Goal: Information Seeking & Learning: Learn about a topic

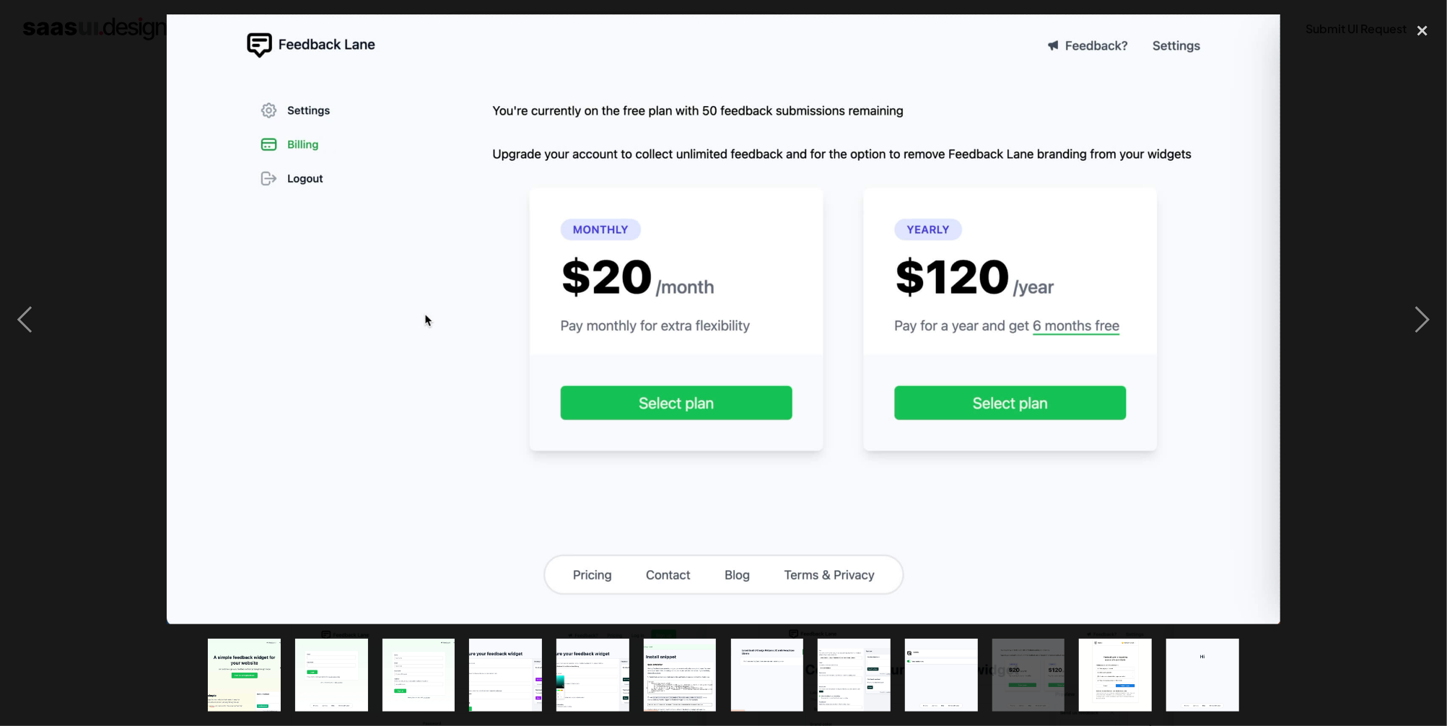
click at [1318, 179] on div at bounding box center [723, 319] width 1447 height 610
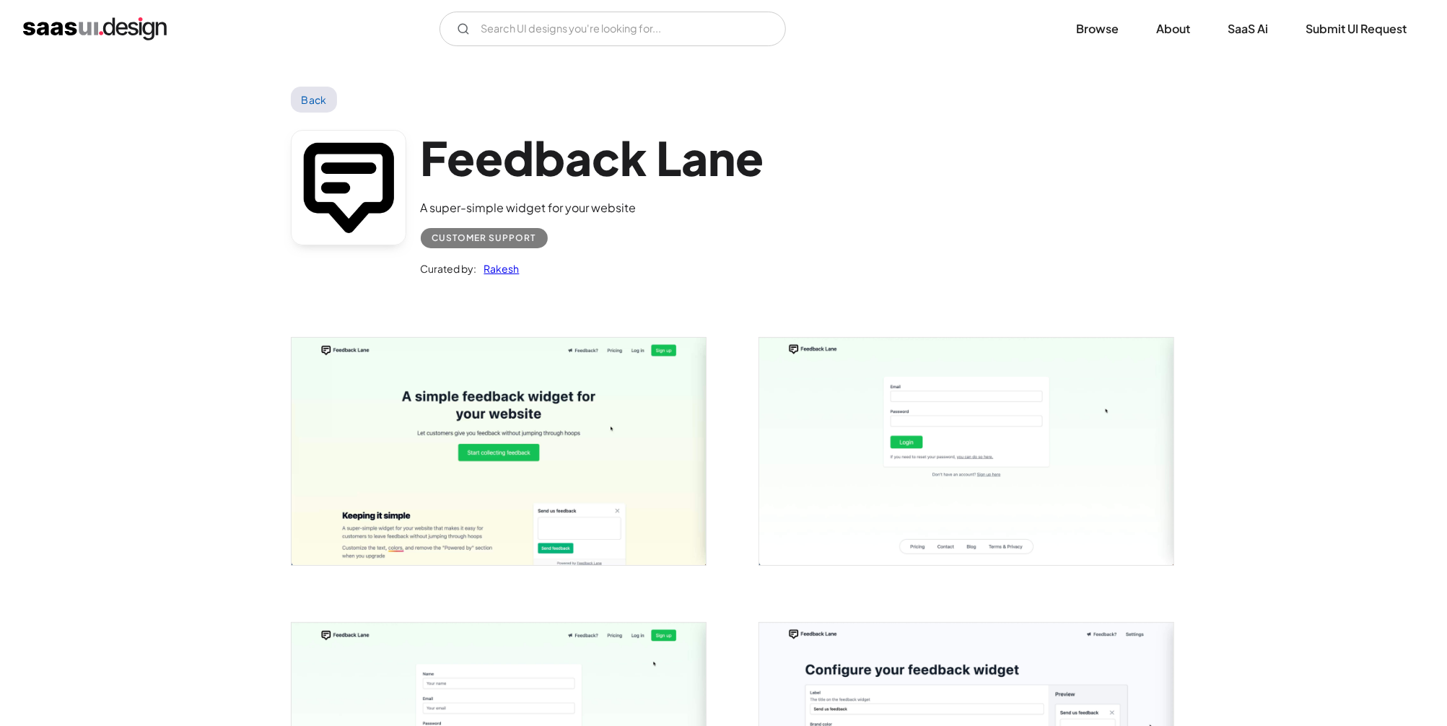
click at [321, 94] on link "Back" at bounding box center [314, 100] width 47 height 26
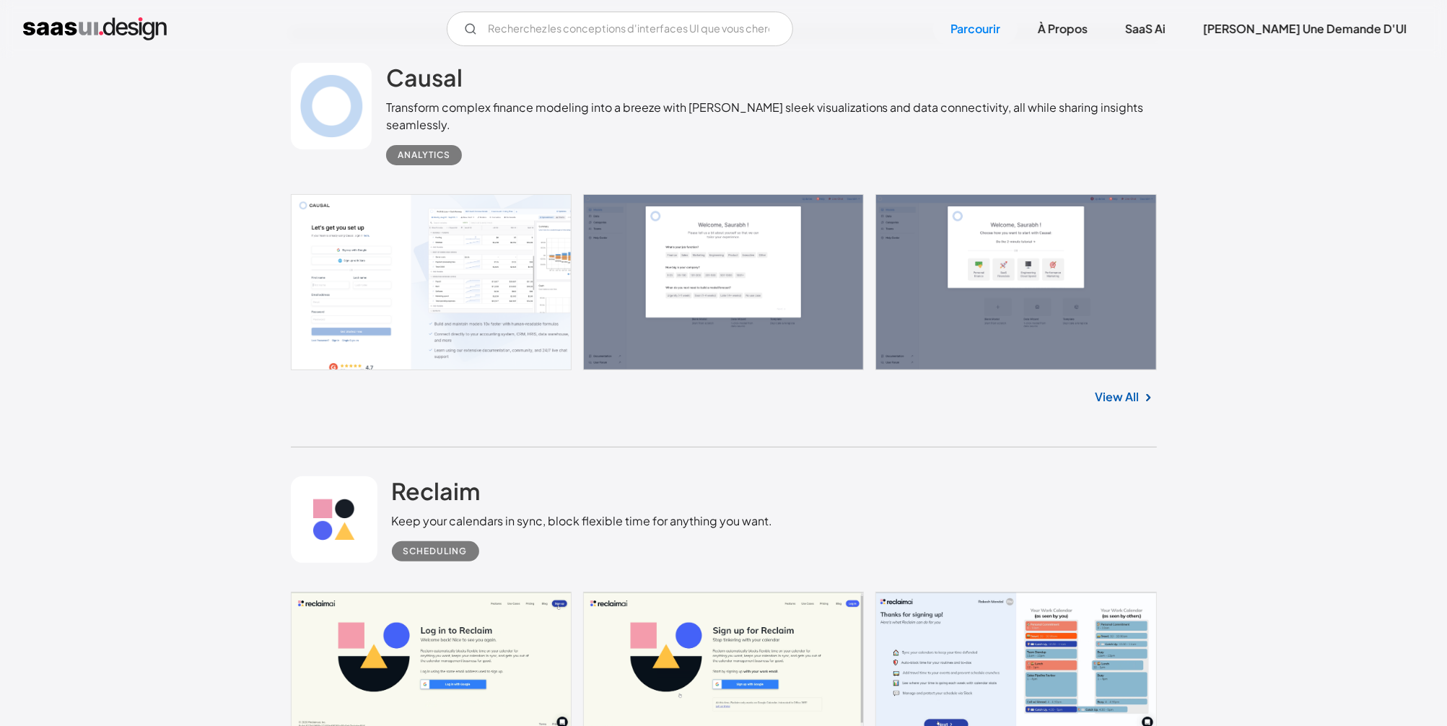
scroll to position [13058, 0]
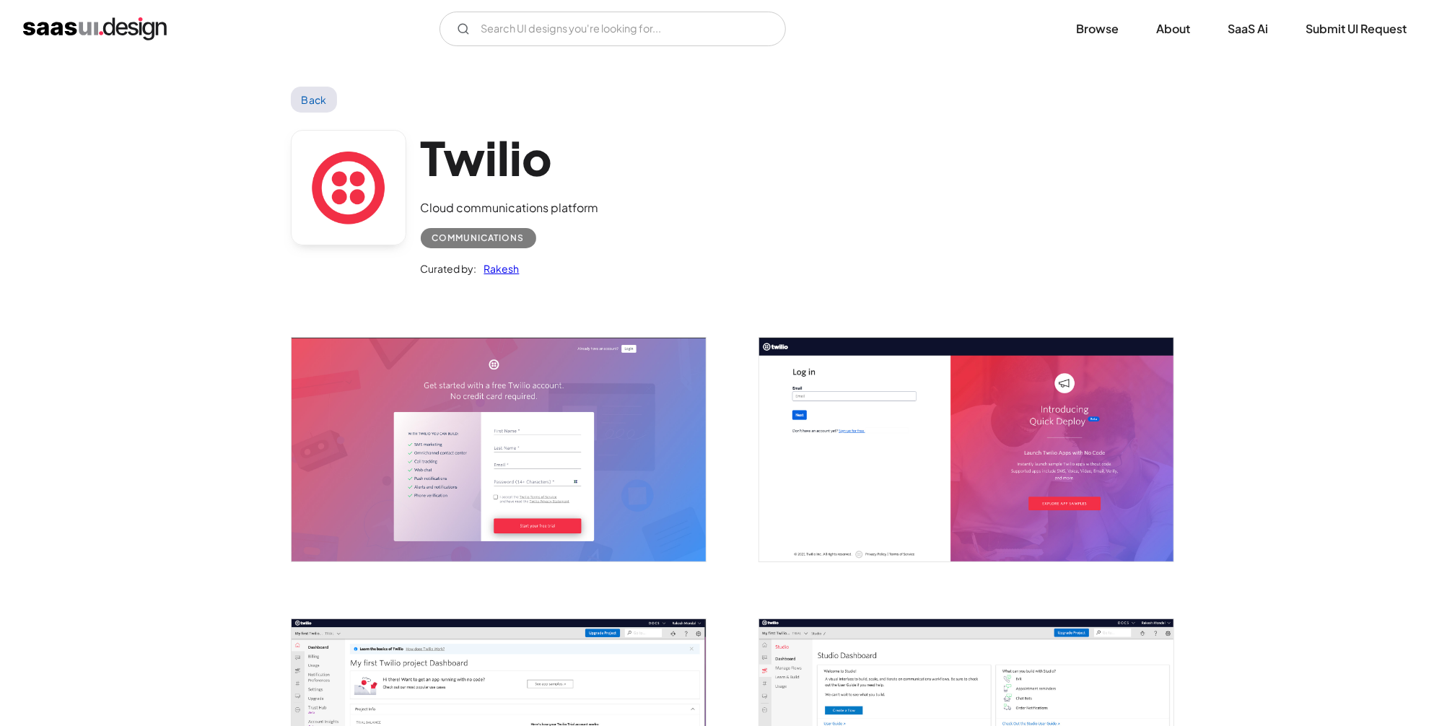
click at [315, 99] on link "Back" at bounding box center [314, 100] width 47 height 26
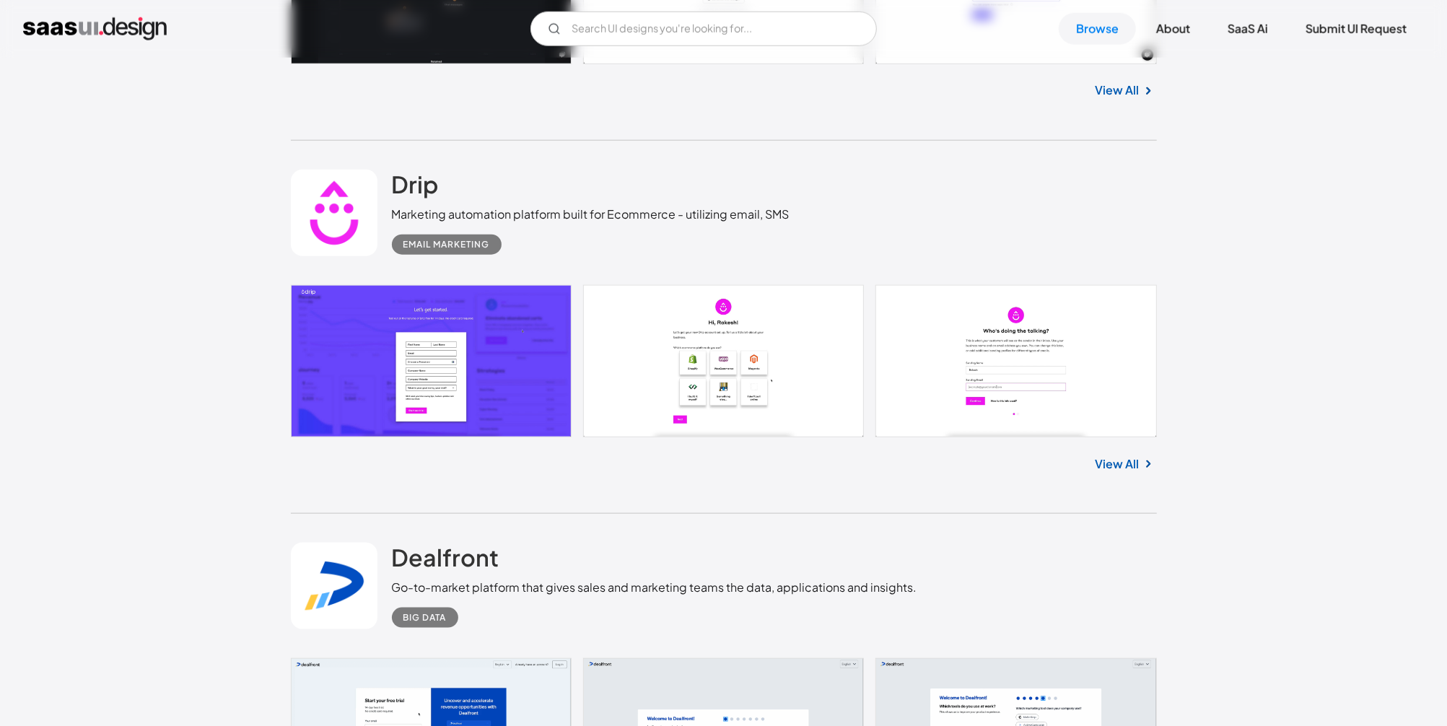
scroll to position [1218, 0]
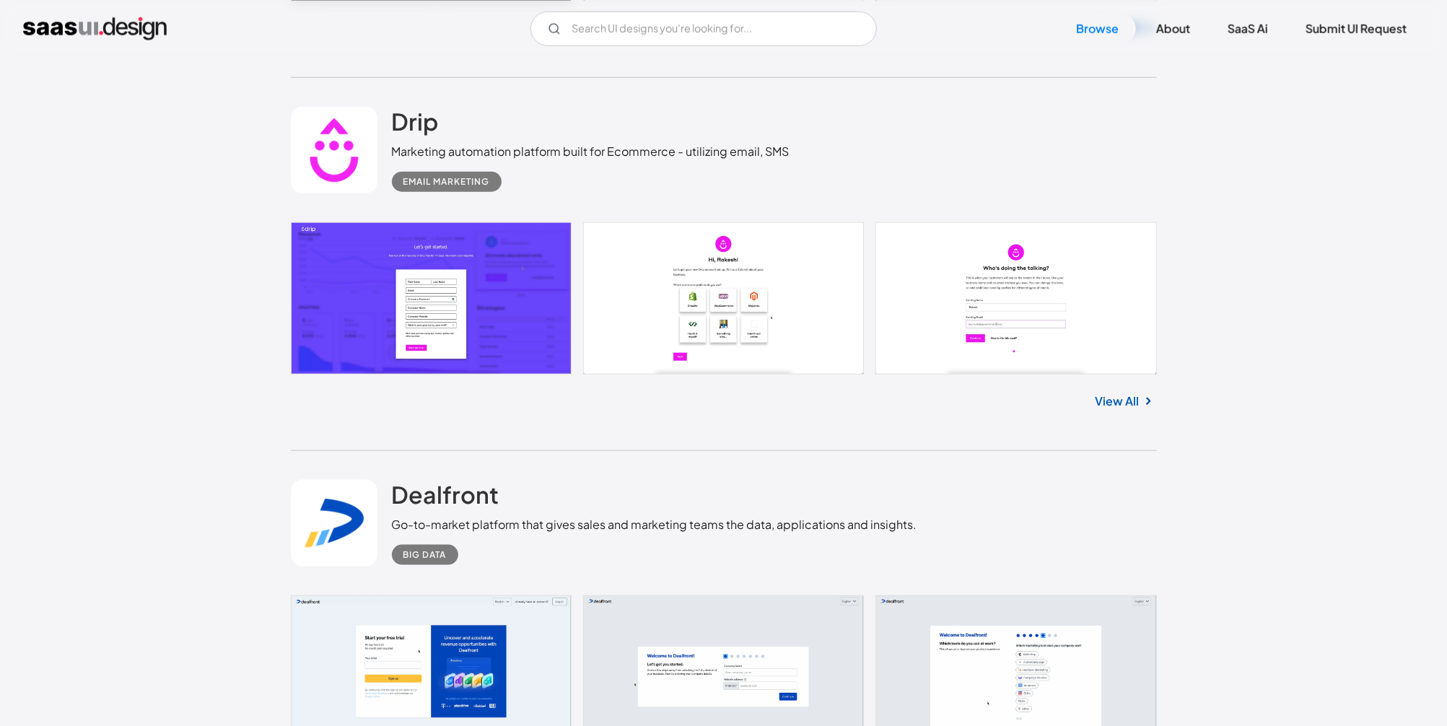
click at [1102, 398] on link "View All" at bounding box center [1117, 401] width 44 height 17
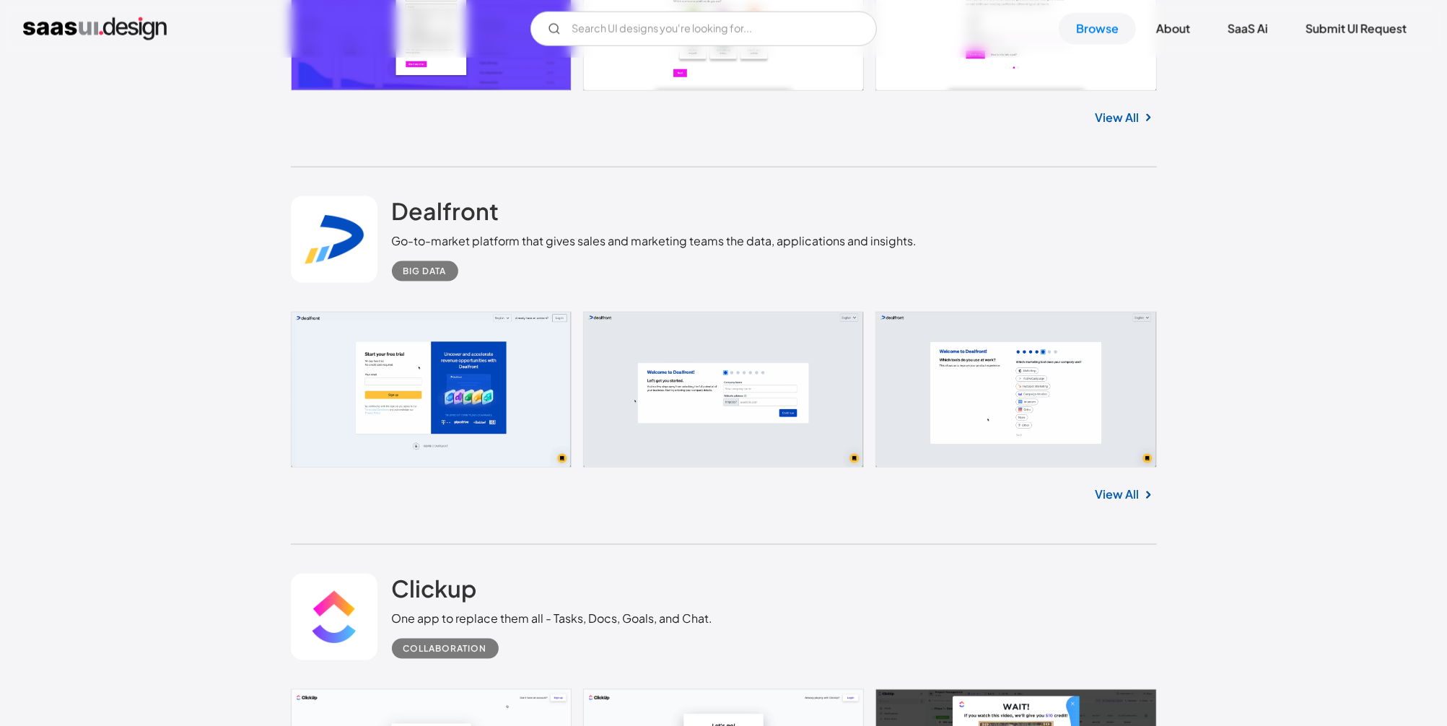
scroll to position [1567, 0]
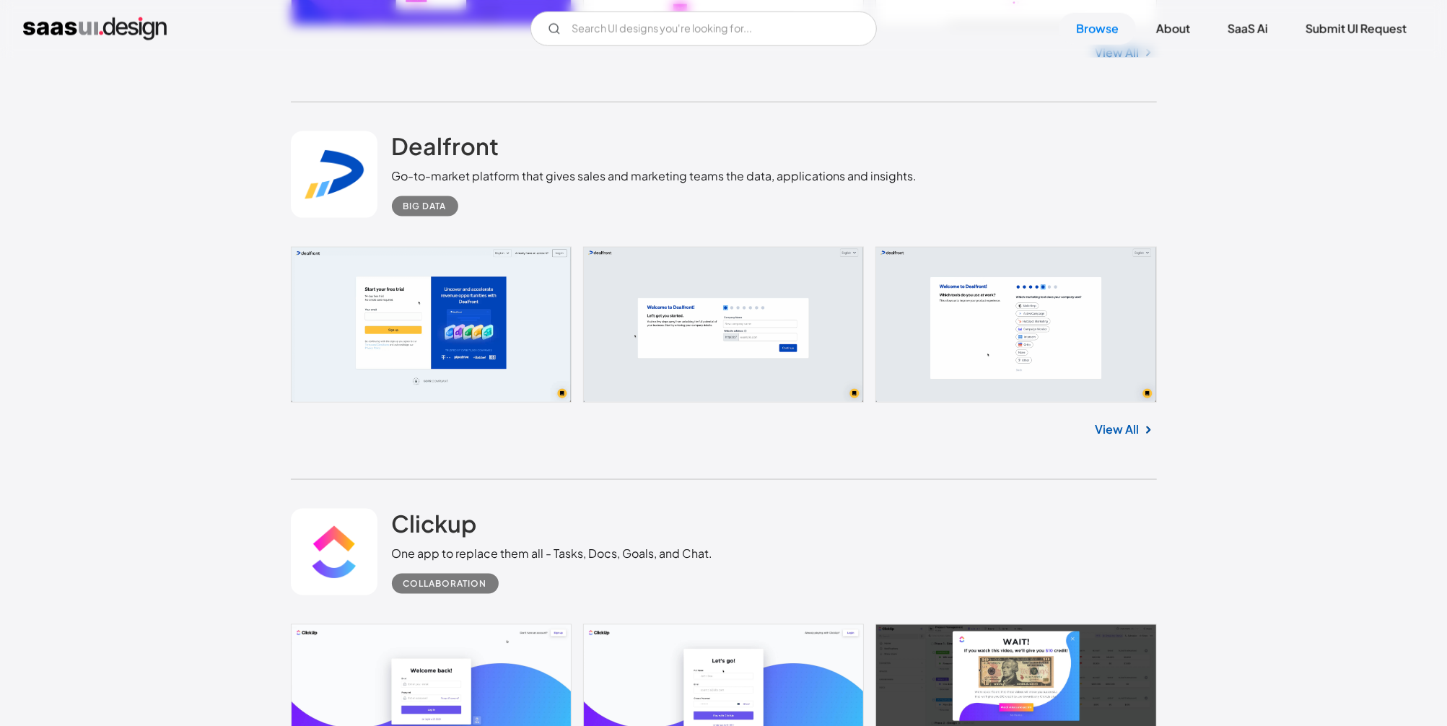
click at [399, 313] on link at bounding box center [724, 325] width 866 height 156
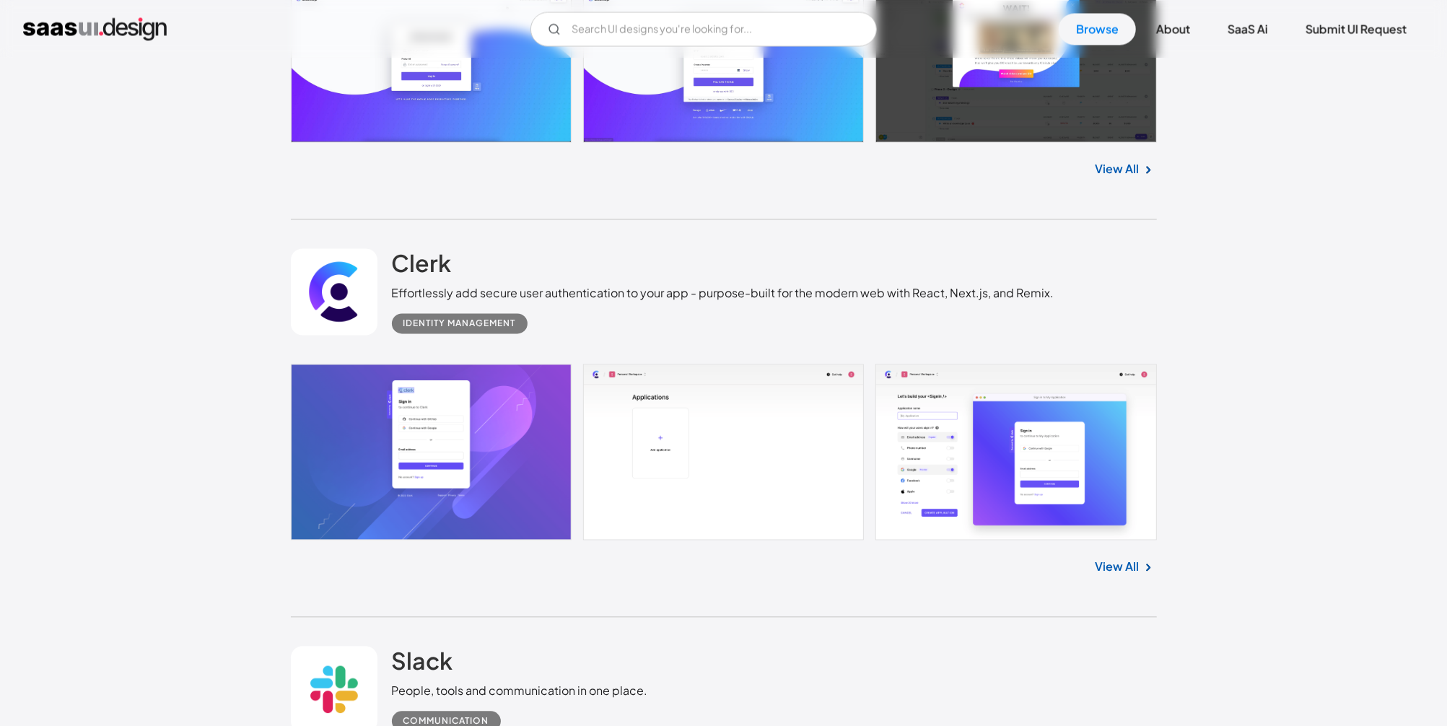
scroll to position [2263, 0]
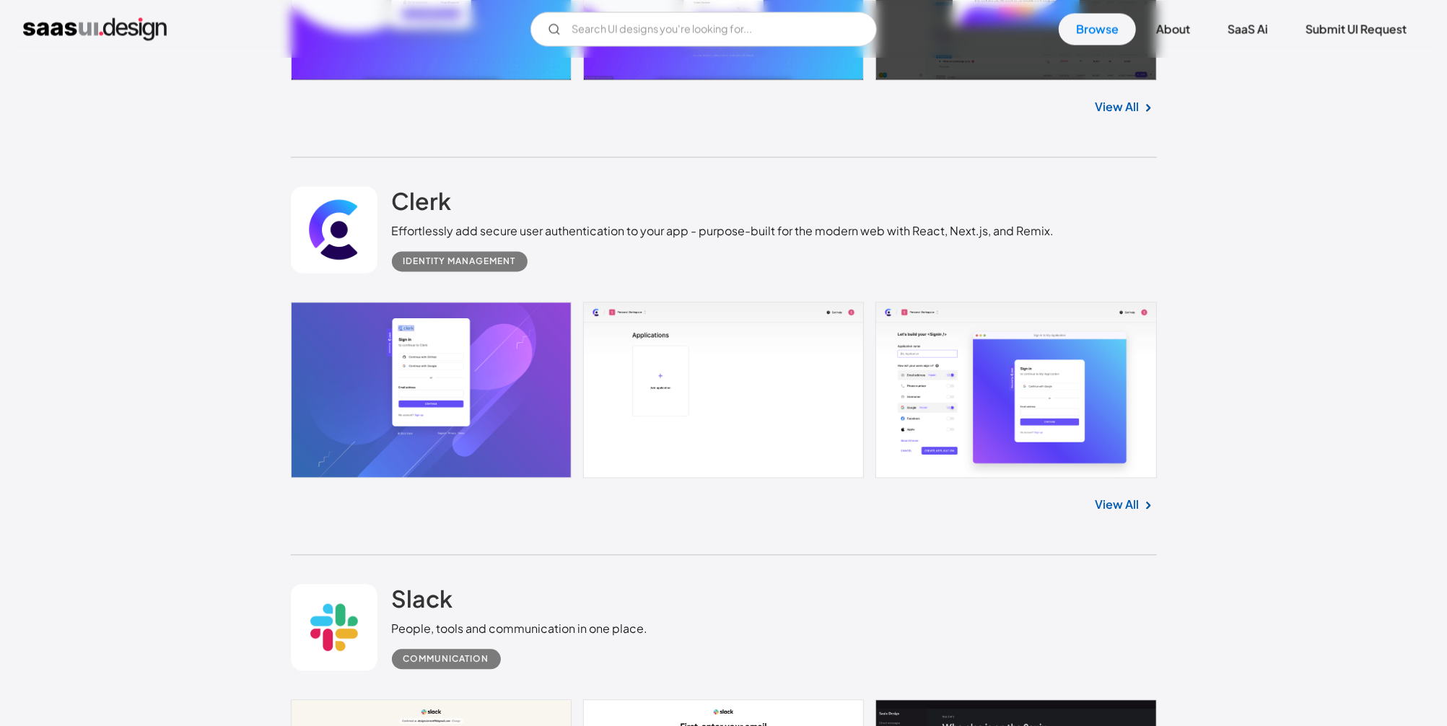
click at [434, 450] on link at bounding box center [724, 390] width 866 height 176
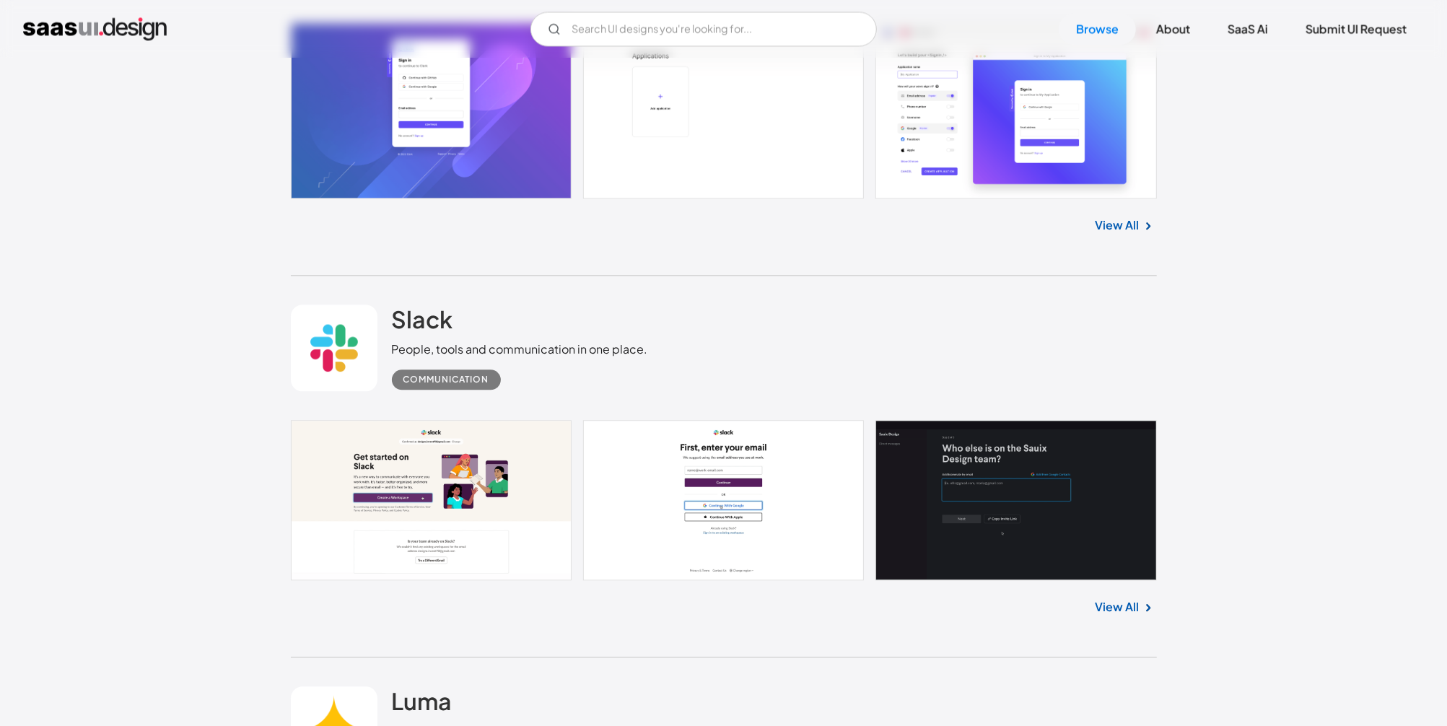
scroll to position [2612, 0]
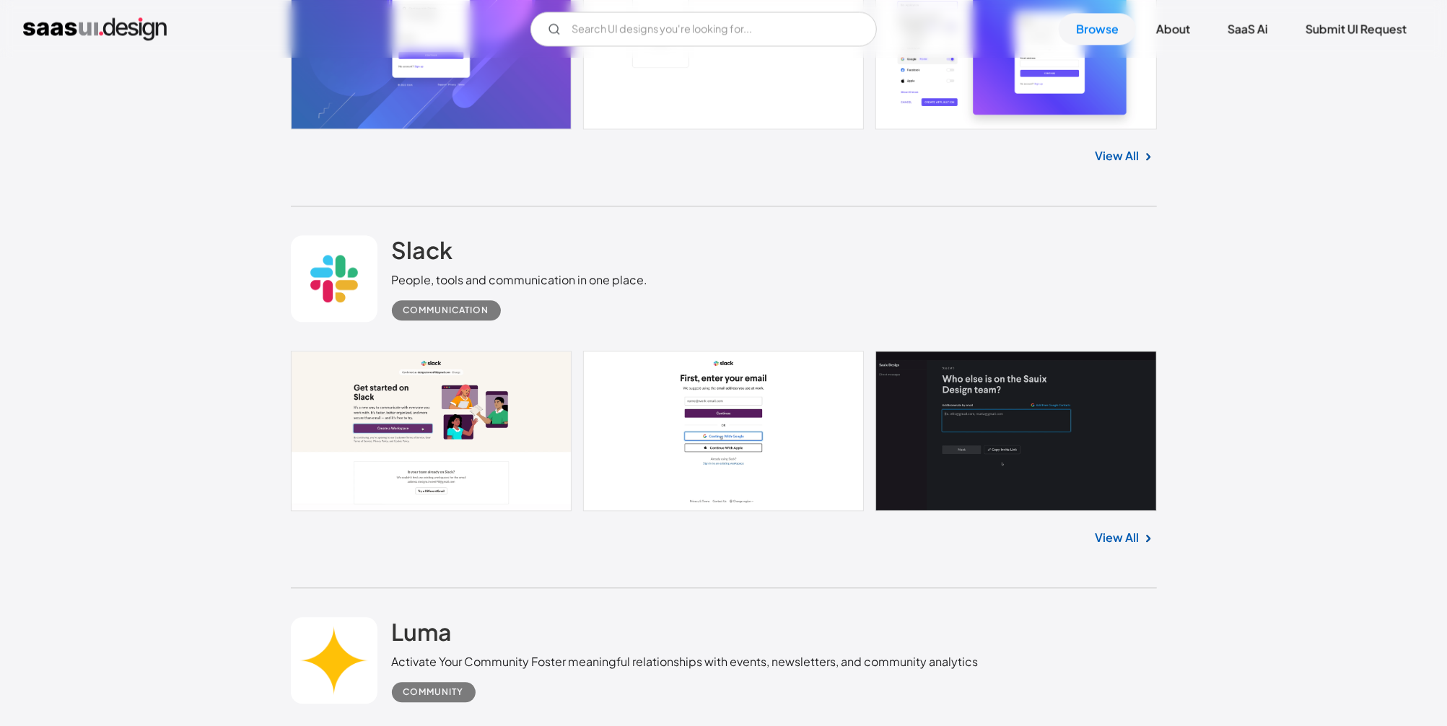
click at [497, 429] on link at bounding box center [724, 431] width 866 height 161
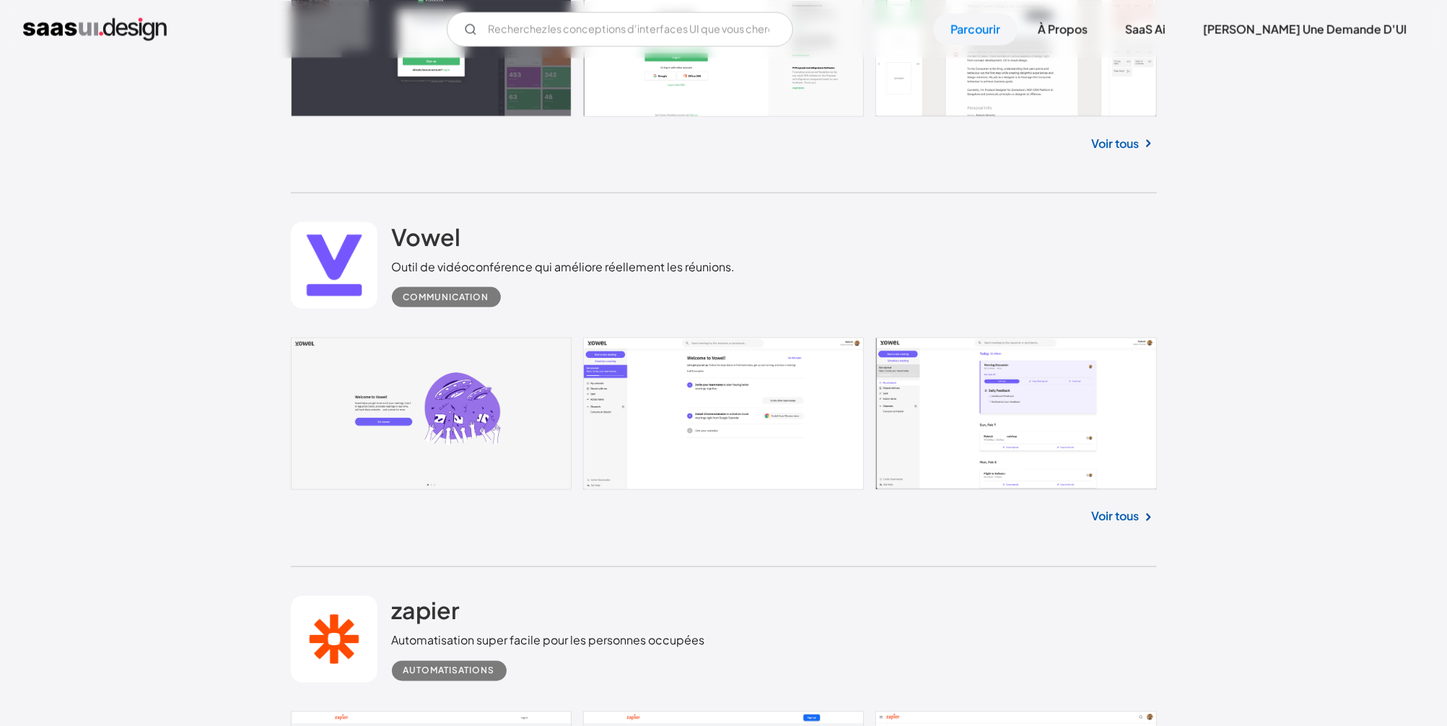
scroll to position [6109, 0]
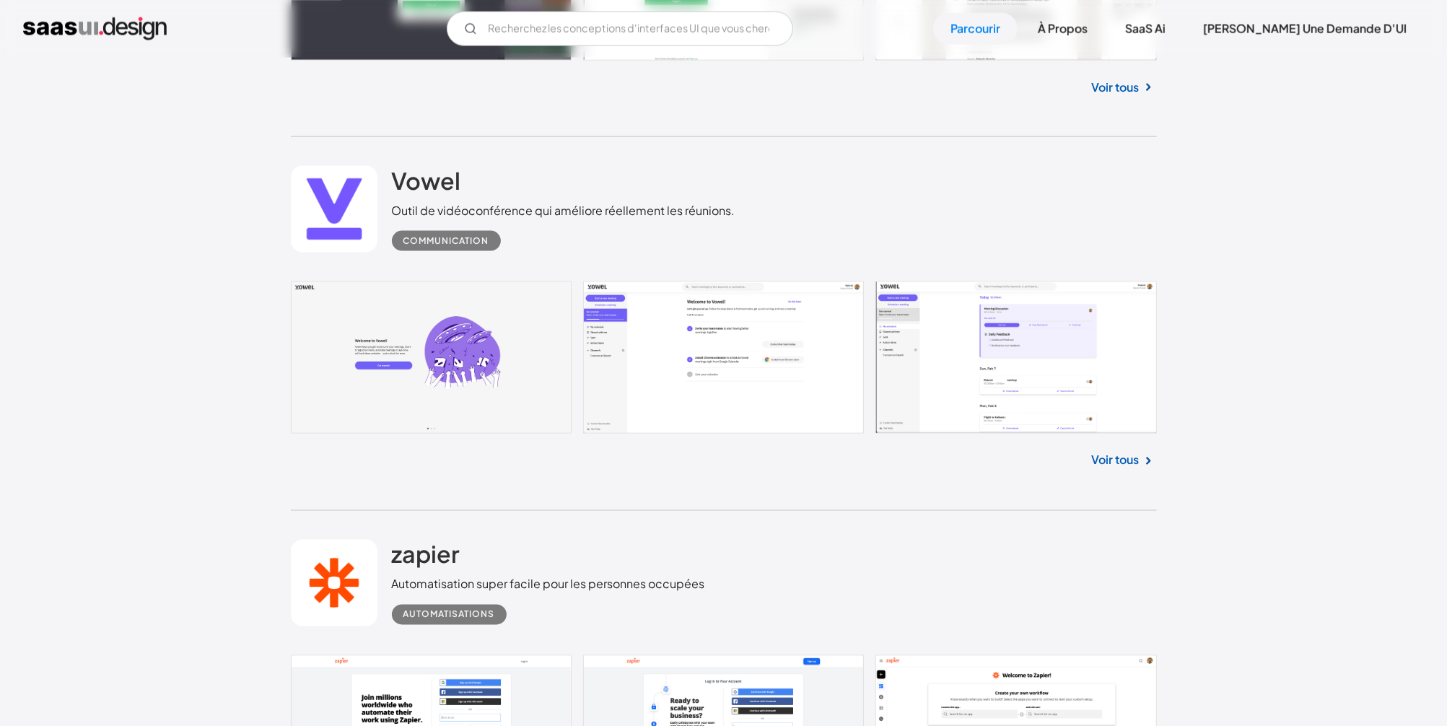
click at [963, 197] on div "Vowel Outil de vidéoconférence qui améliore réellement les réunions. Communicat…" at bounding box center [724, 209] width 866 height 144
click at [440, 315] on link at bounding box center [724, 357] width 866 height 152
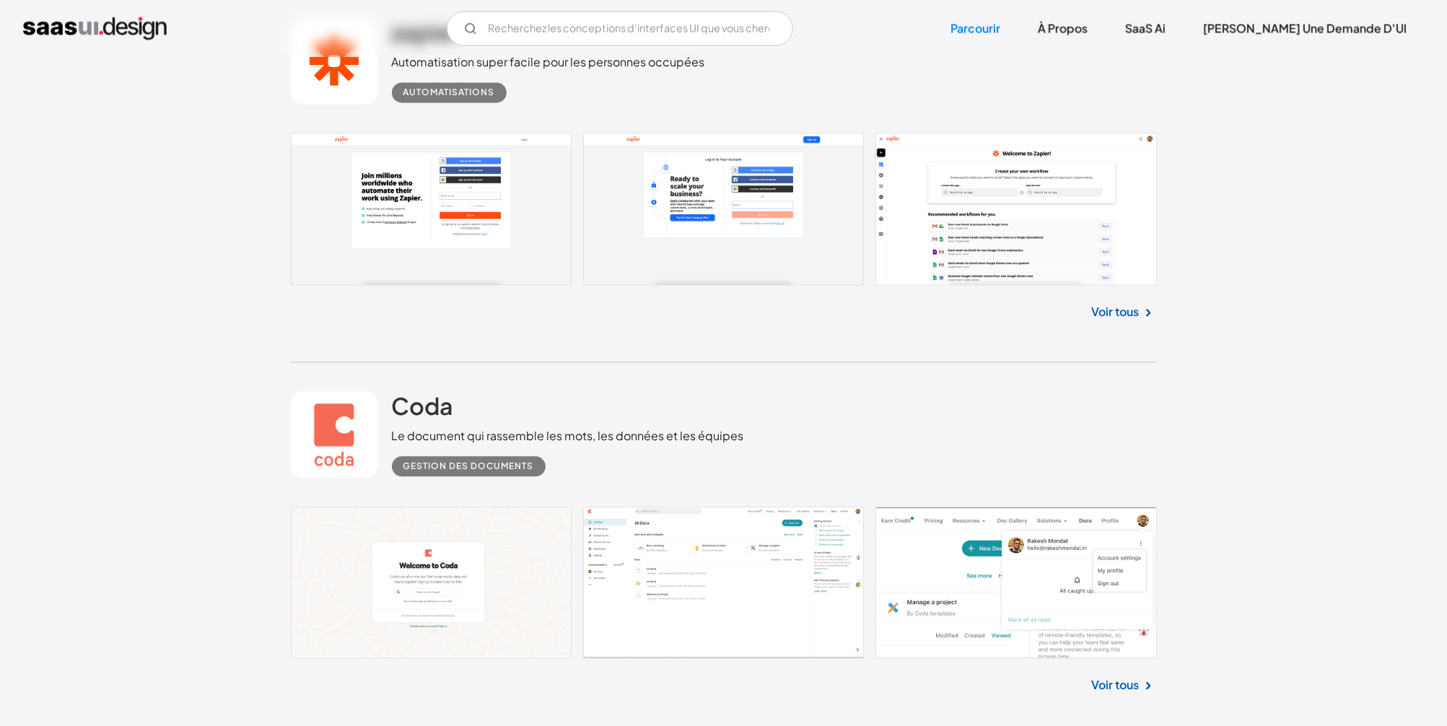
scroll to position [6632, 0]
click at [370, 221] on link at bounding box center [724, 209] width 866 height 152
click at [408, 191] on link at bounding box center [724, 209] width 866 height 152
click at [389, 178] on link at bounding box center [724, 209] width 866 height 152
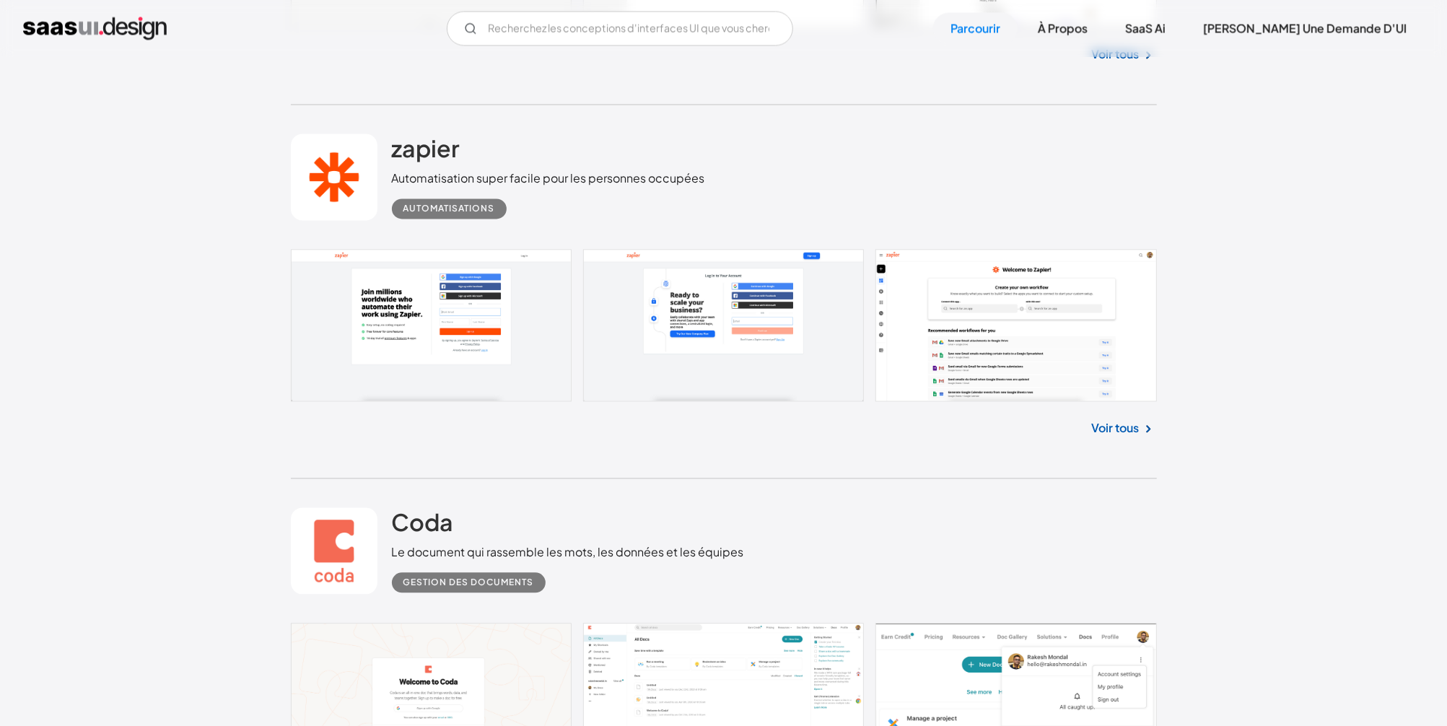
scroll to position [6457, 0]
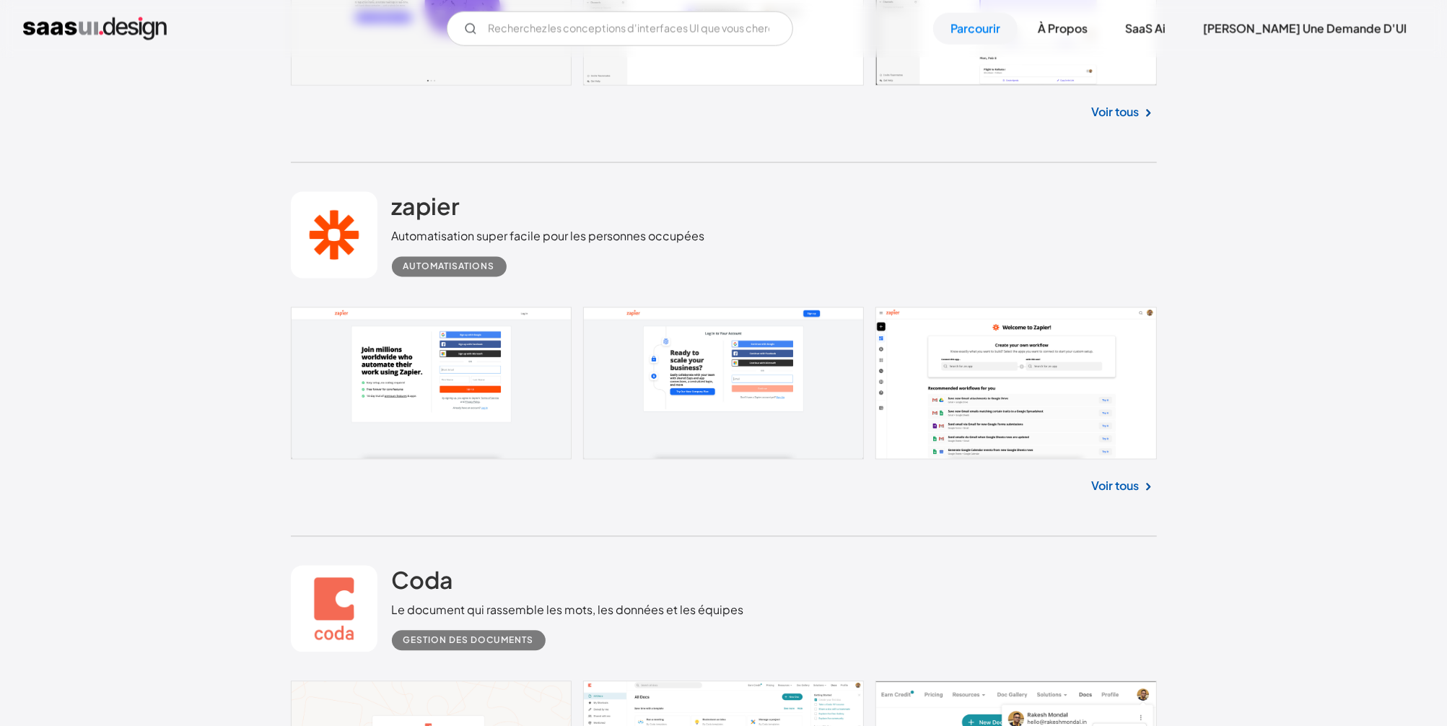
click at [1128, 484] on link "Voir tous" at bounding box center [1116, 486] width 48 height 17
click at [1120, 483] on link "Voir tous" at bounding box center [1116, 486] width 48 height 17
click at [439, 390] on link at bounding box center [724, 383] width 866 height 152
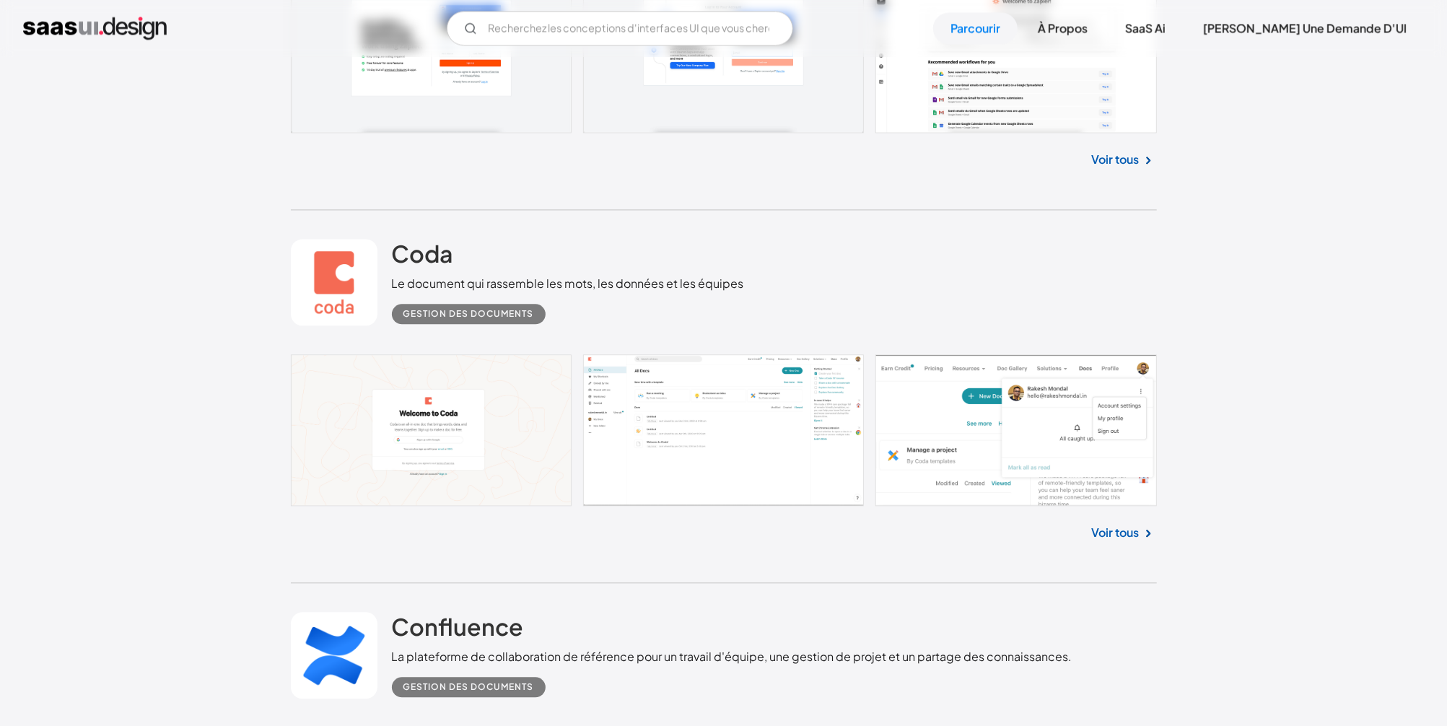
scroll to position [6806, 0]
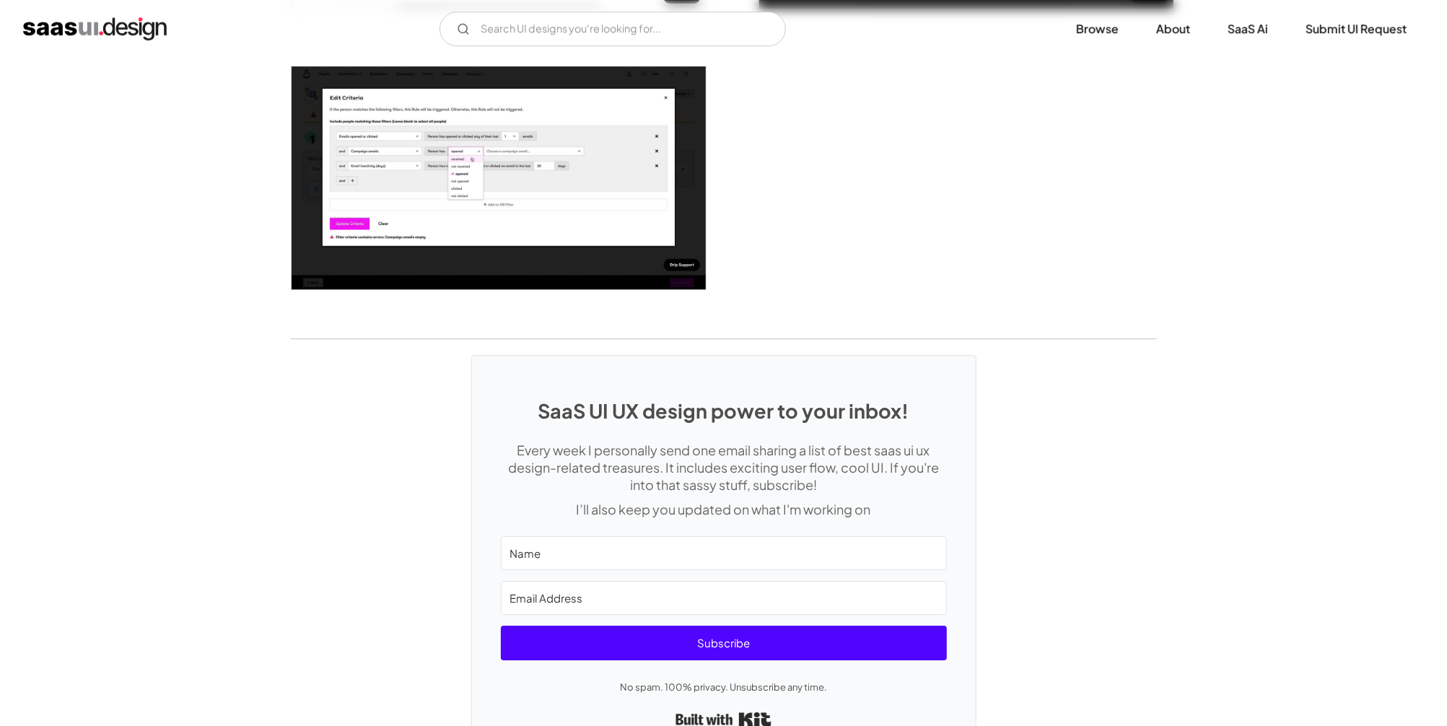
scroll to position [3723, 0]
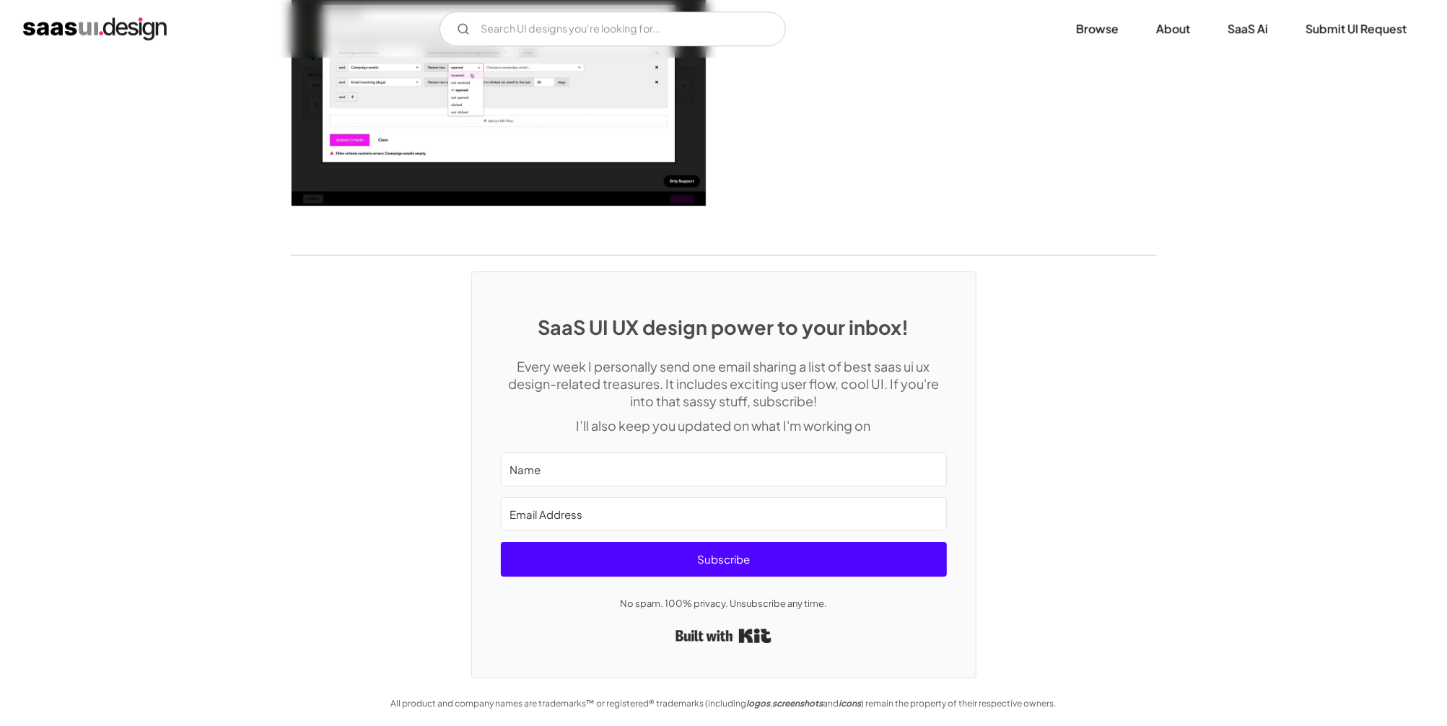
click at [1139, 372] on div "SaaS UI UX design power to your inbox! Every week I personally send one email s…" at bounding box center [723, 466] width 1447 height 423
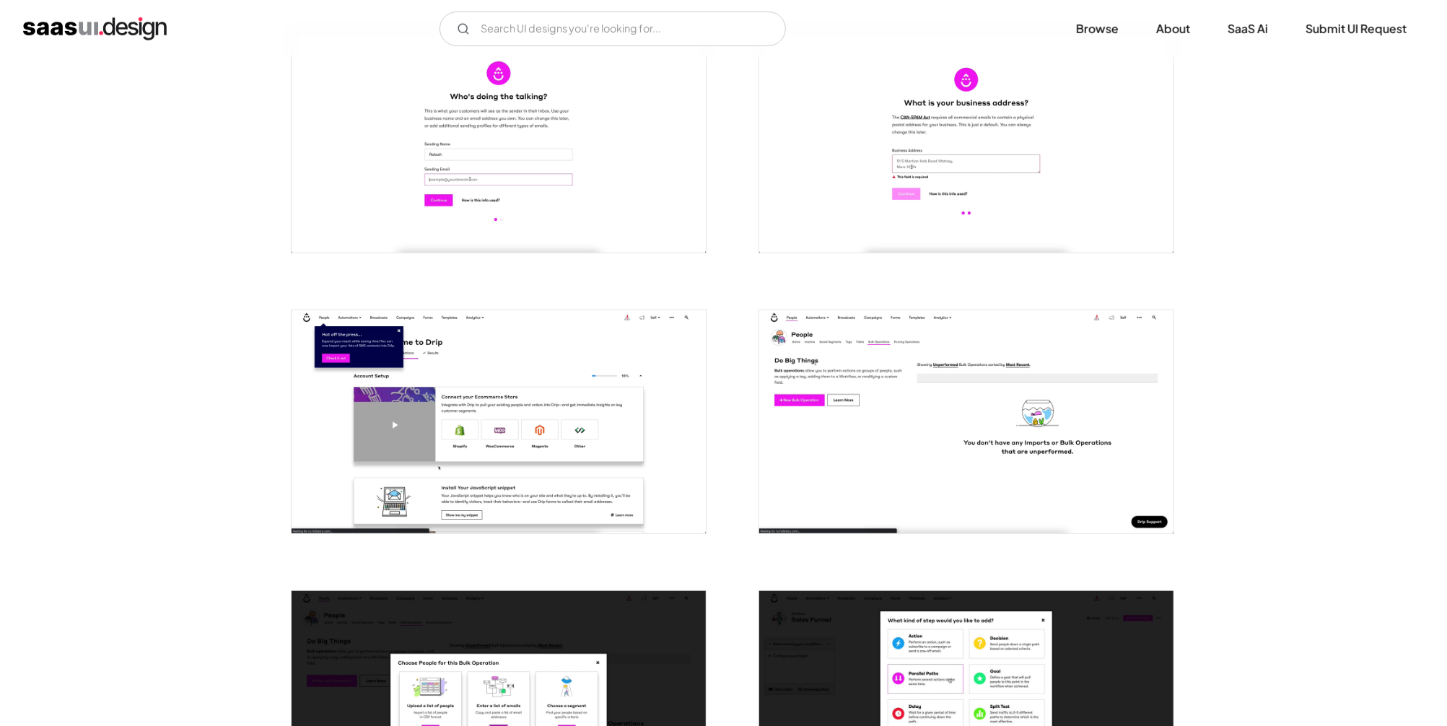
scroll to position [0, 0]
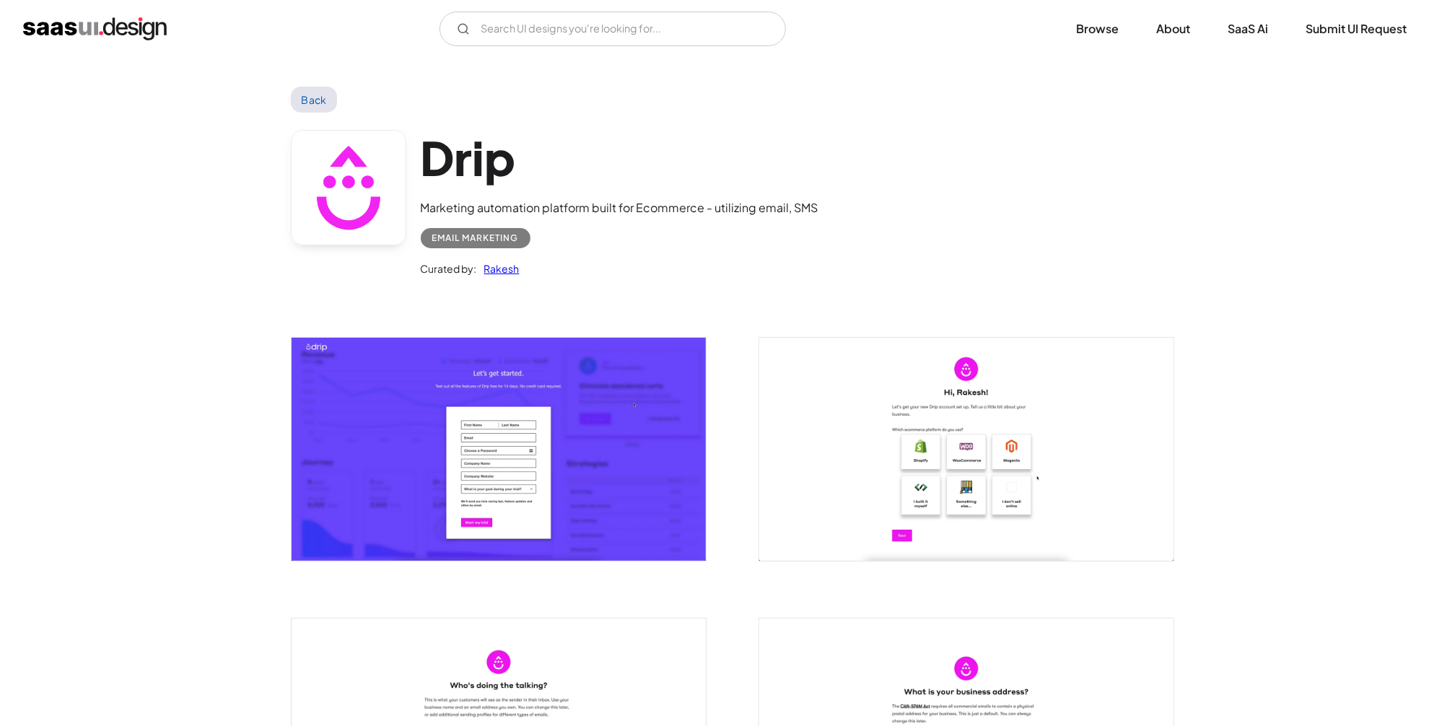
click at [323, 100] on link "Back" at bounding box center [314, 100] width 47 height 26
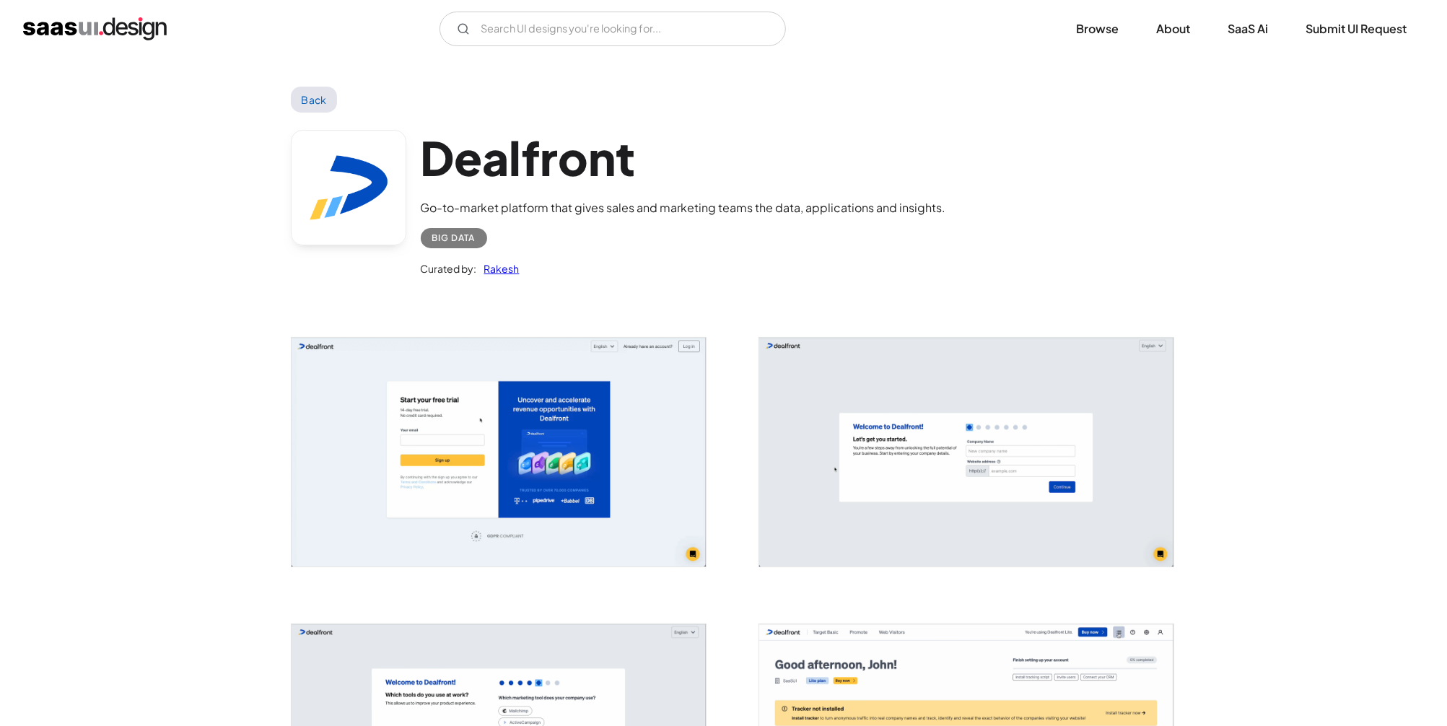
click at [584, 428] on img "open lightbox" at bounding box center [499, 452] width 414 height 229
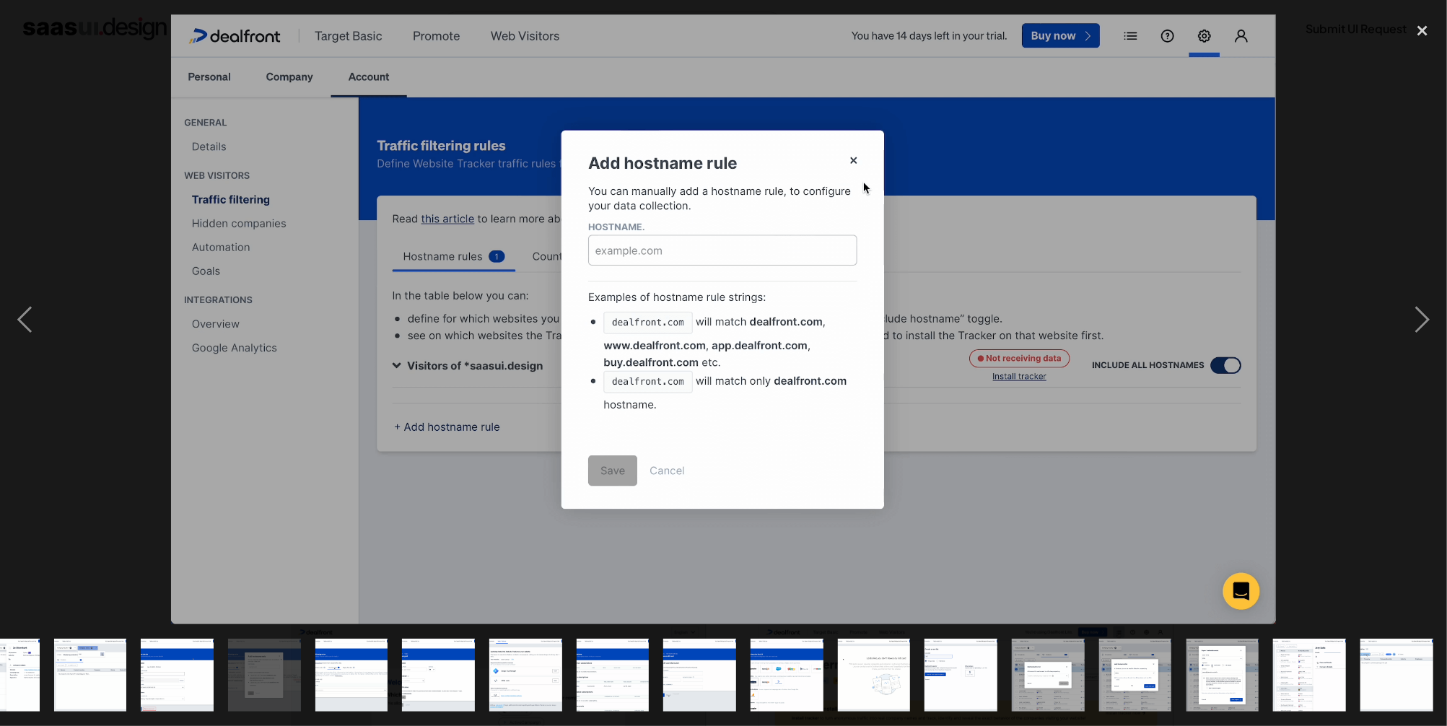
scroll to position [0, 598]
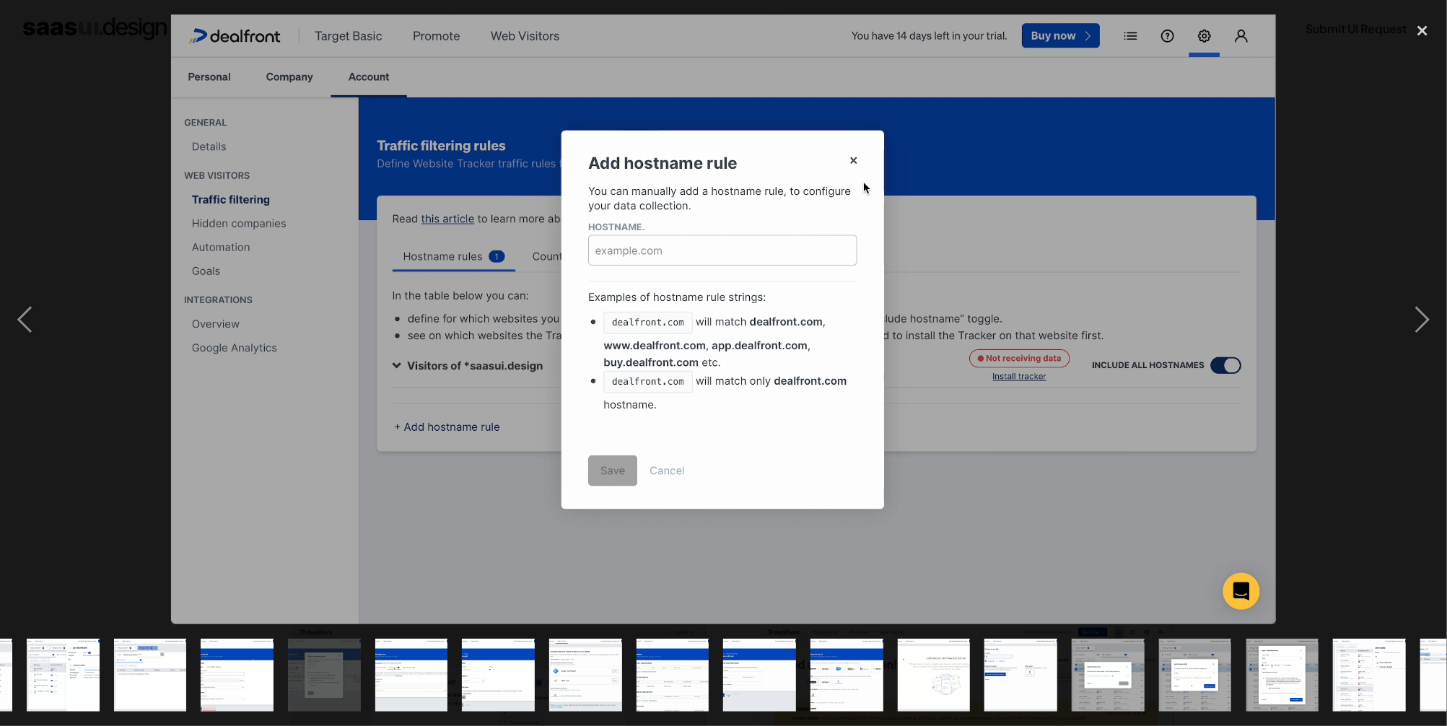
click at [1309, 384] on div at bounding box center [723, 319] width 1447 height 610
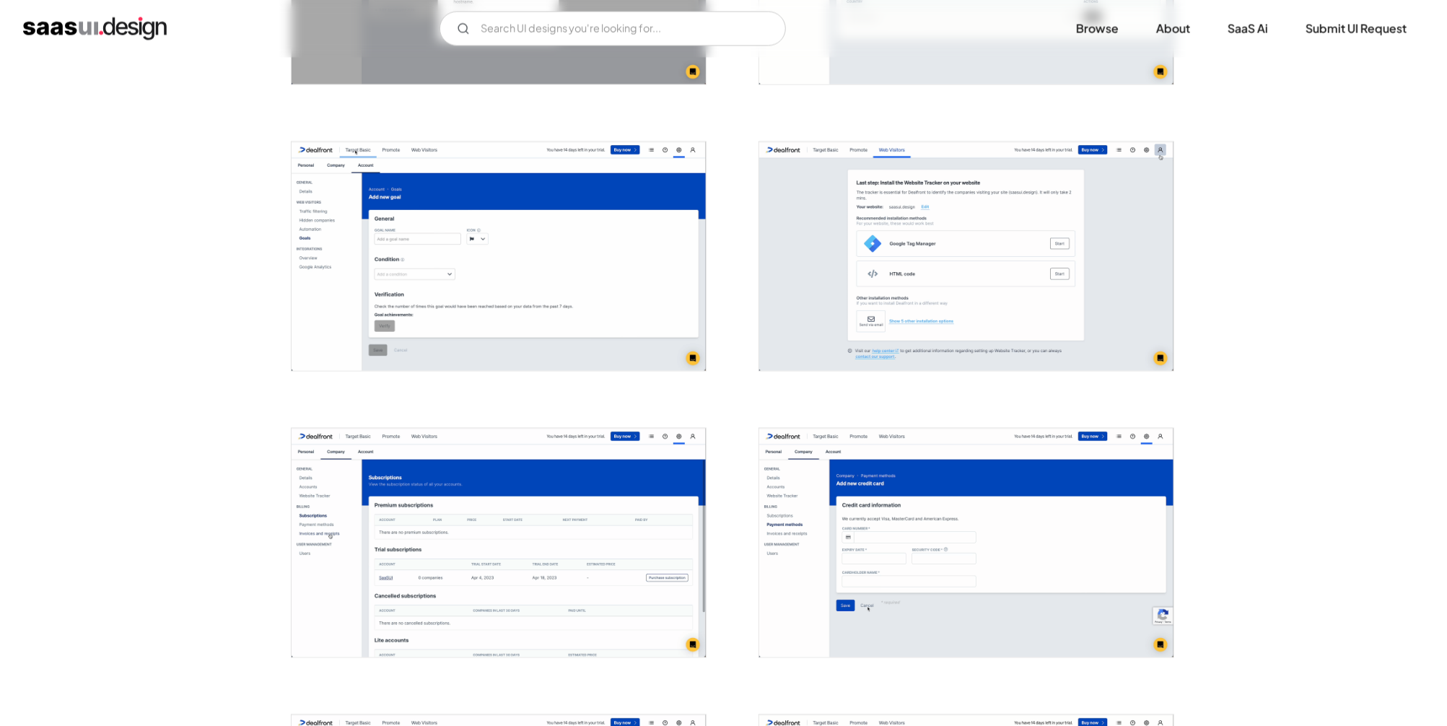
scroll to position [2263, 0]
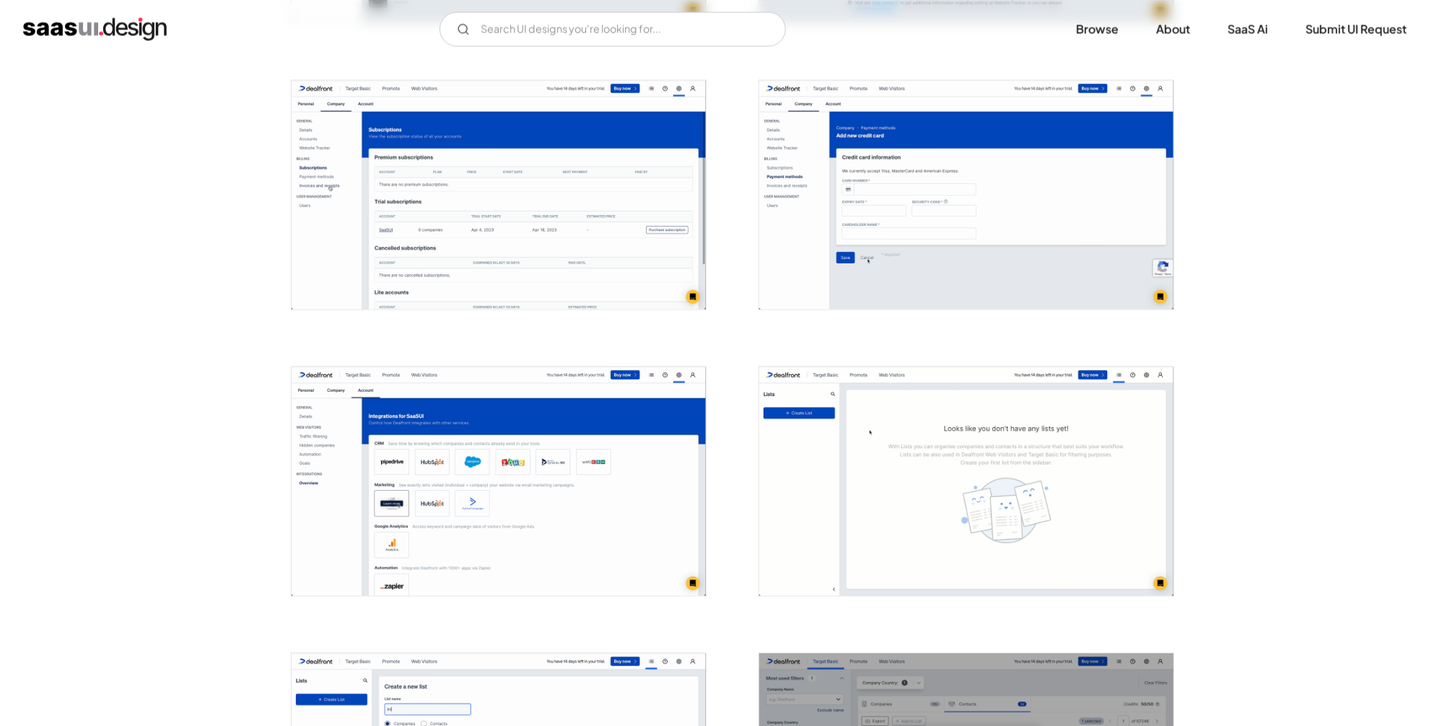
click at [499, 463] on img "open lightbox" at bounding box center [499, 481] width 414 height 229
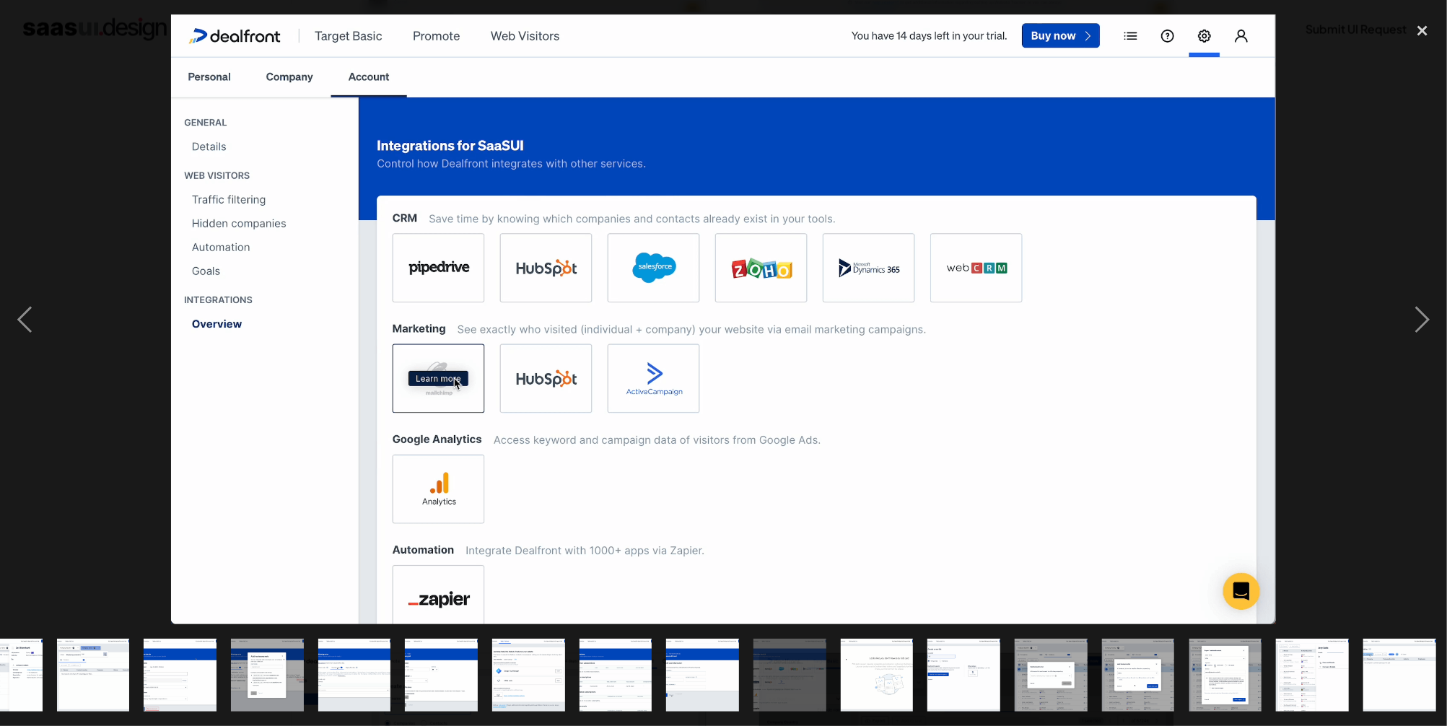
scroll to position [0, 657]
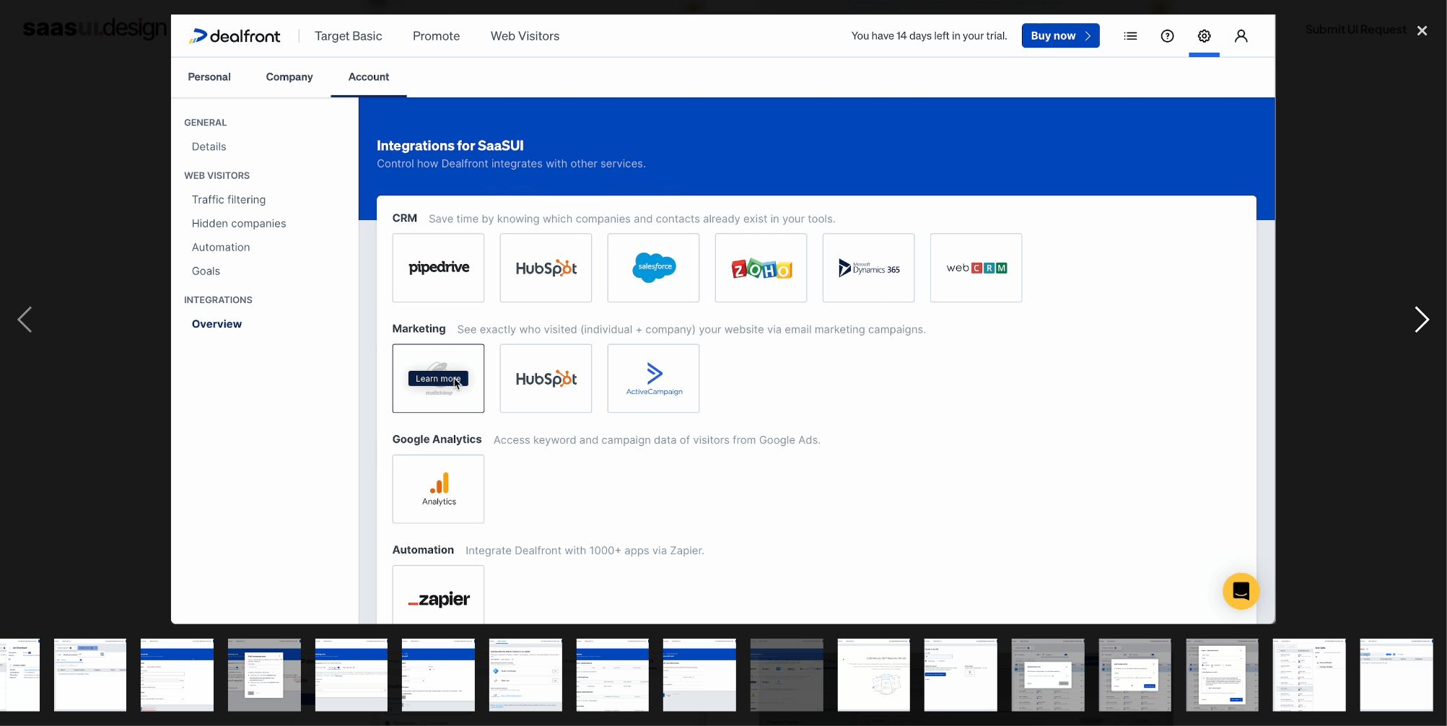
click at [1426, 323] on div "next image" at bounding box center [1422, 319] width 49 height 610
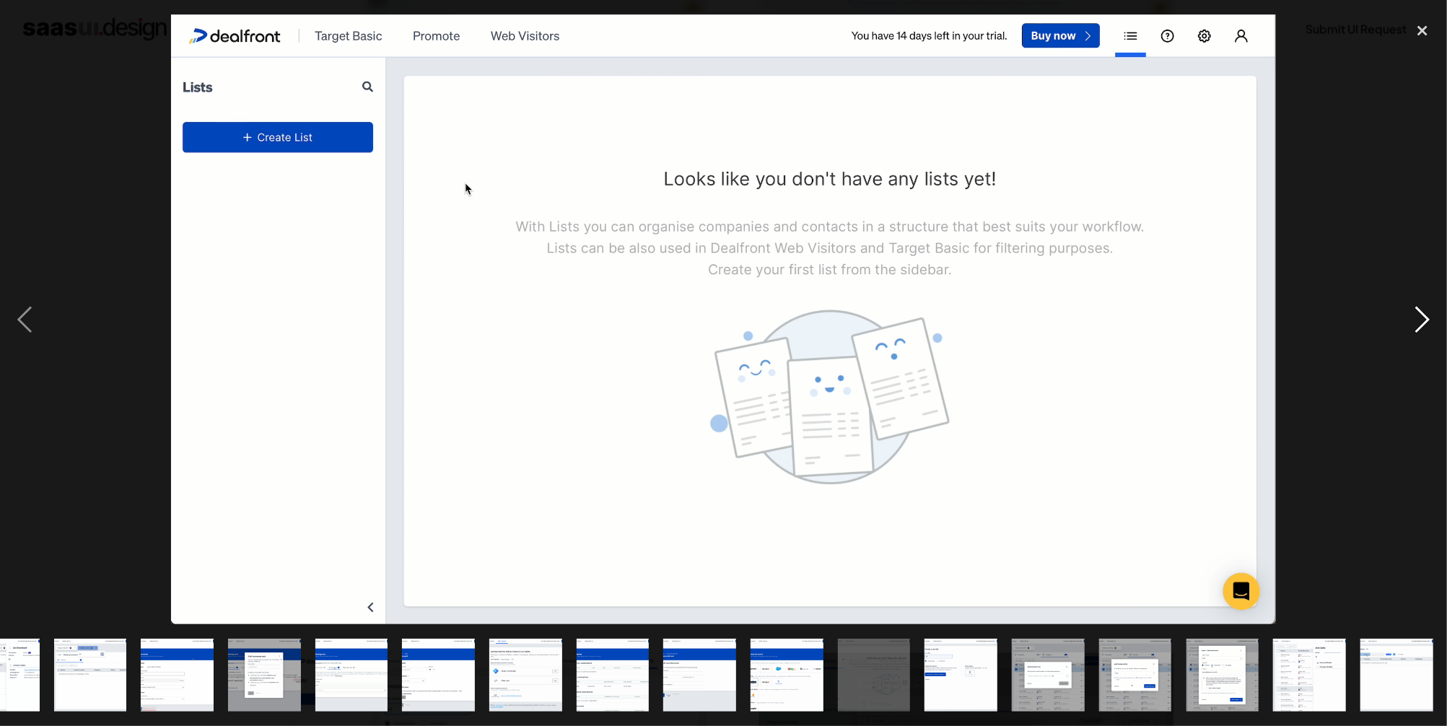
click at [1426, 323] on div "next image" at bounding box center [1422, 319] width 49 height 610
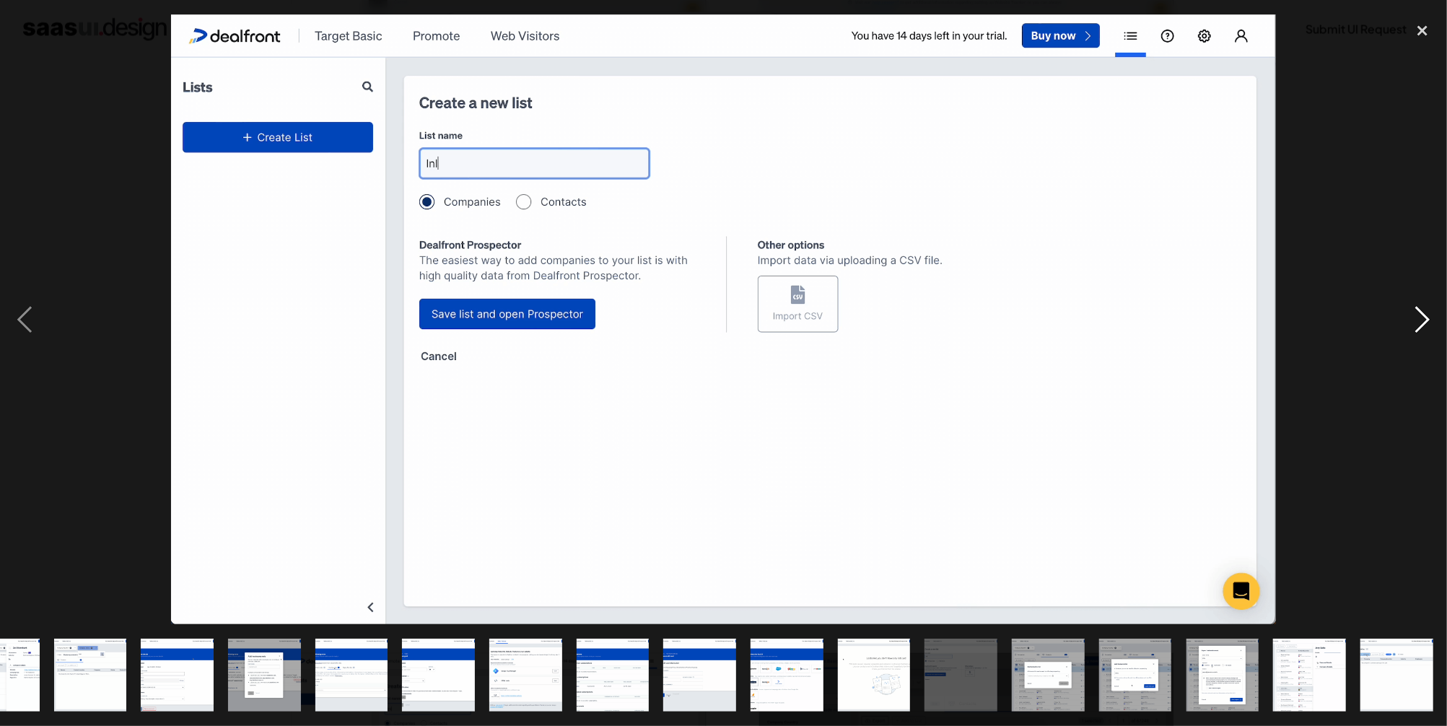
click at [1426, 323] on div "next image" at bounding box center [1422, 319] width 49 height 610
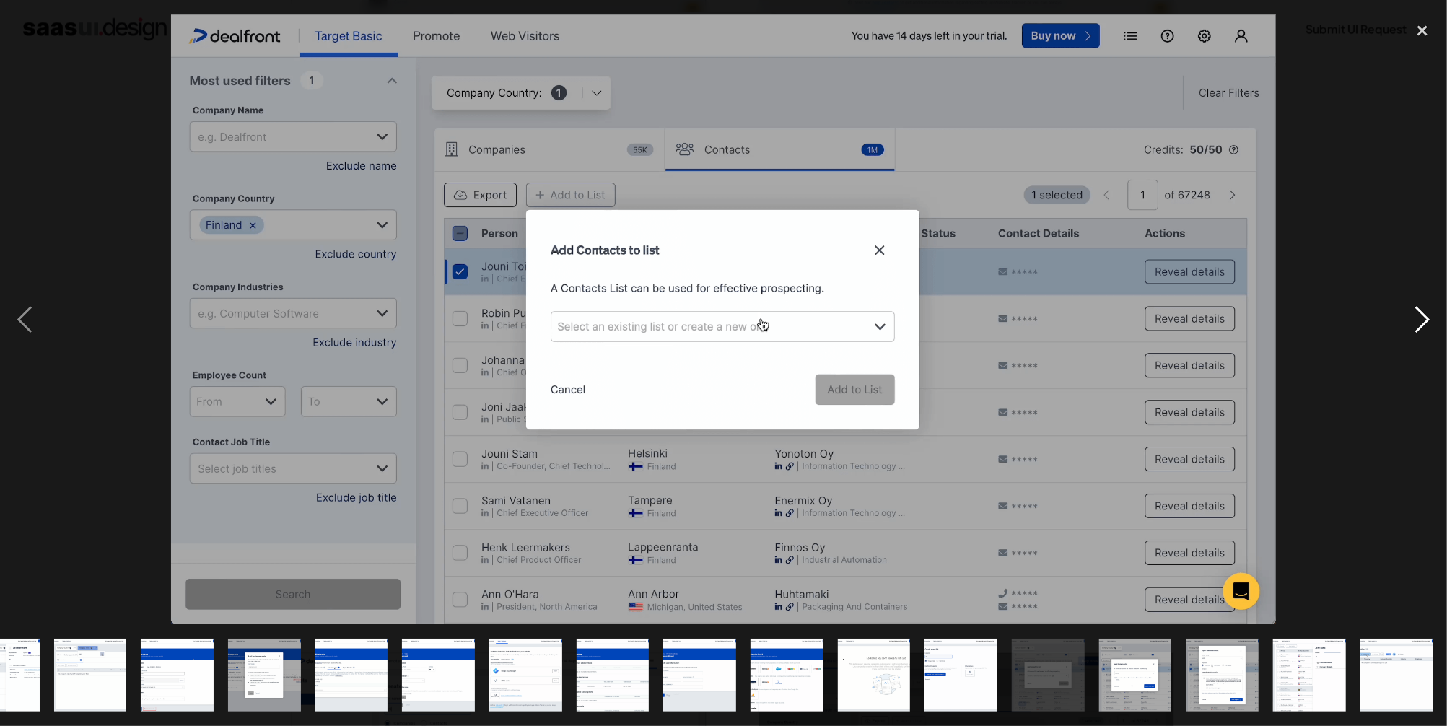
click at [1426, 323] on div "next image" at bounding box center [1422, 319] width 49 height 610
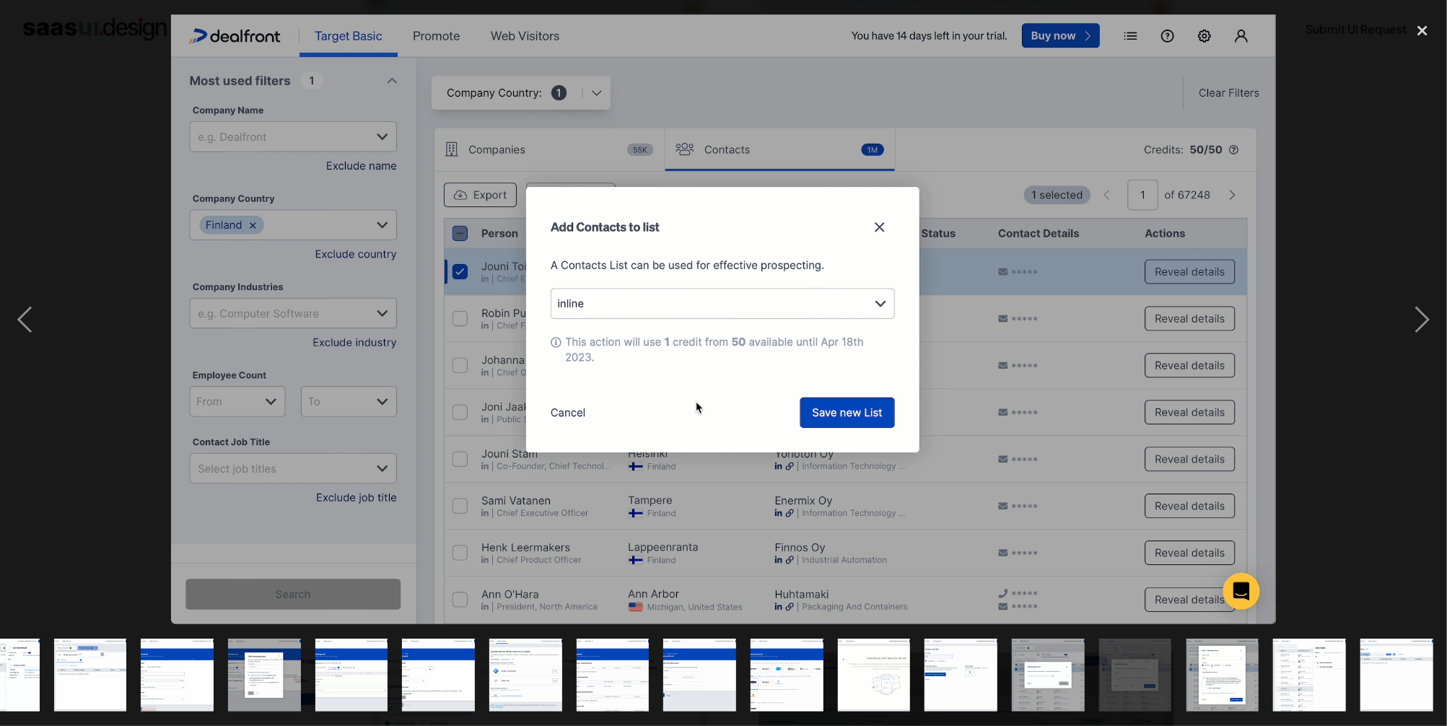
click at [1360, 276] on div at bounding box center [723, 319] width 1447 height 610
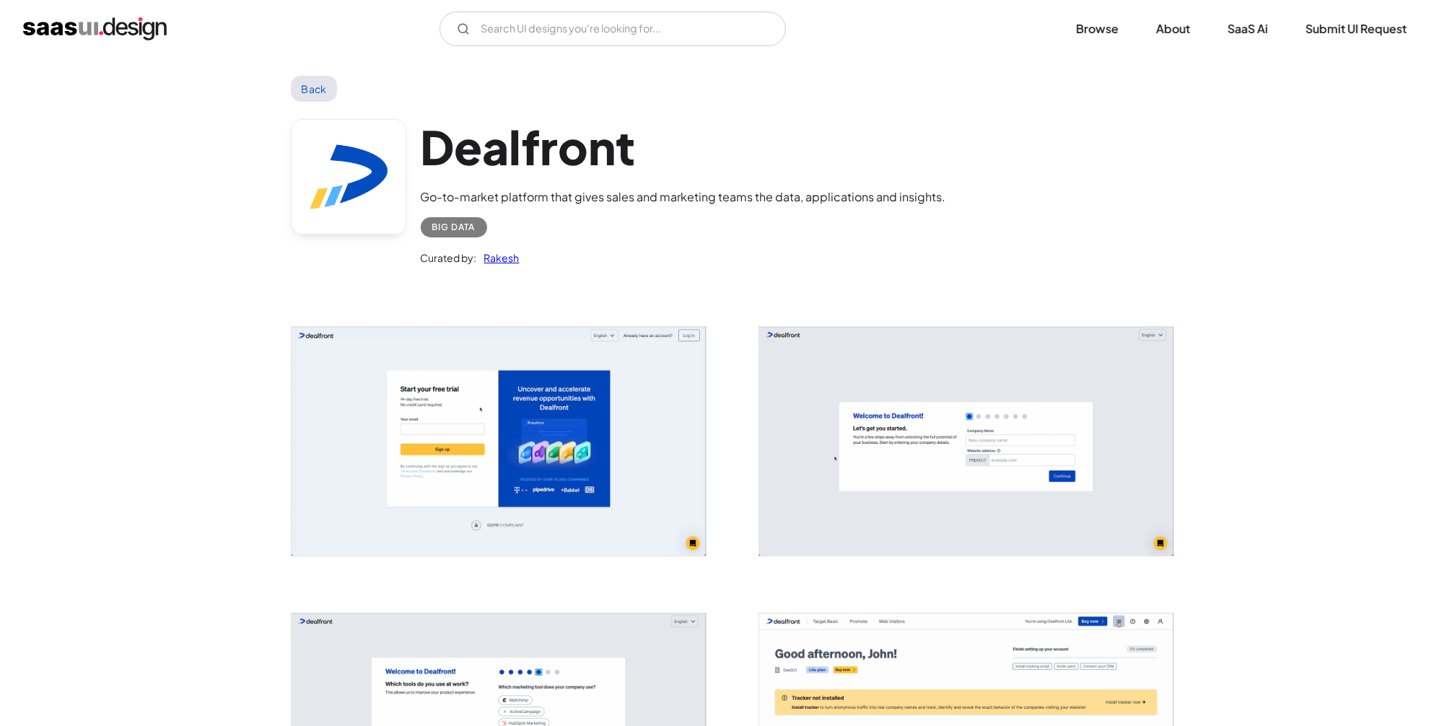
scroll to position [0, 0]
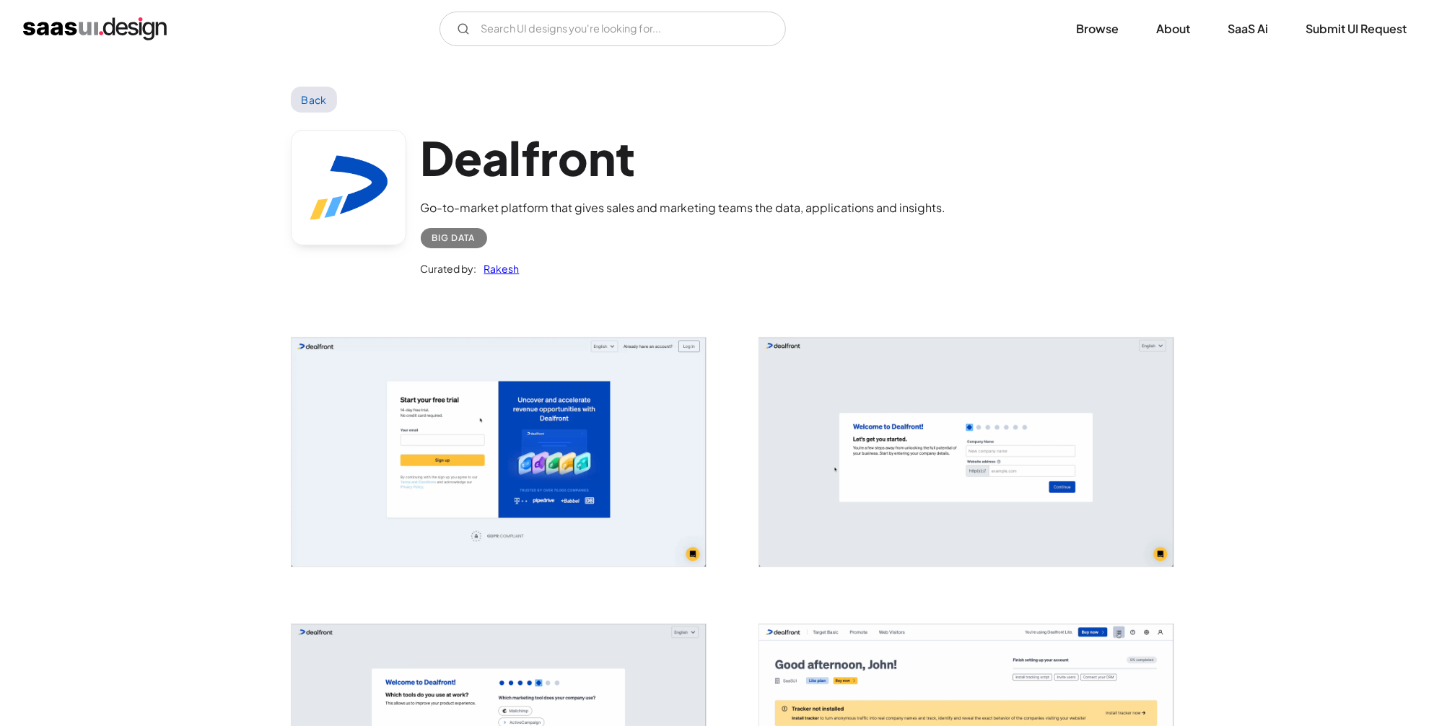
click at [319, 97] on link "Back" at bounding box center [314, 100] width 47 height 26
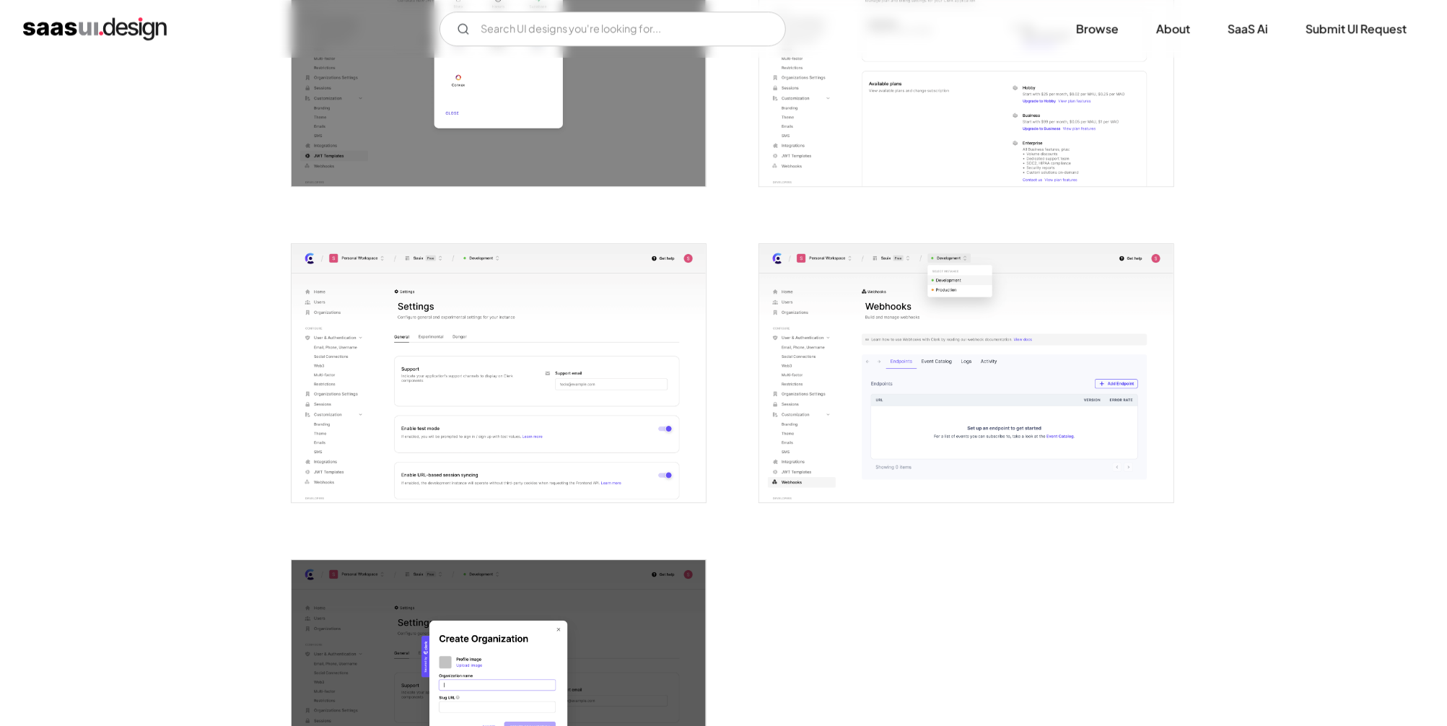
scroll to position [3656, 0]
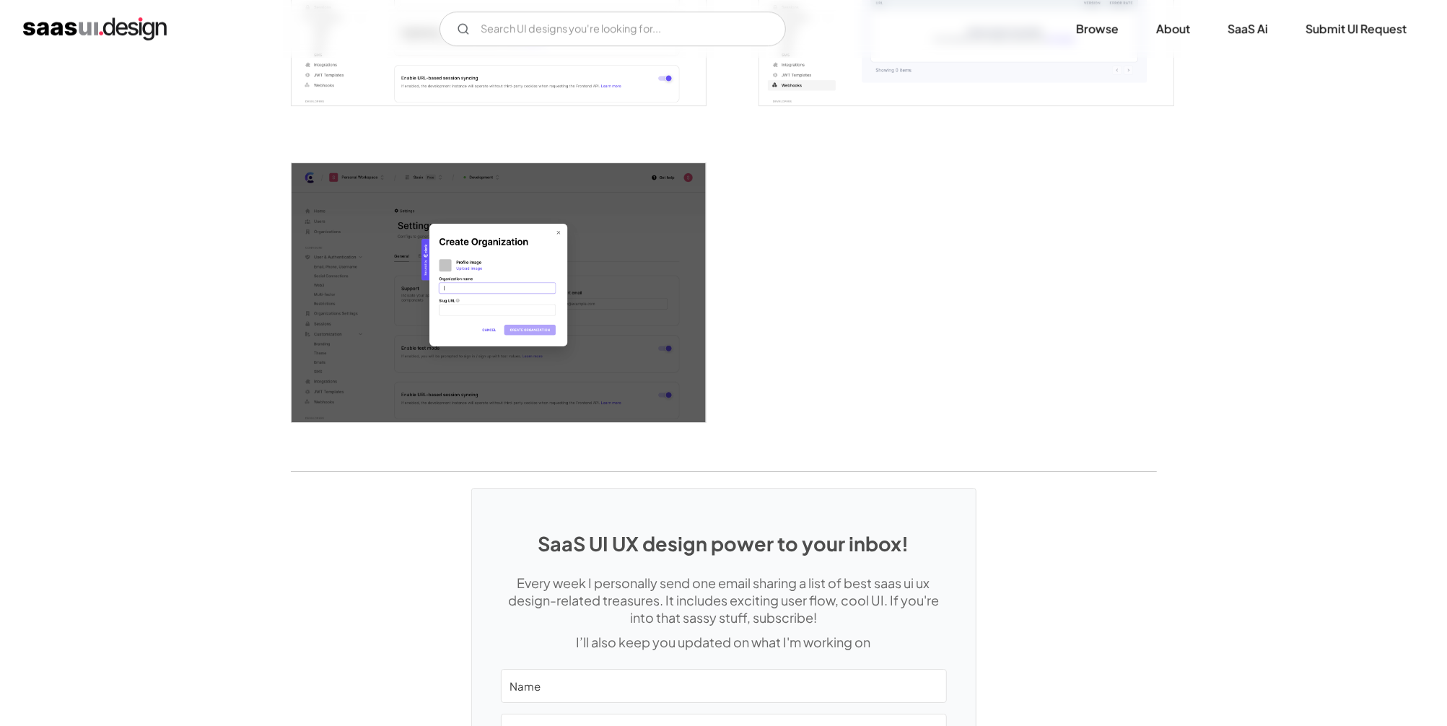
click at [1223, 507] on div "SaaS UI UX design power to your inbox! Every week I personally send one email s…" at bounding box center [723, 683] width 1447 height 423
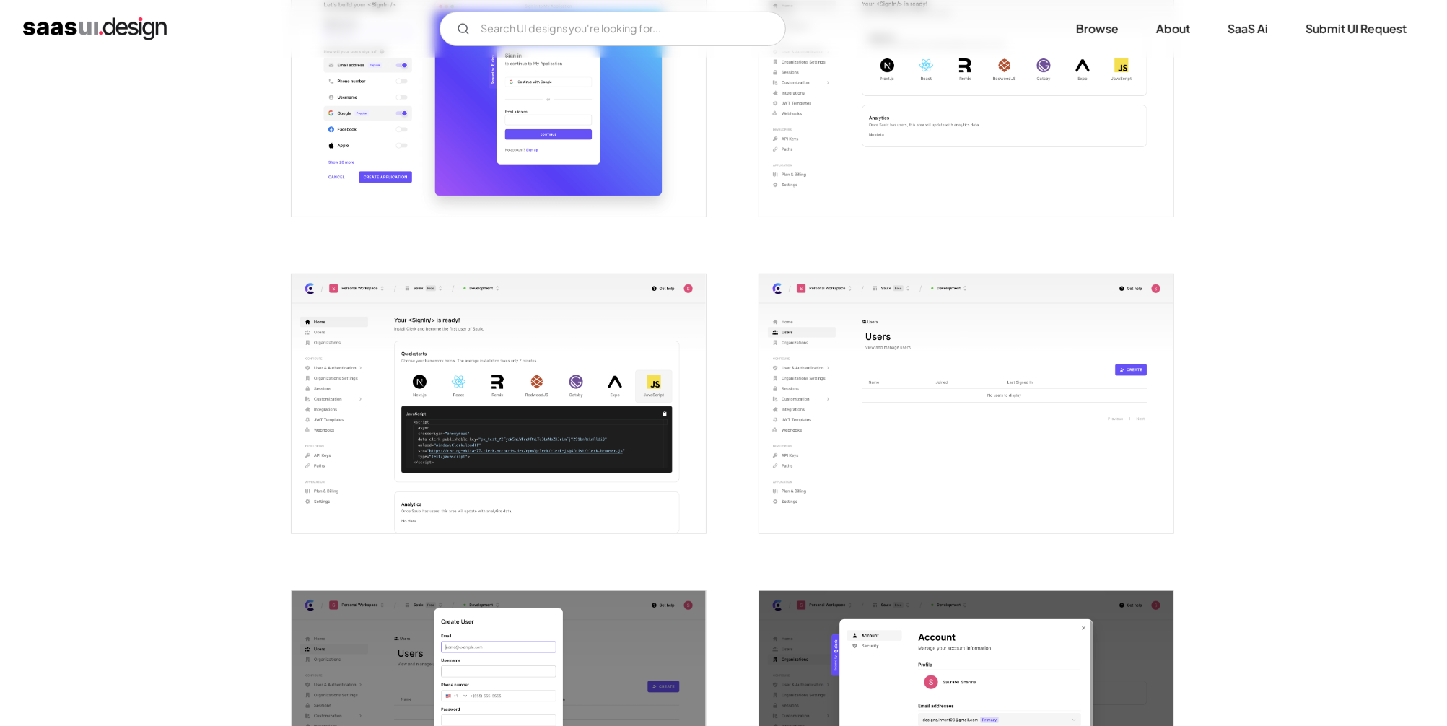
scroll to position [0, 0]
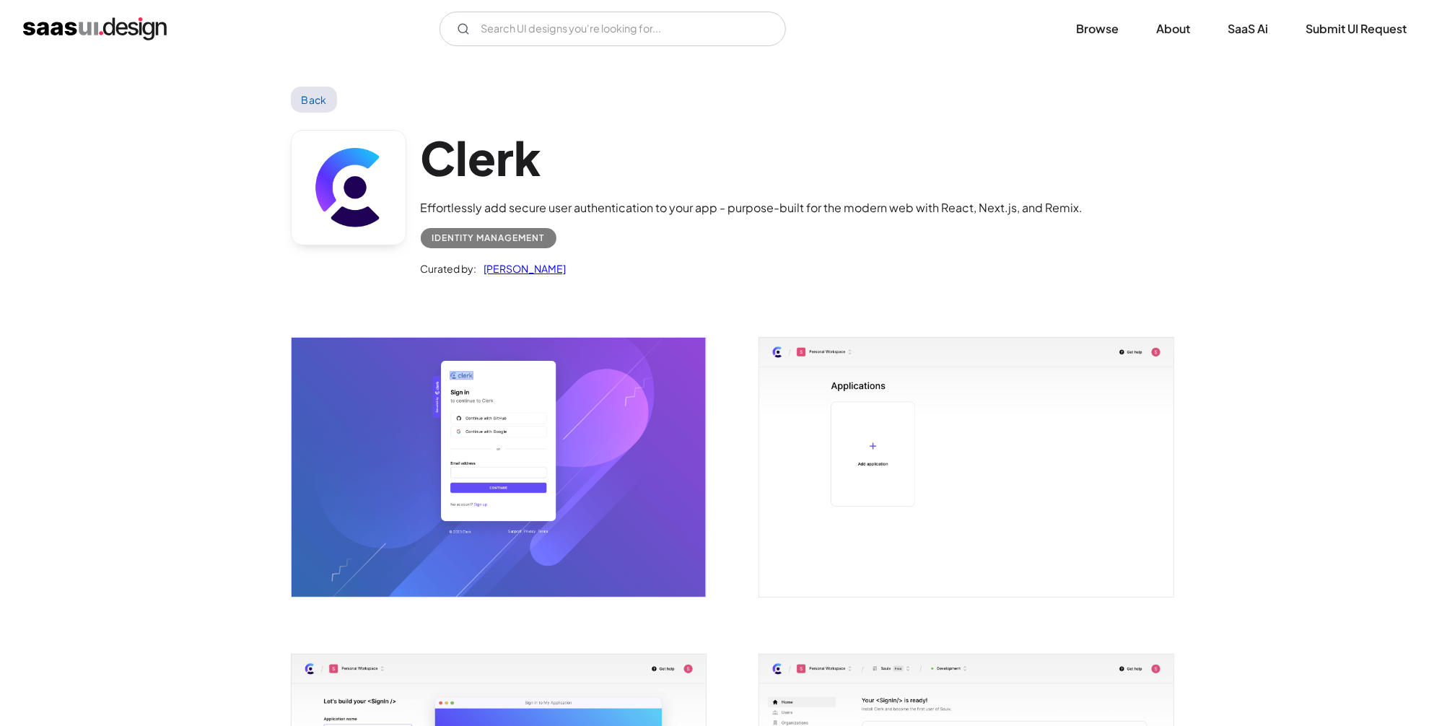
click at [323, 102] on link "Back" at bounding box center [314, 100] width 47 height 26
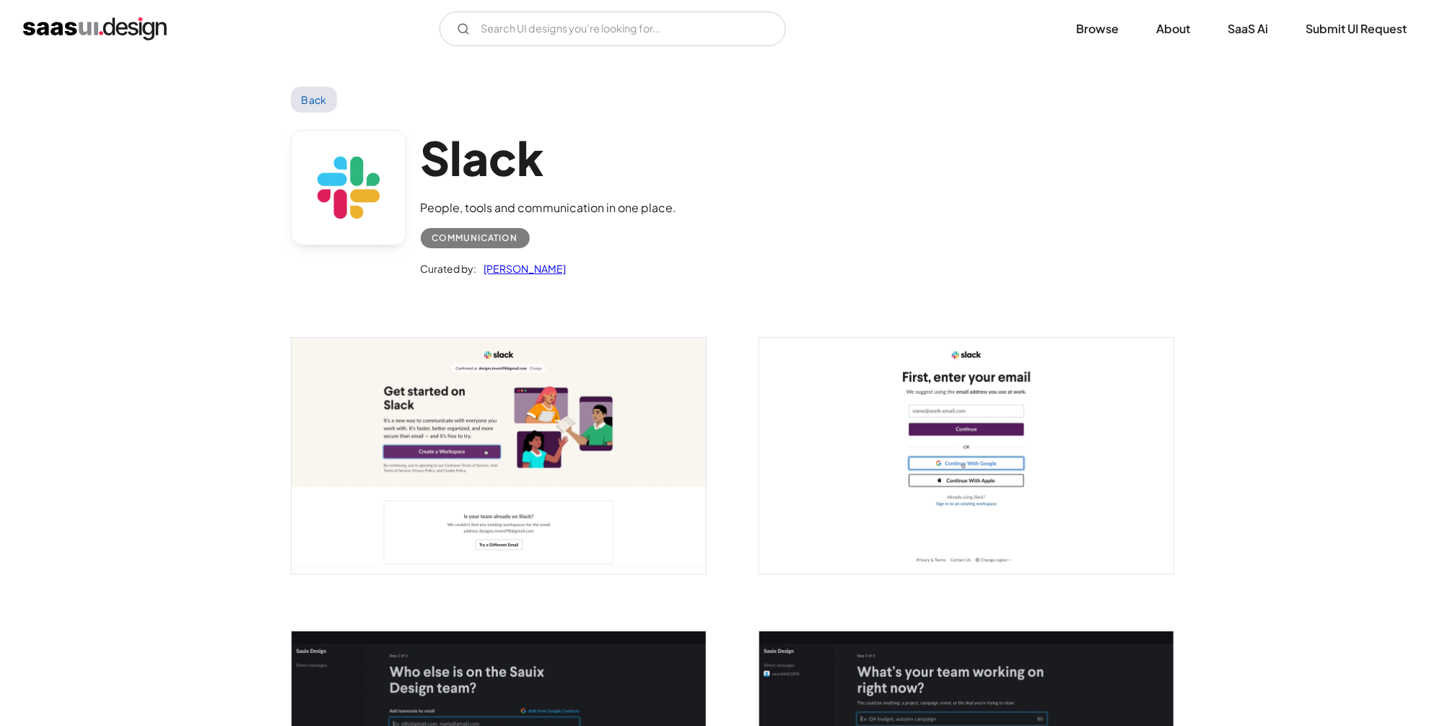
click at [398, 385] on img "open lightbox" at bounding box center [499, 456] width 414 height 236
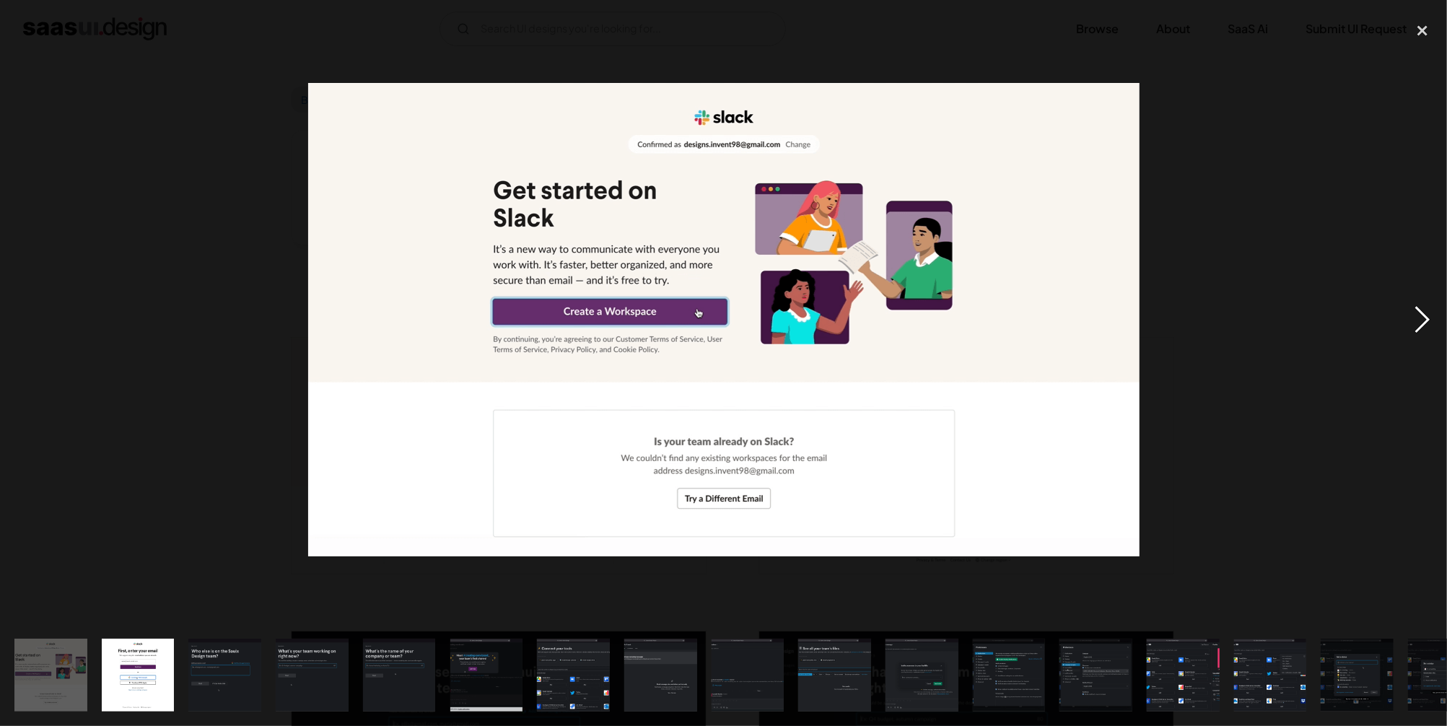
click at [1417, 312] on div "next image" at bounding box center [1422, 319] width 49 height 610
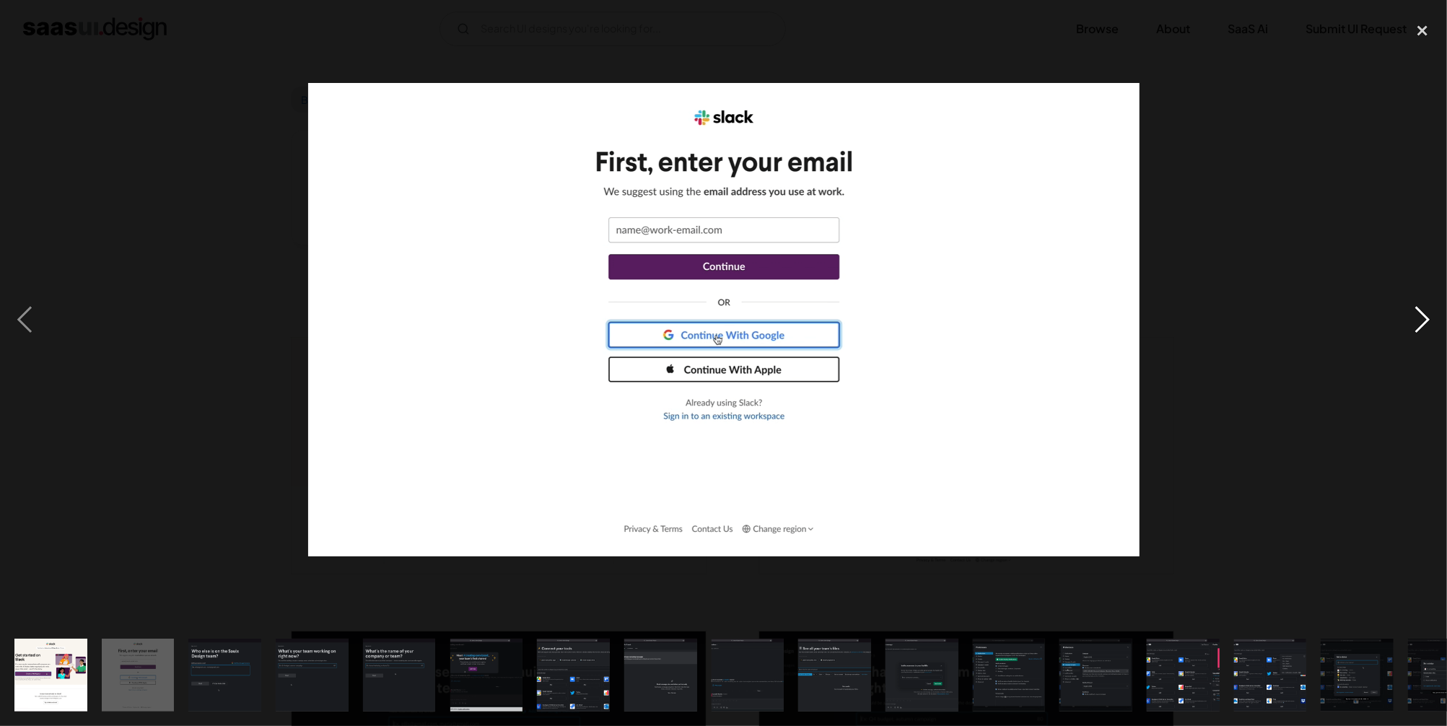
click at [1417, 312] on div "next image" at bounding box center [1422, 319] width 49 height 610
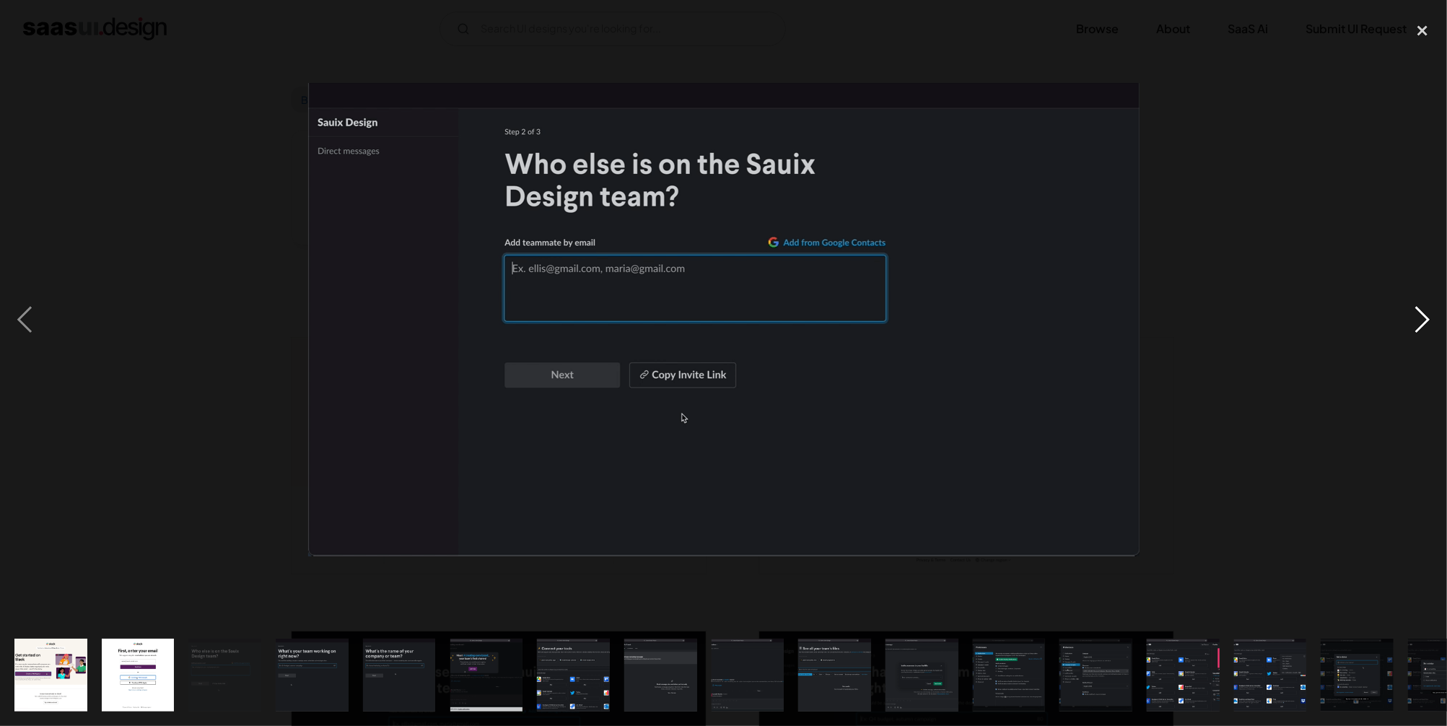
click at [1417, 312] on div "next image" at bounding box center [1422, 319] width 49 height 610
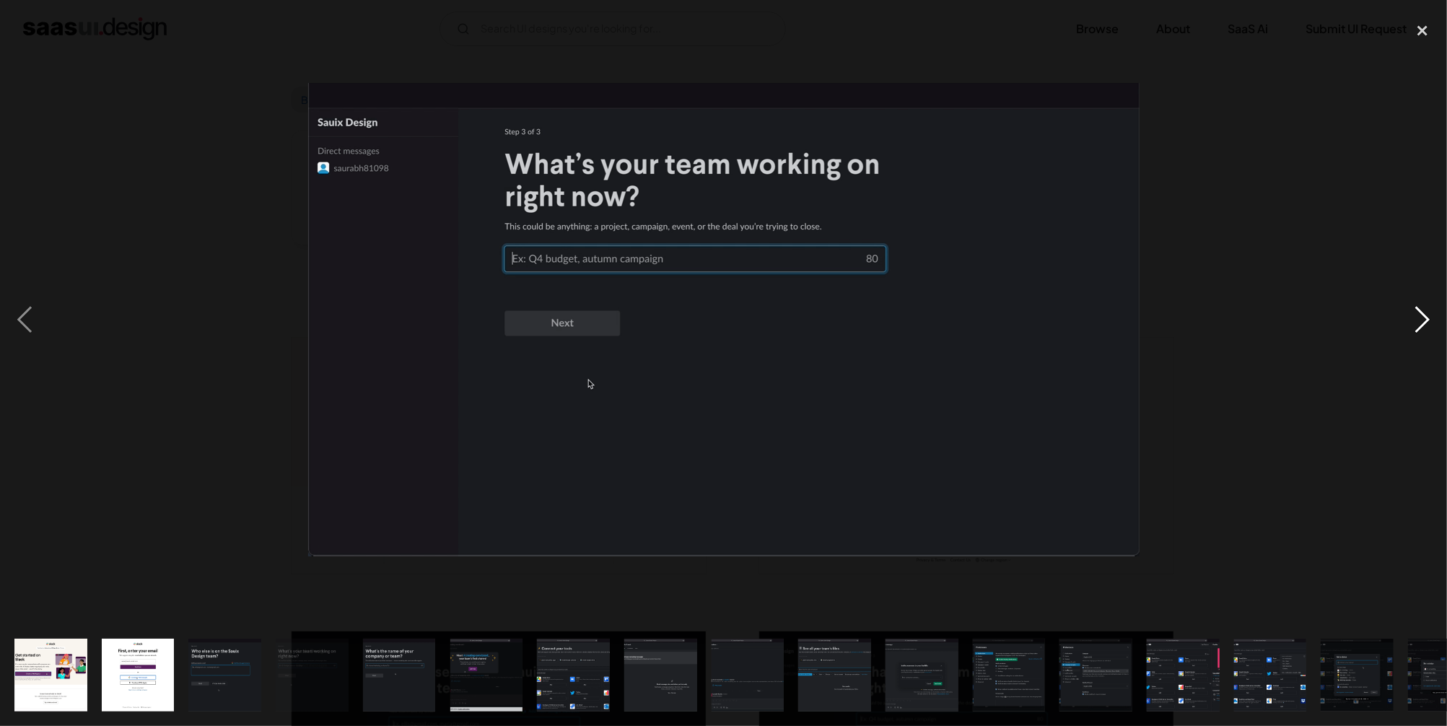
click at [1417, 312] on div "next image" at bounding box center [1422, 319] width 49 height 610
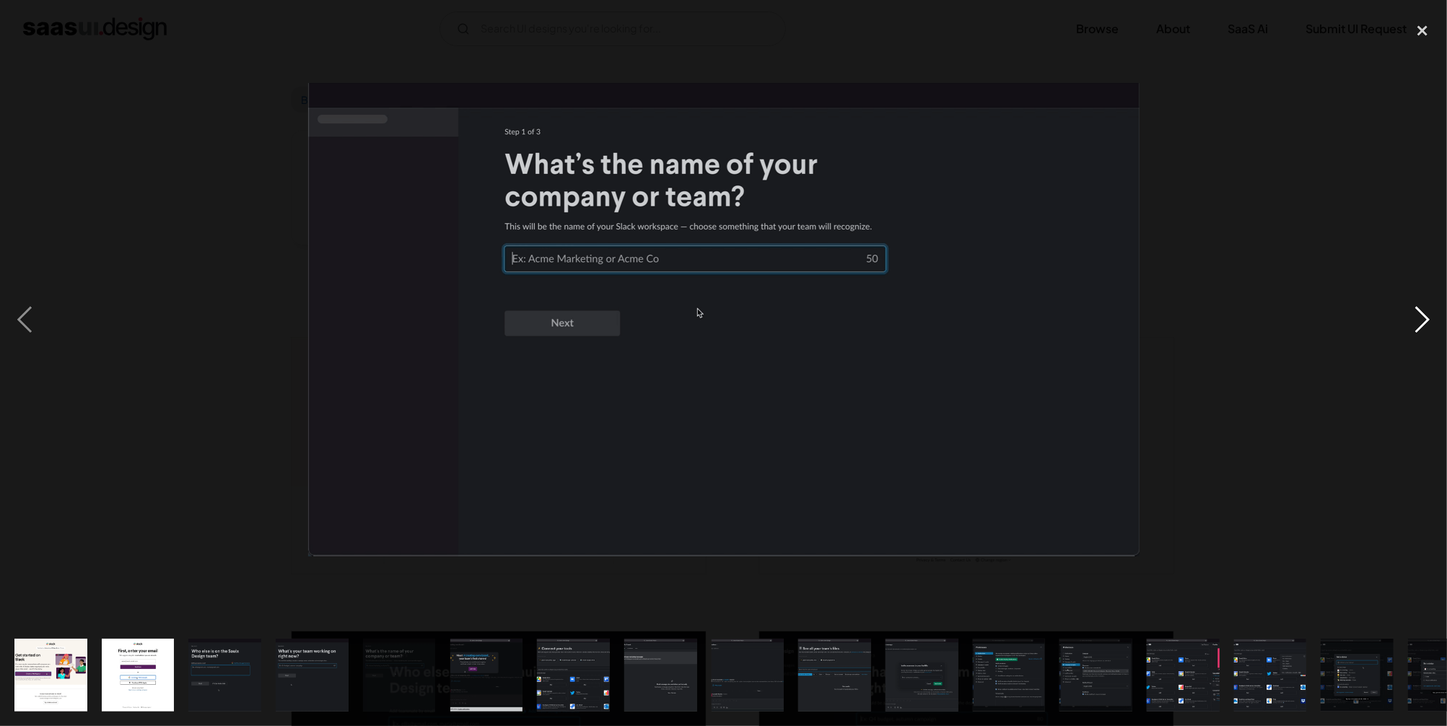
click at [1417, 312] on div "next image" at bounding box center [1422, 319] width 49 height 610
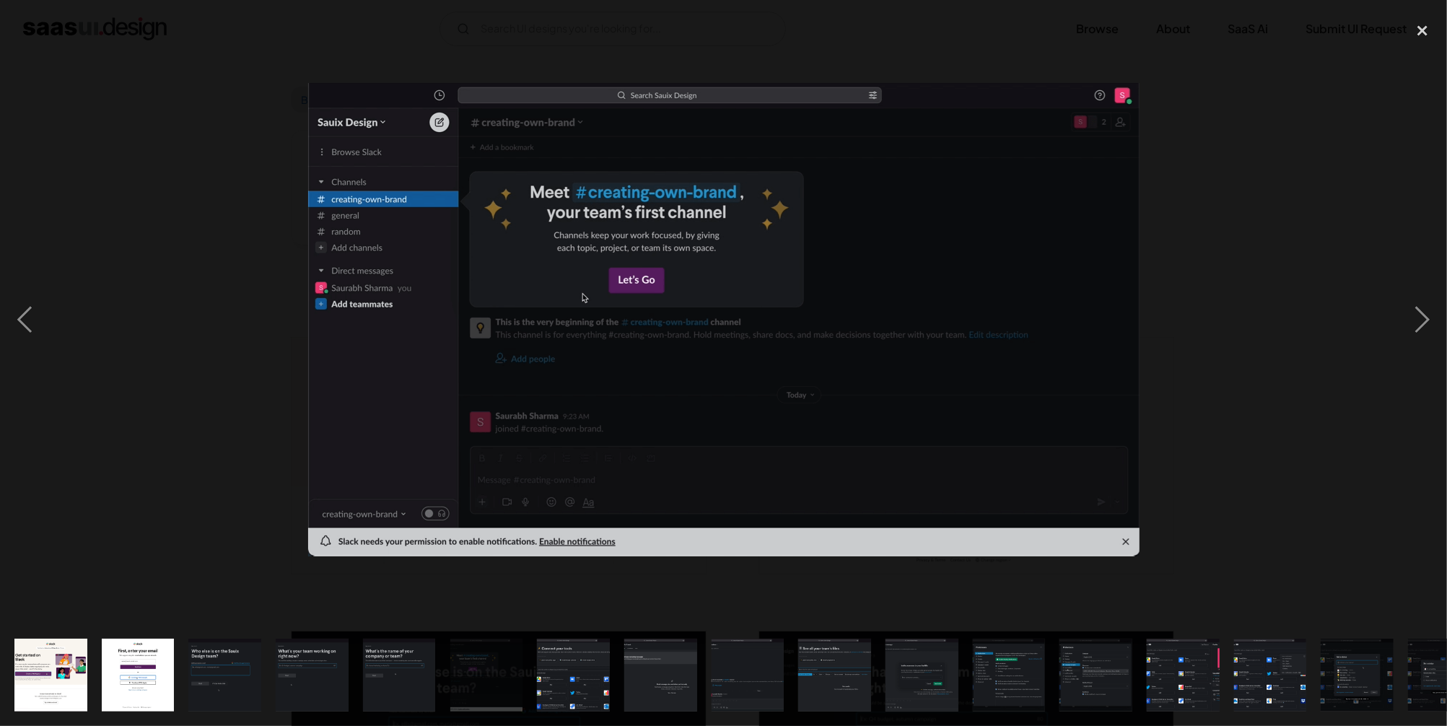
click at [1295, 282] on div at bounding box center [723, 319] width 1447 height 610
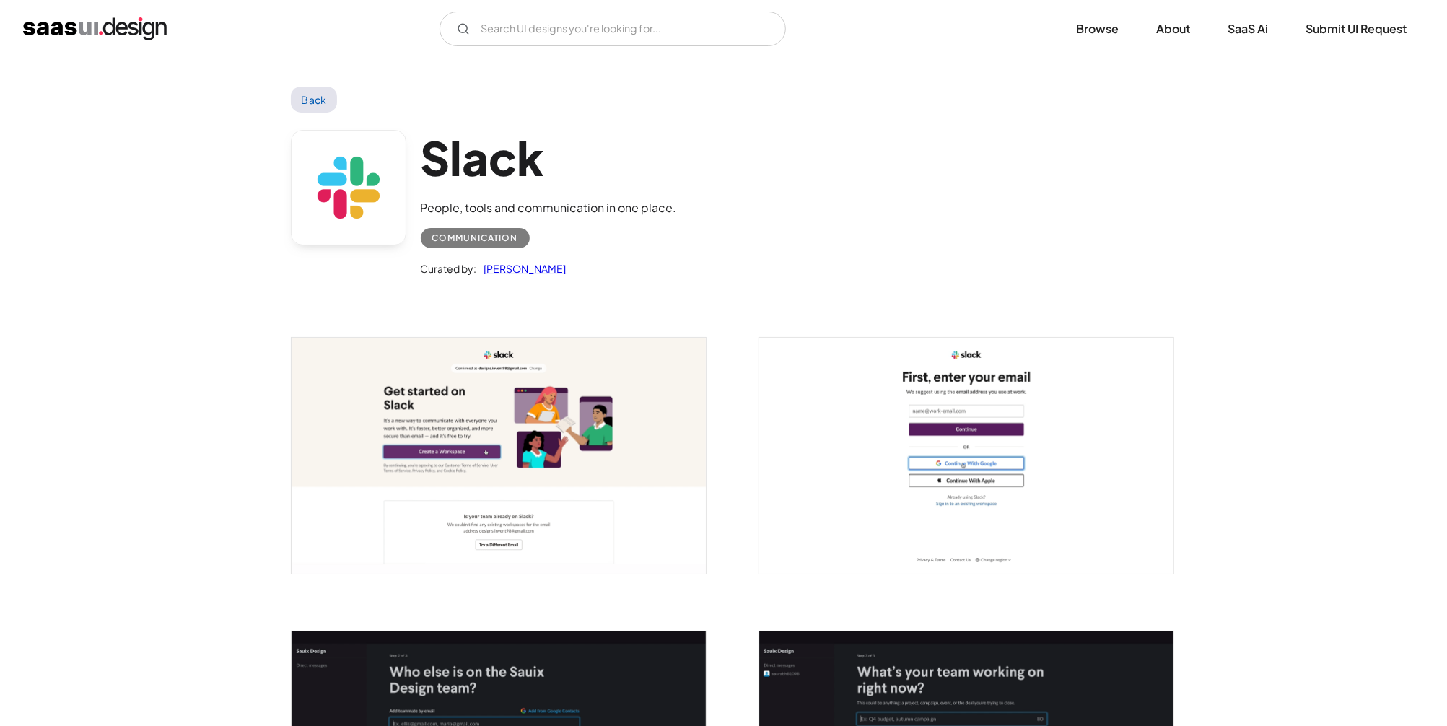
click at [305, 98] on link "Back" at bounding box center [314, 100] width 47 height 26
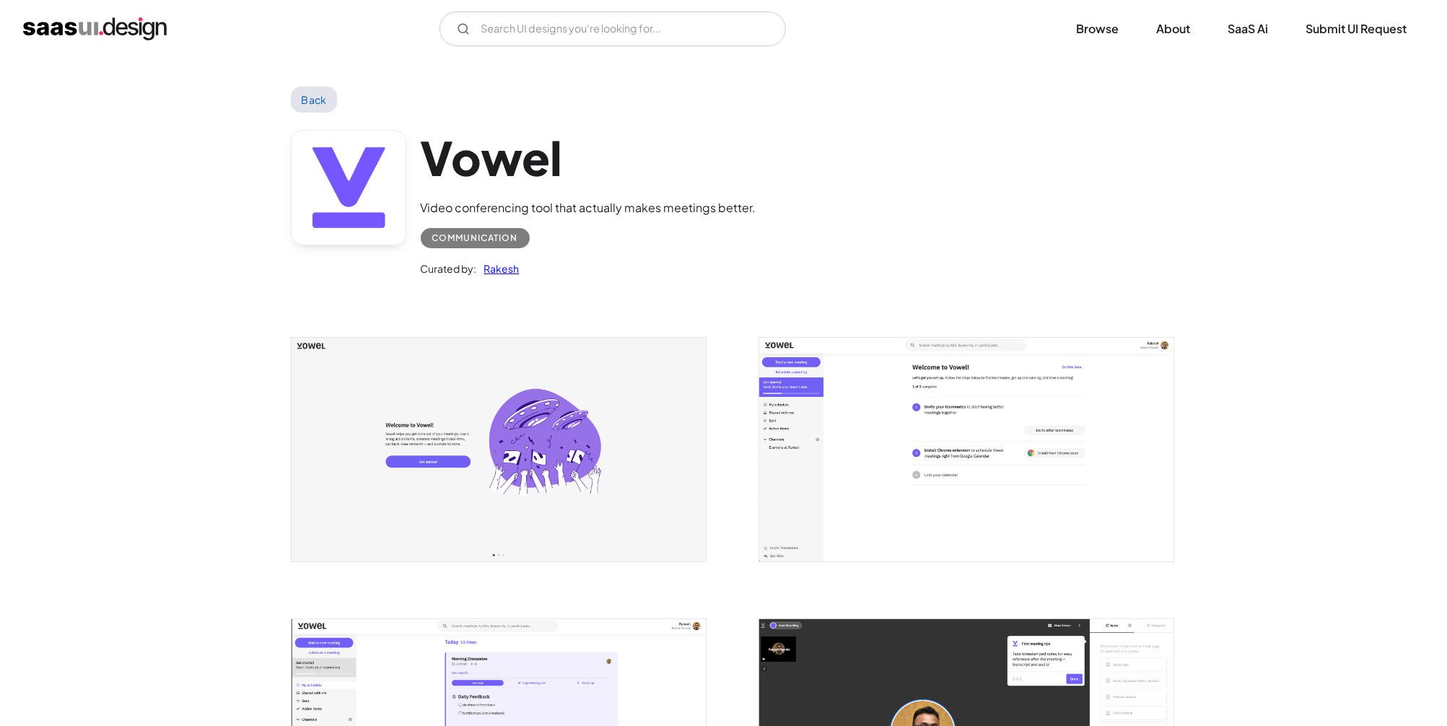
click at [560, 442] on img "open lightbox" at bounding box center [499, 449] width 414 height 223
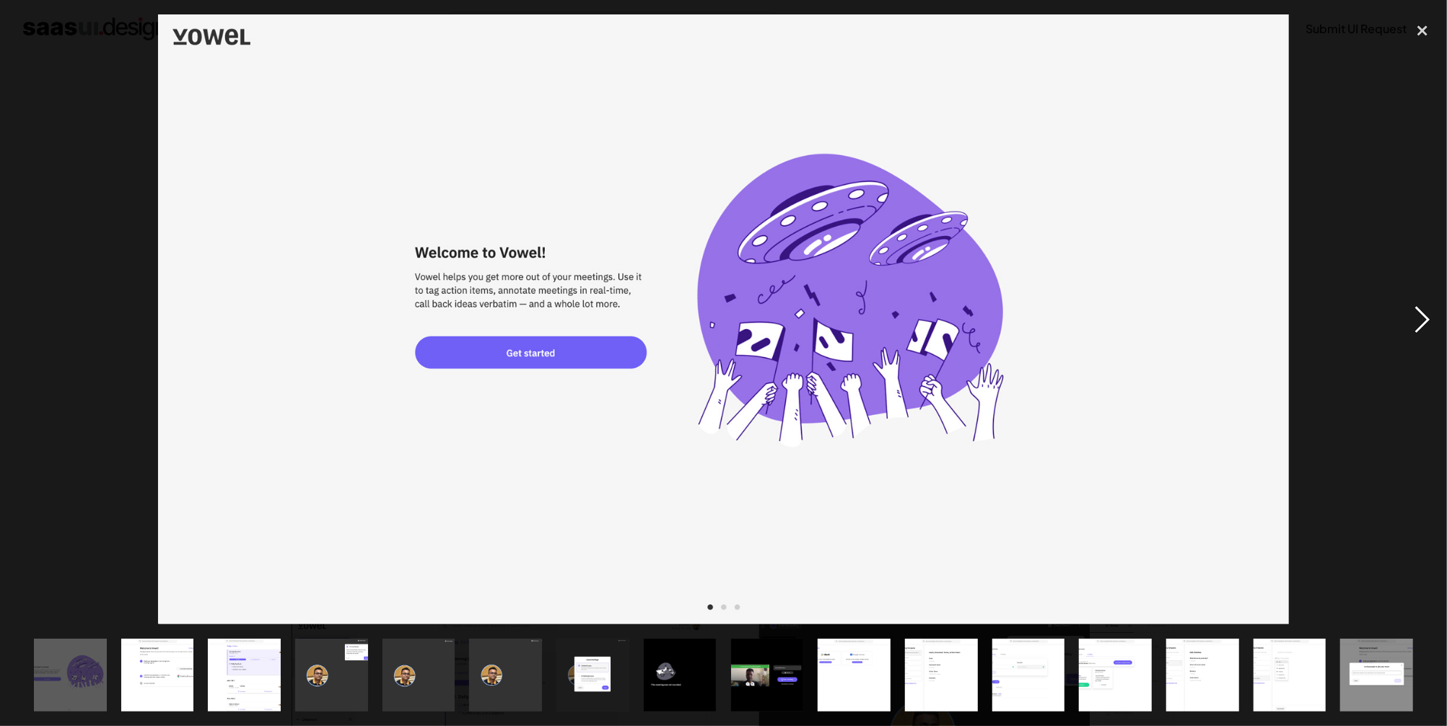
click at [1423, 318] on div "next image" at bounding box center [1422, 319] width 49 height 610
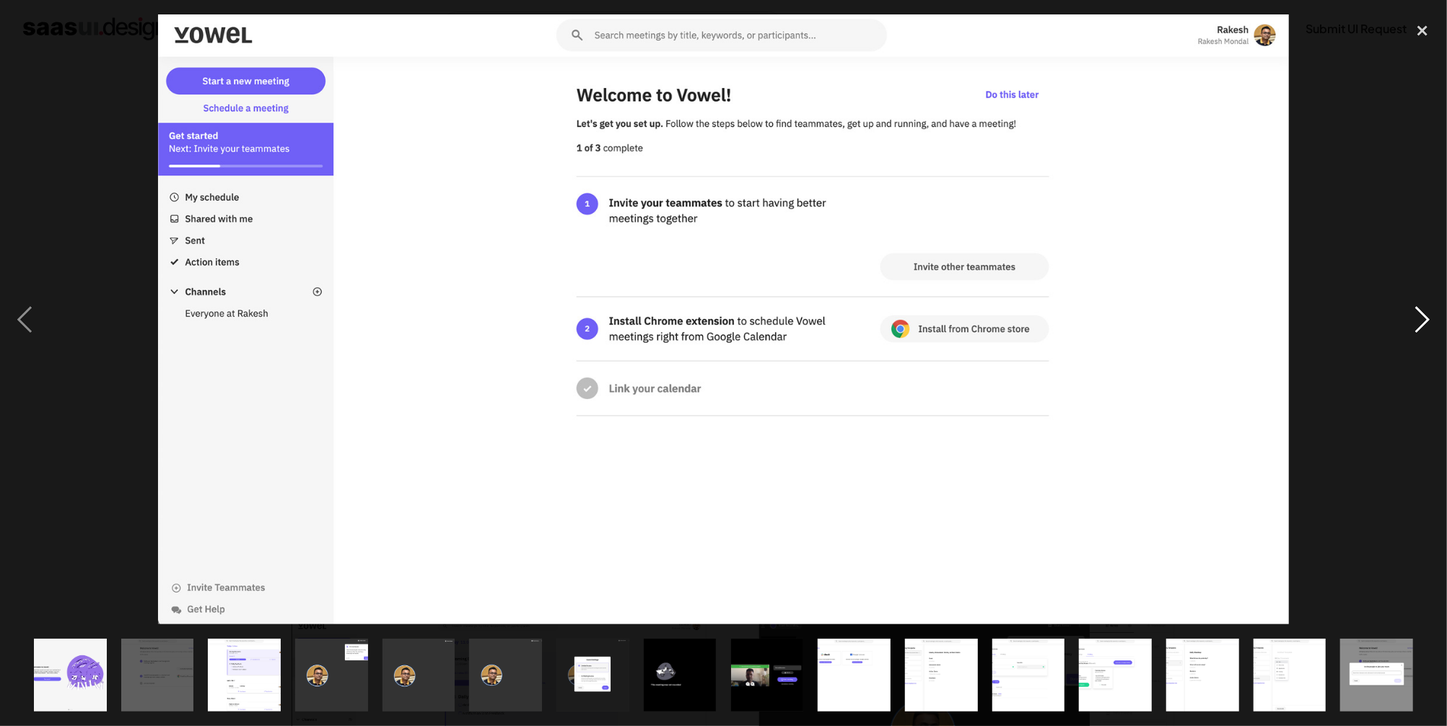
click at [1425, 312] on div "next image" at bounding box center [1422, 319] width 49 height 610
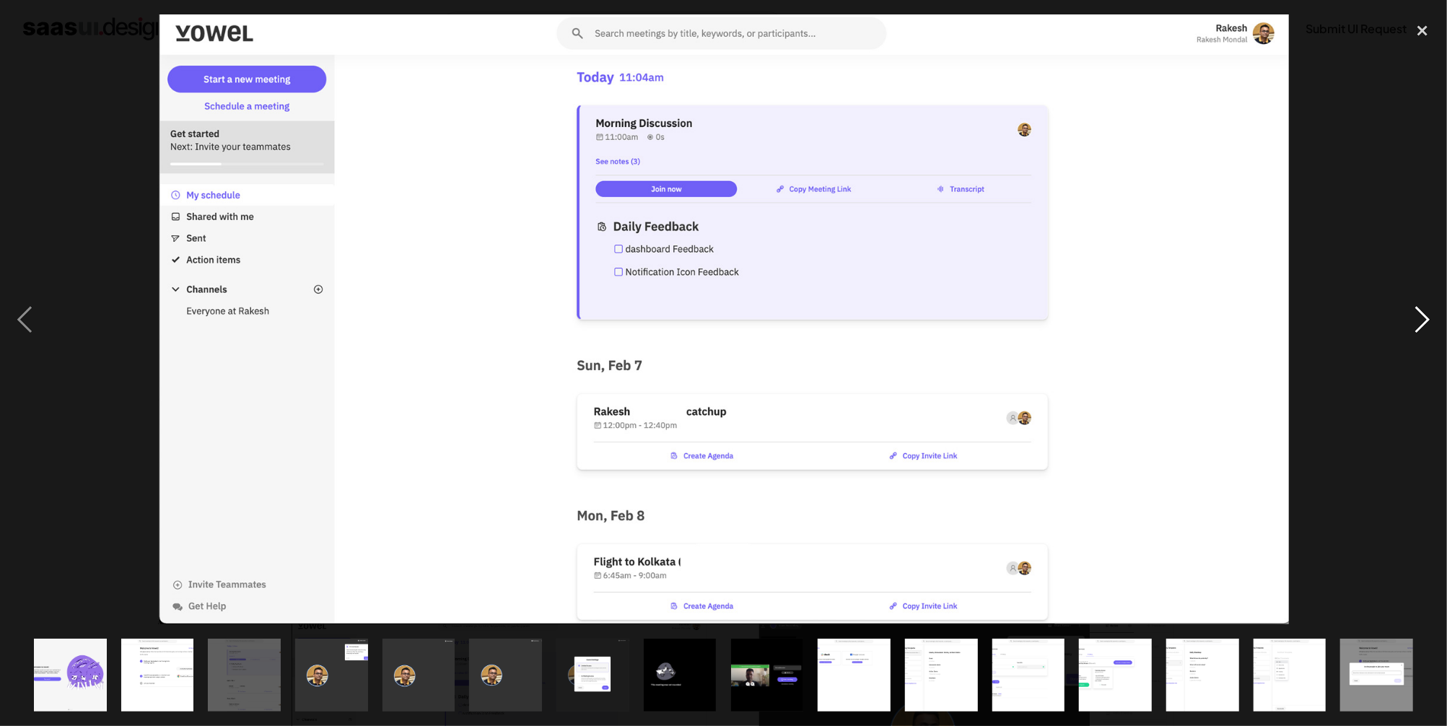
click at [1425, 312] on div "next image" at bounding box center [1422, 319] width 49 height 610
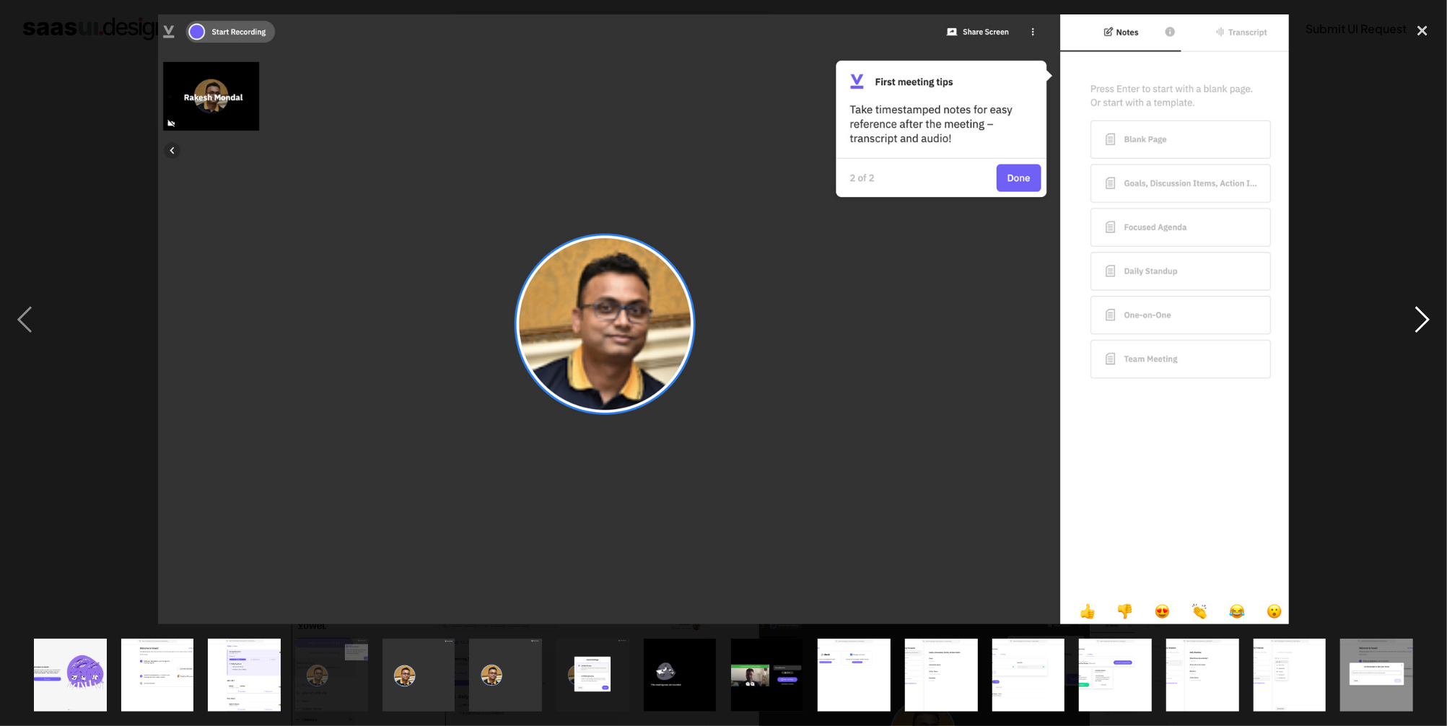
click at [1425, 312] on div "next image" at bounding box center [1422, 319] width 49 height 610
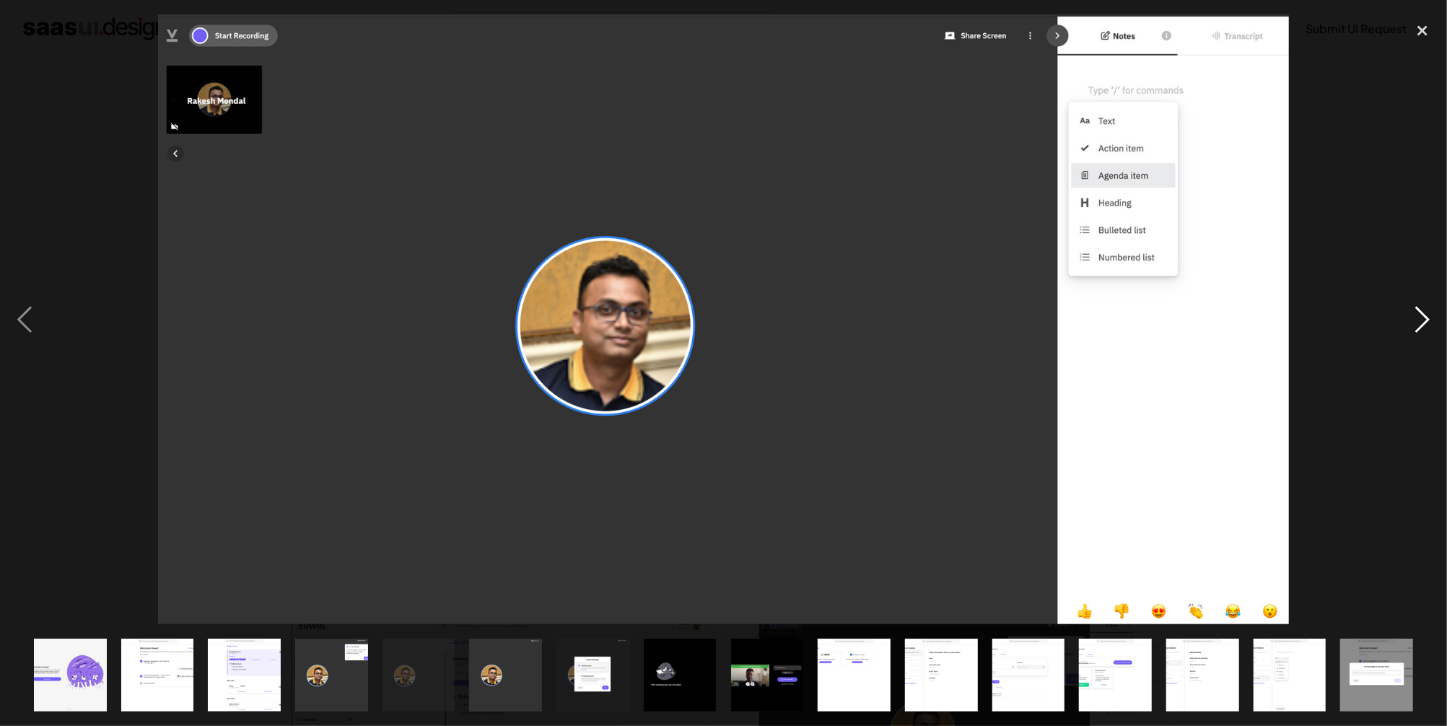
click at [1425, 312] on div "next image" at bounding box center [1422, 319] width 49 height 610
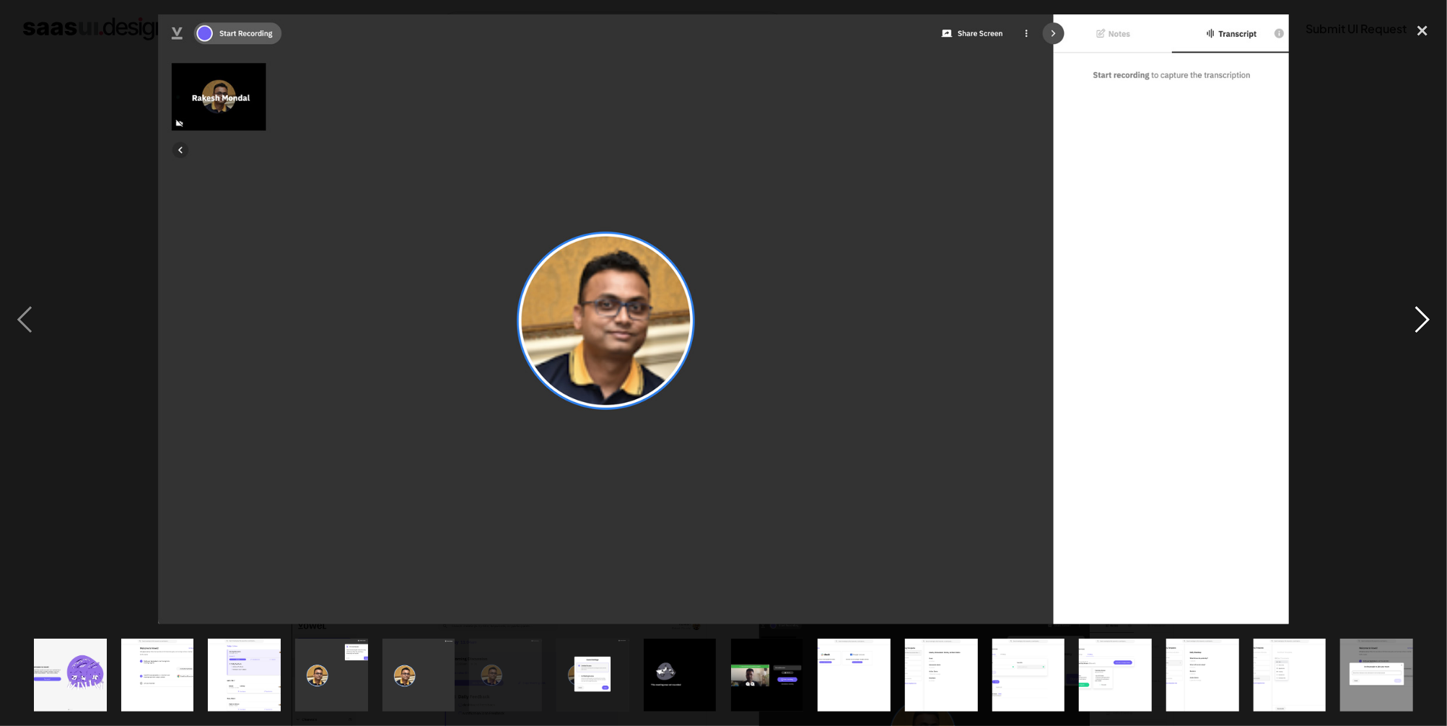
click at [1425, 312] on div "next image" at bounding box center [1422, 319] width 49 height 610
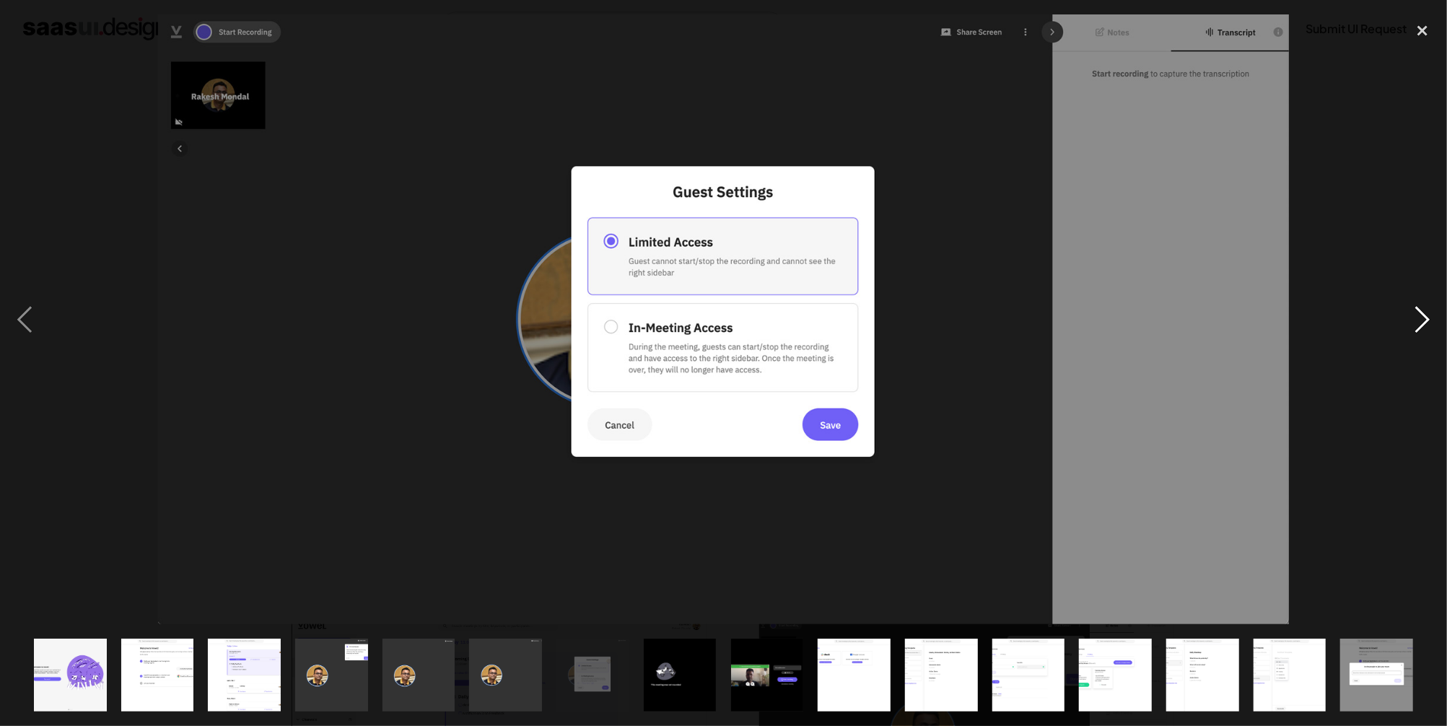
click at [1425, 312] on div "next image" at bounding box center [1422, 319] width 49 height 610
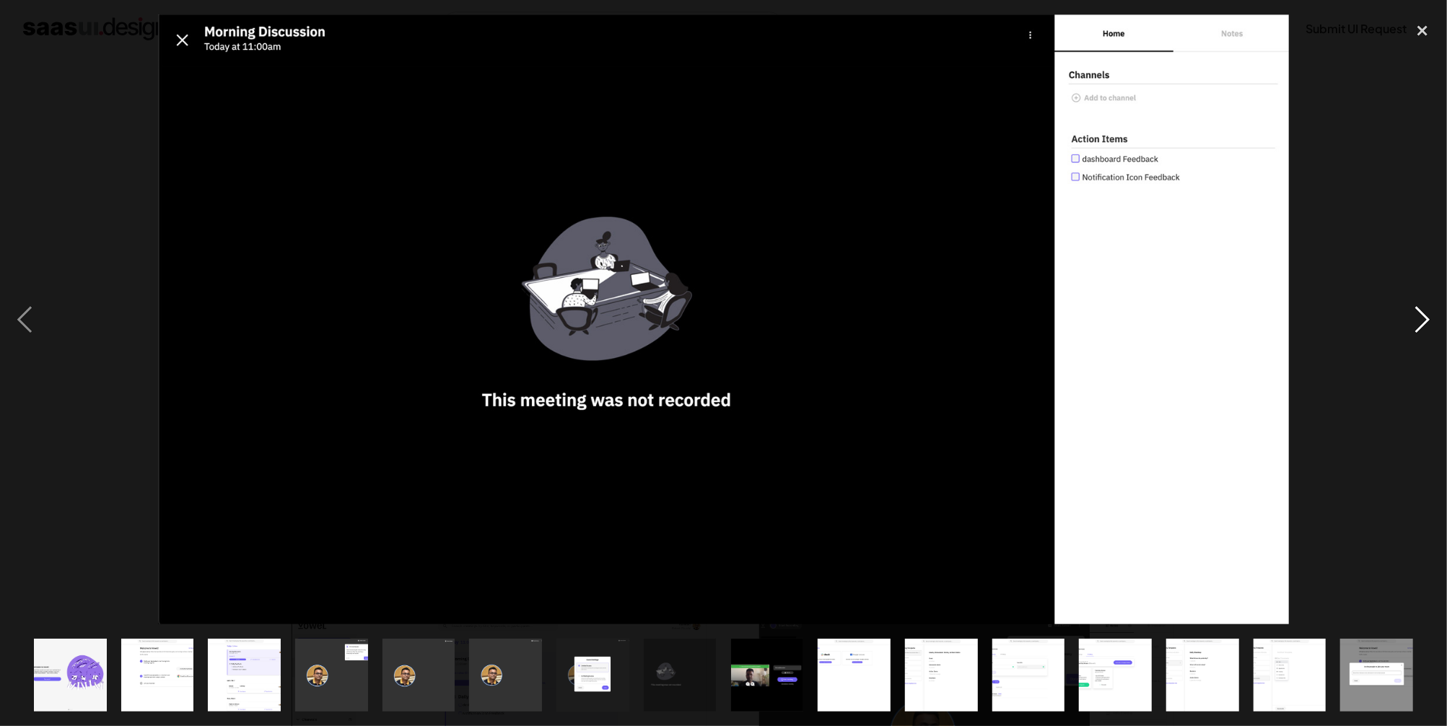
click at [1425, 312] on div "next image" at bounding box center [1422, 319] width 49 height 610
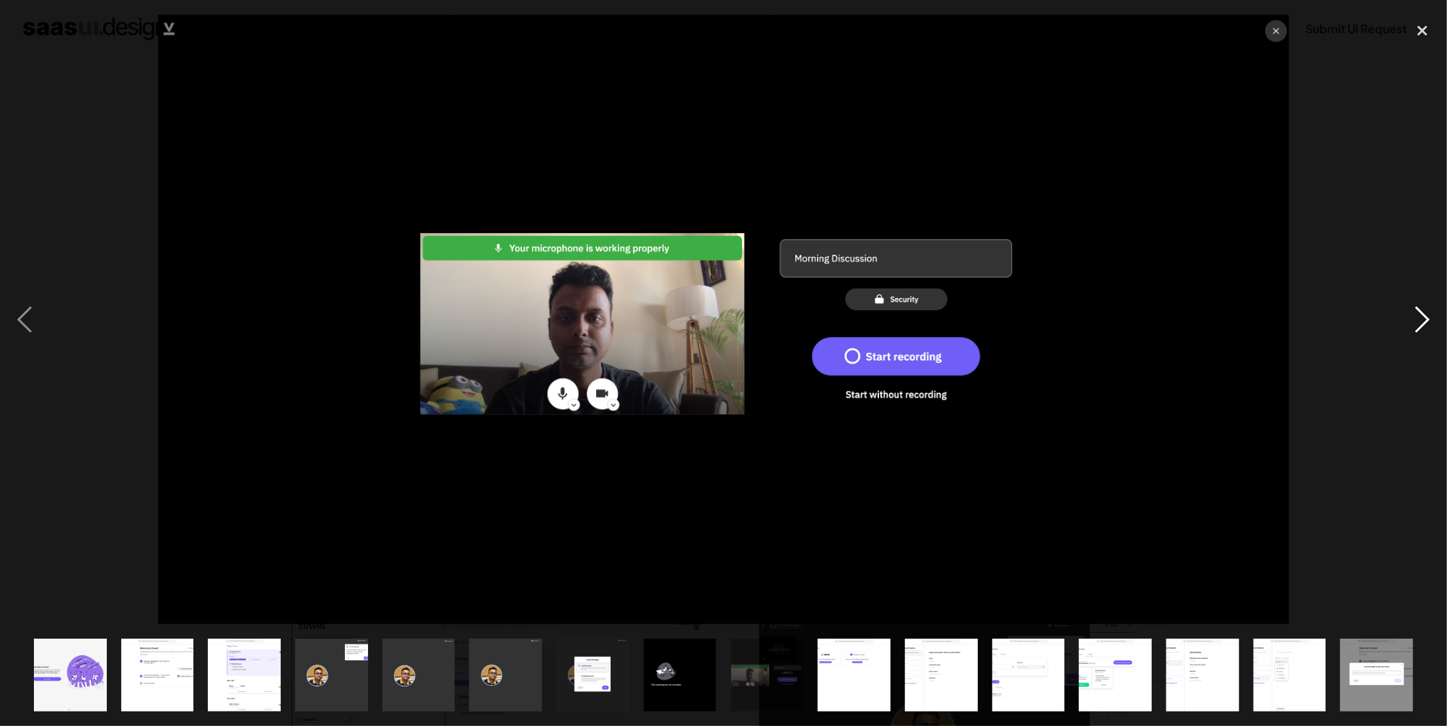
click at [1425, 312] on div "next image" at bounding box center [1422, 319] width 49 height 610
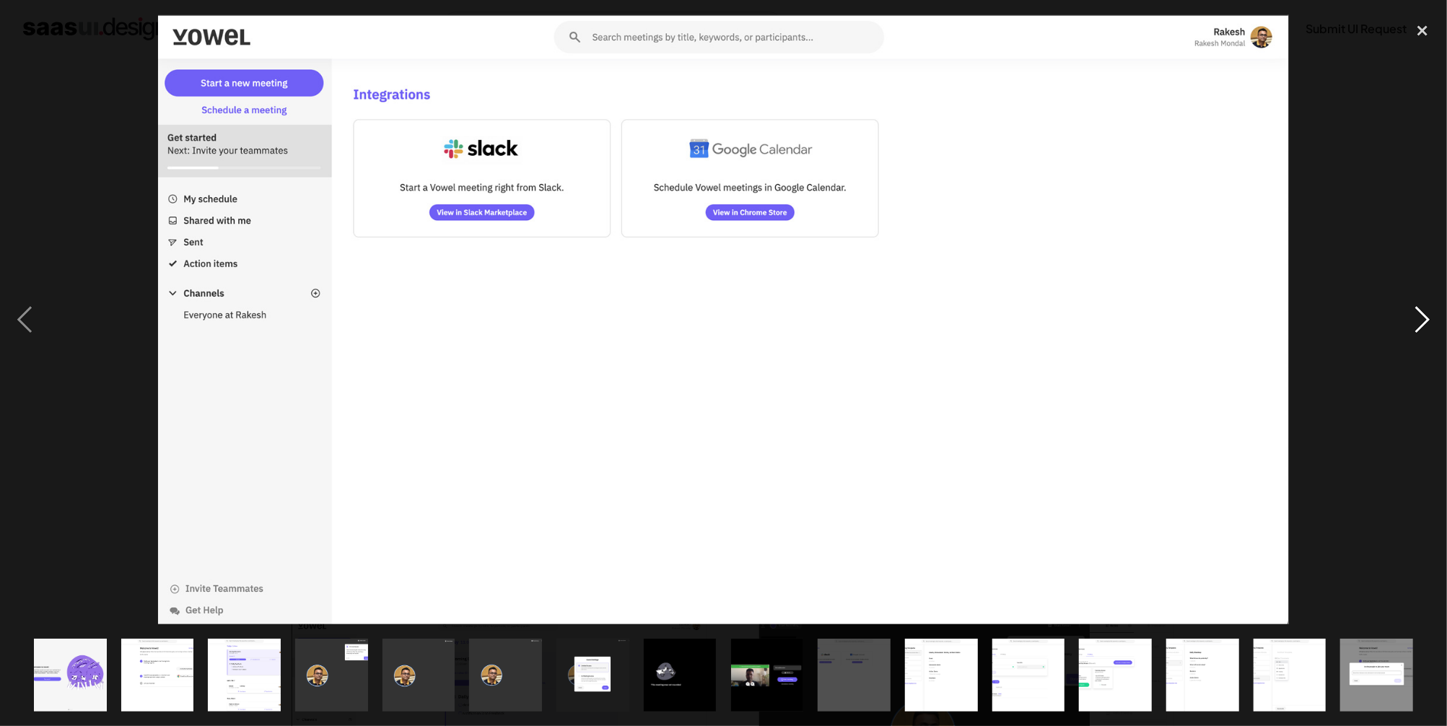
click at [1425, 312] on div "next image" at bounding box center [1422, 319] width 49 height 610
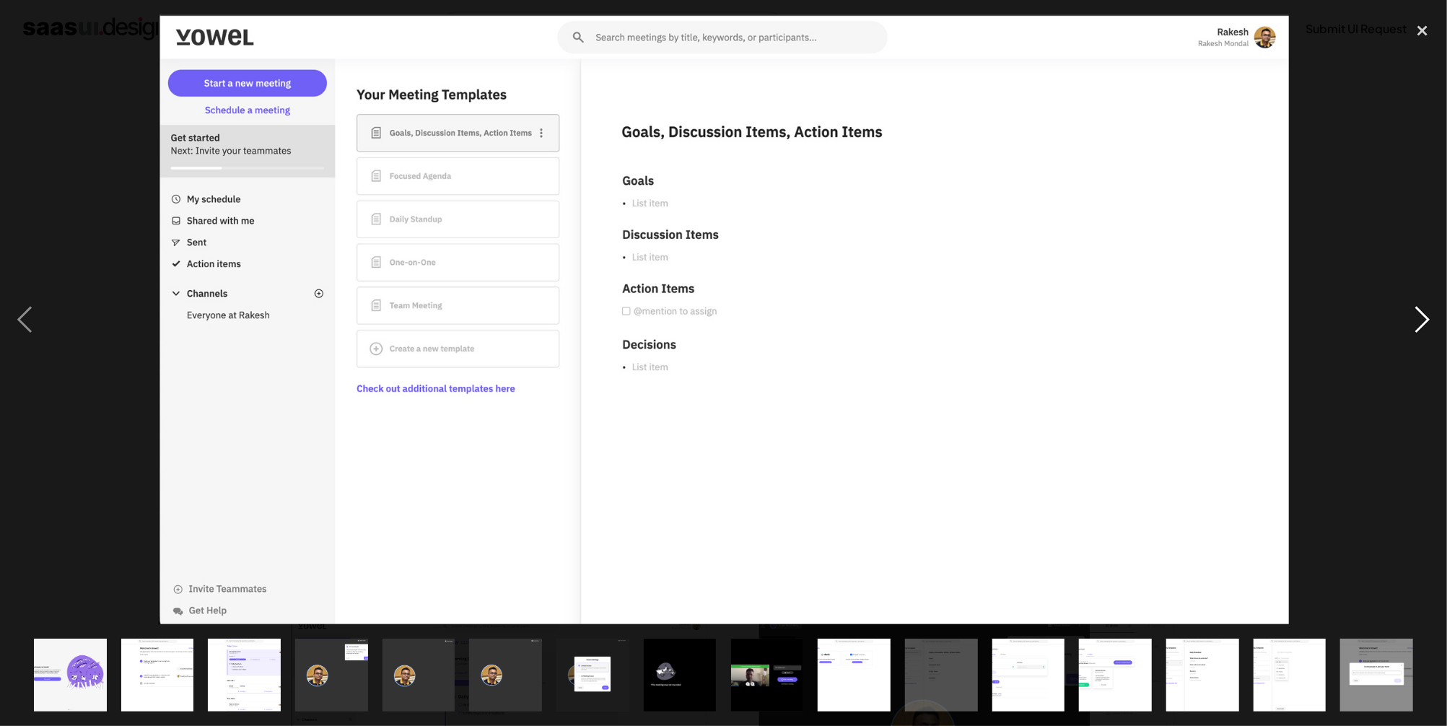
click at [1425, 312] on div "next image" at bounding box center [1422, 319] width 49 height 610
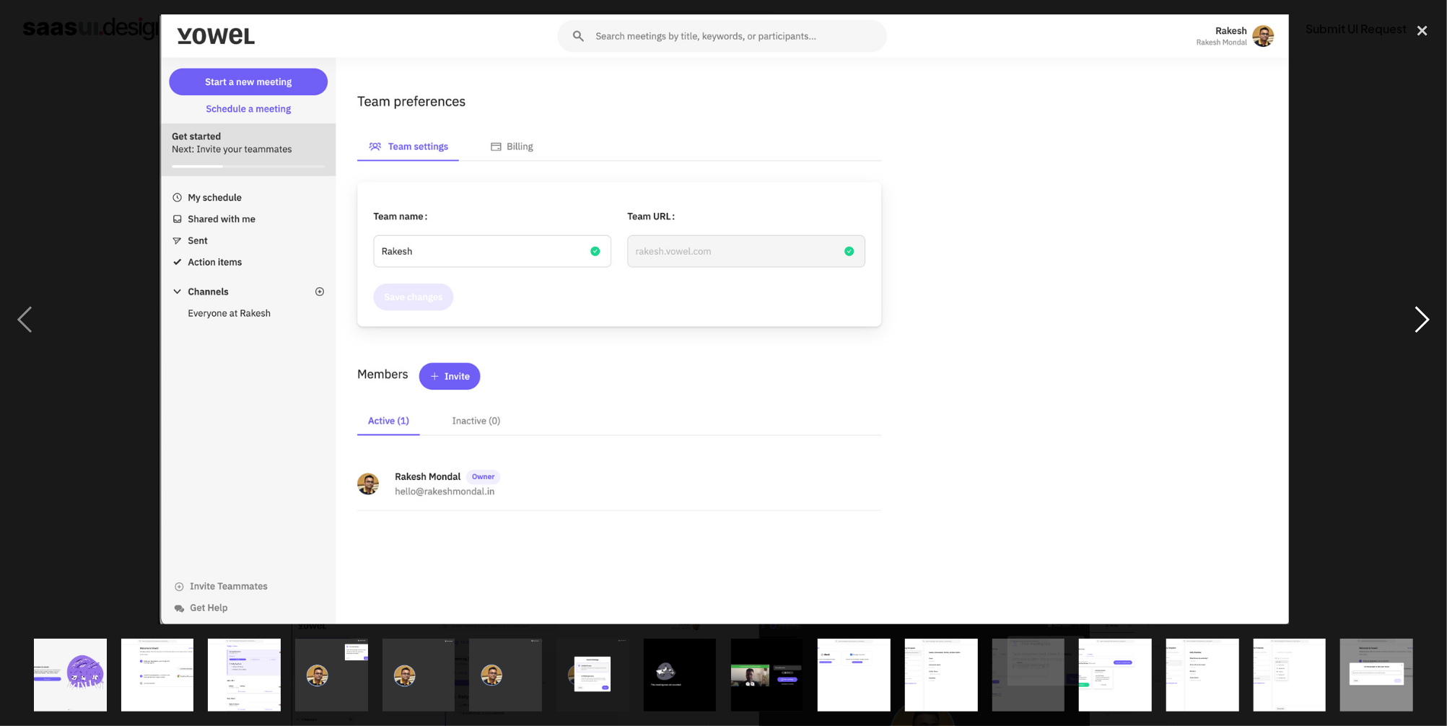
click at [1425, 312] on div "next image" at bounding box center [1422, 319] width 49 height 610
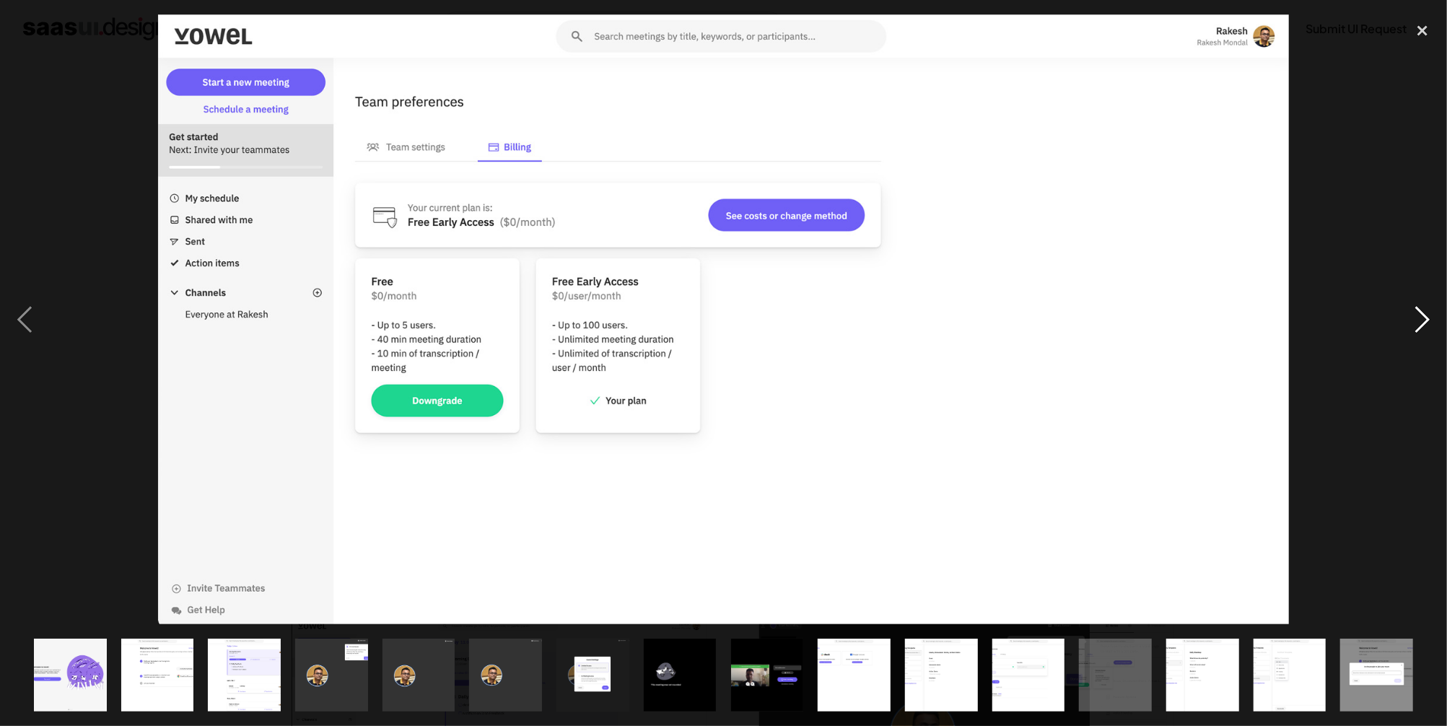
click at [1425, 312] on div "next image" at bounding box center [1422, 319] width 49 height 610
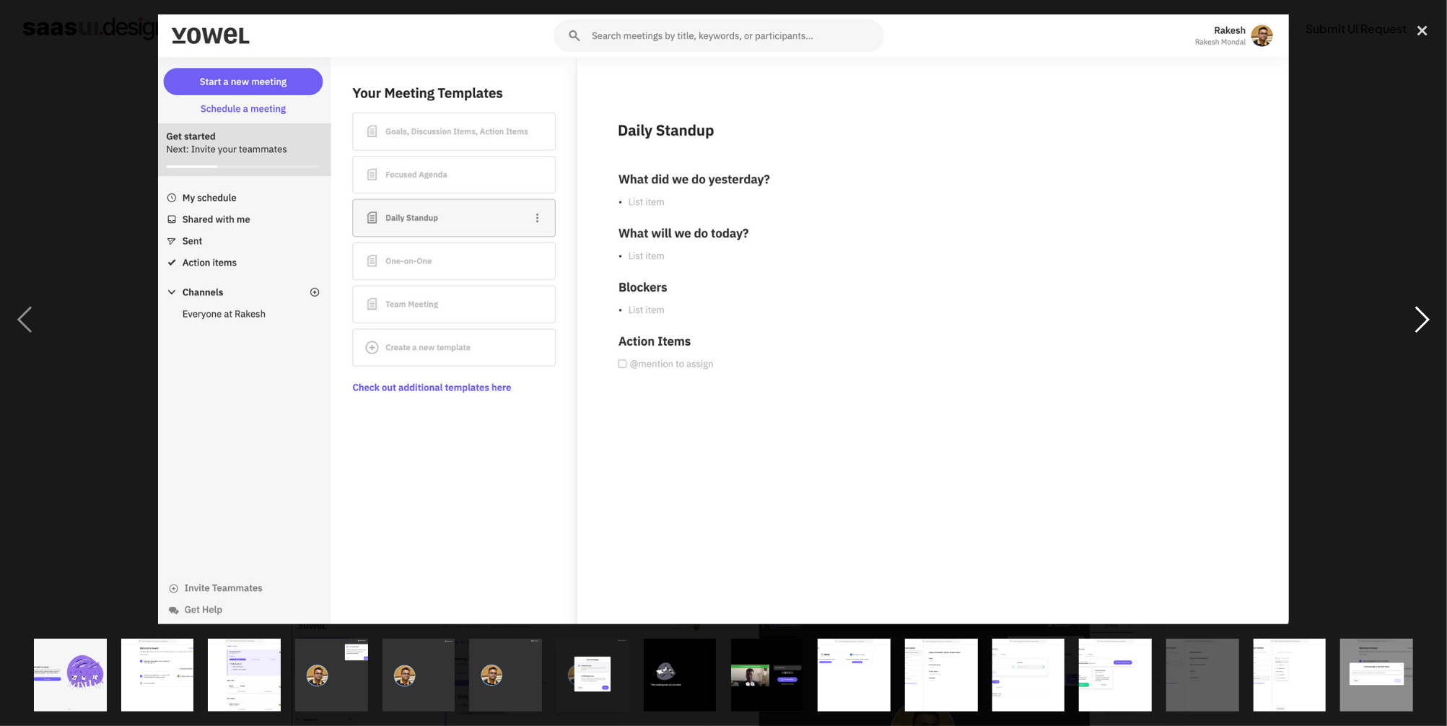
click at [1425, 312] on div "next image" at bounding box center [1422, 319] width 49 height 610
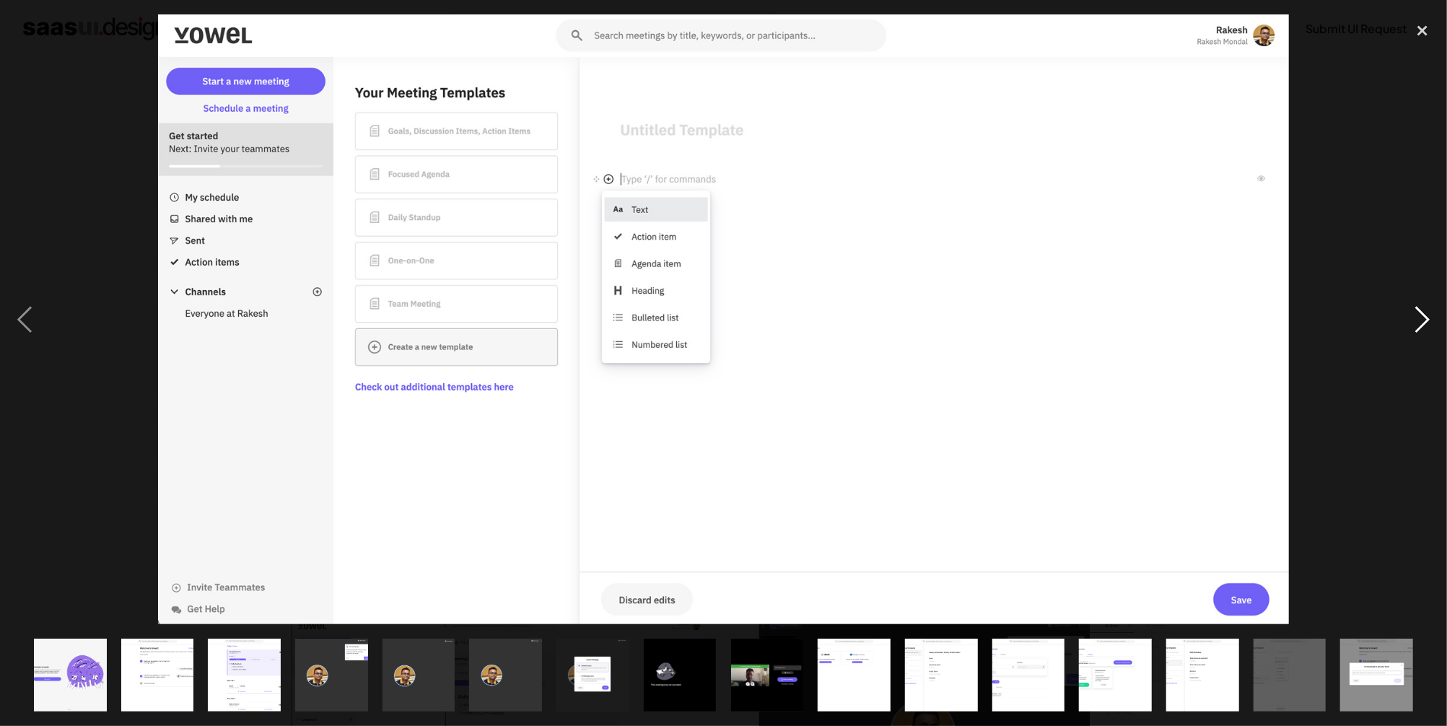
click at [1425, 312] on div "next image" at bounding box center [1422, 319] width 49 height 610
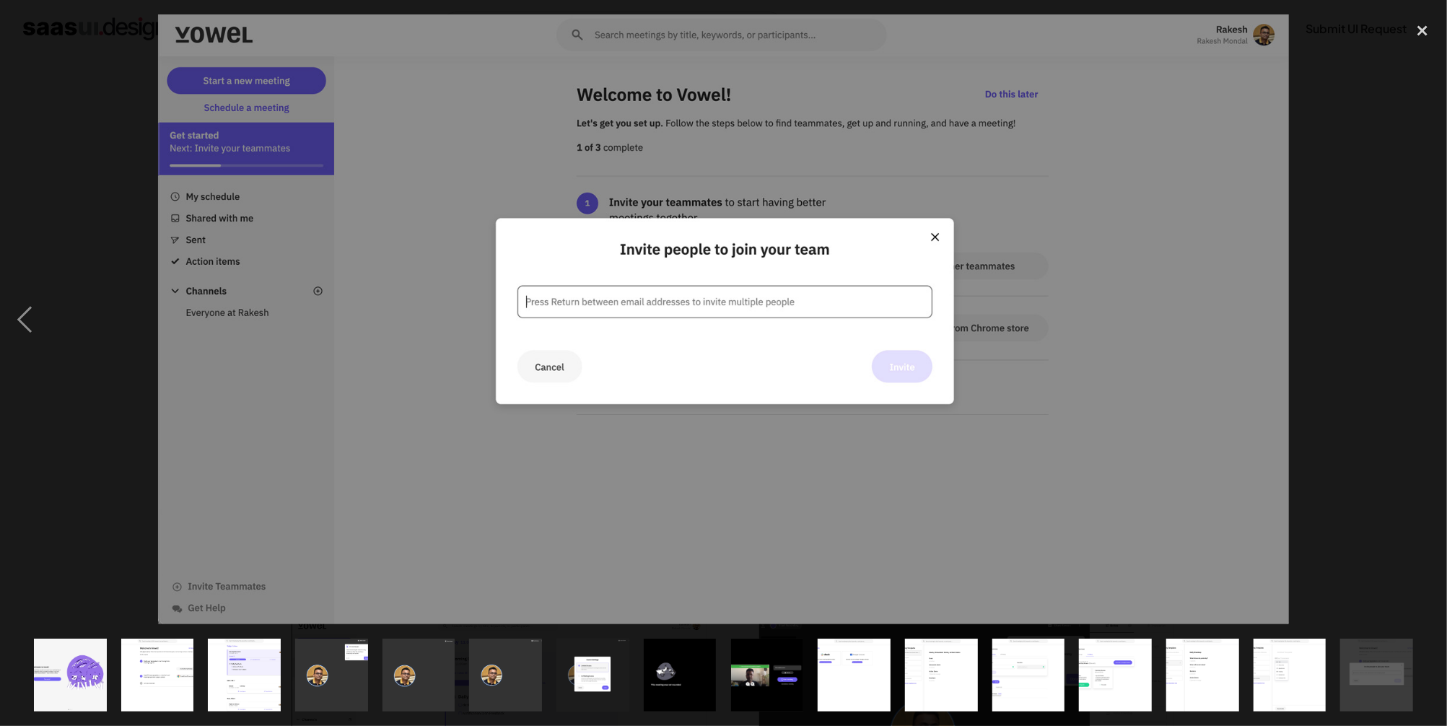
click at [1425, 312] on div "next image" at bounding box center [1422, 319] width 49 height 610
click at [1348, 280] on div at bounding box center [723, 319] width 1447 height 610
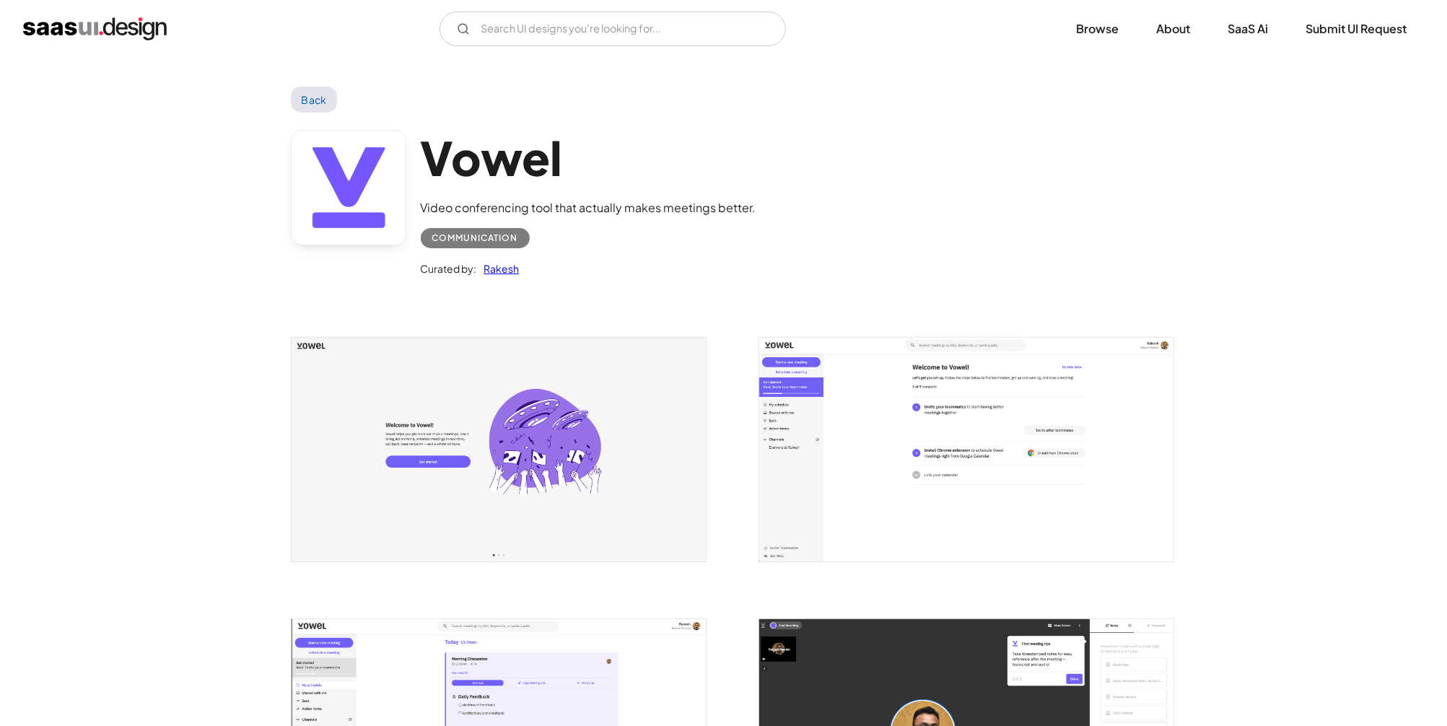
click at [309, 96] on link "Back" at bounding box center [314, 100] width 47 height 26
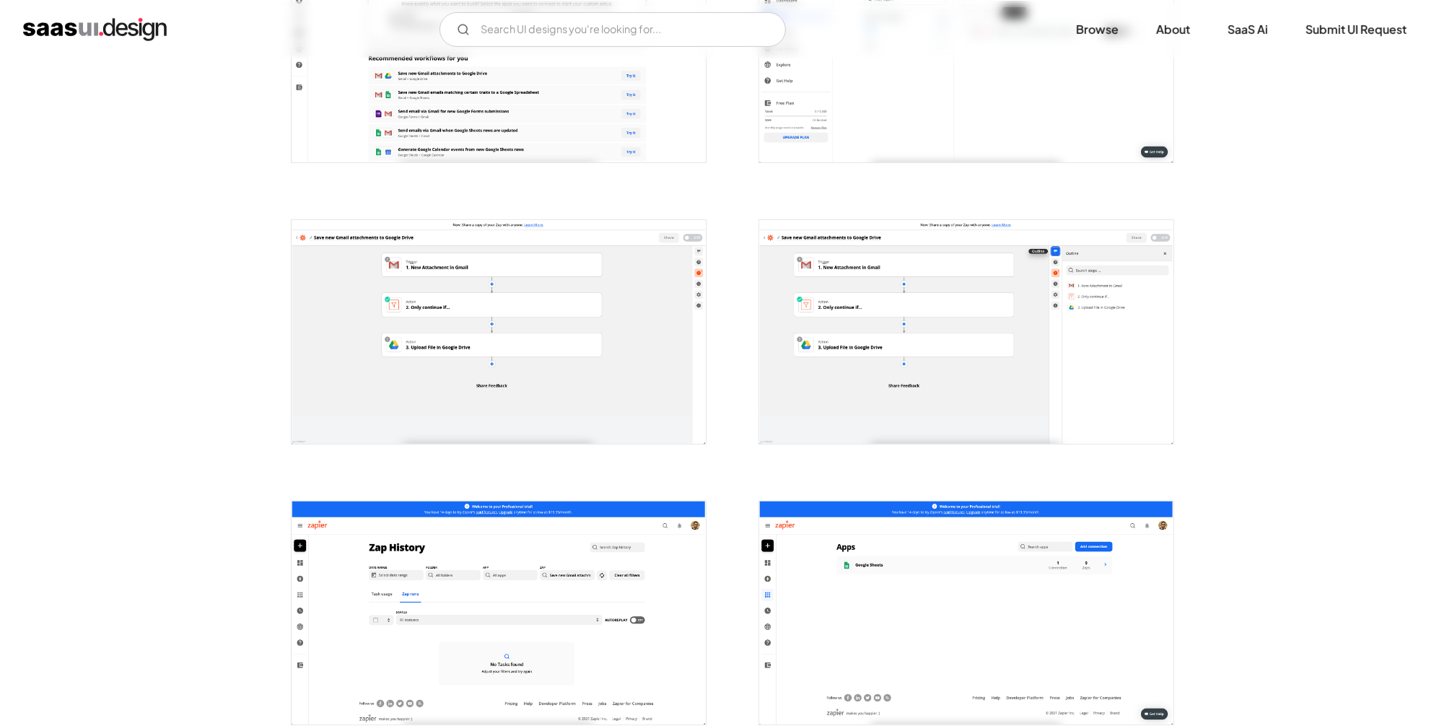
scroll to position [696, 0]
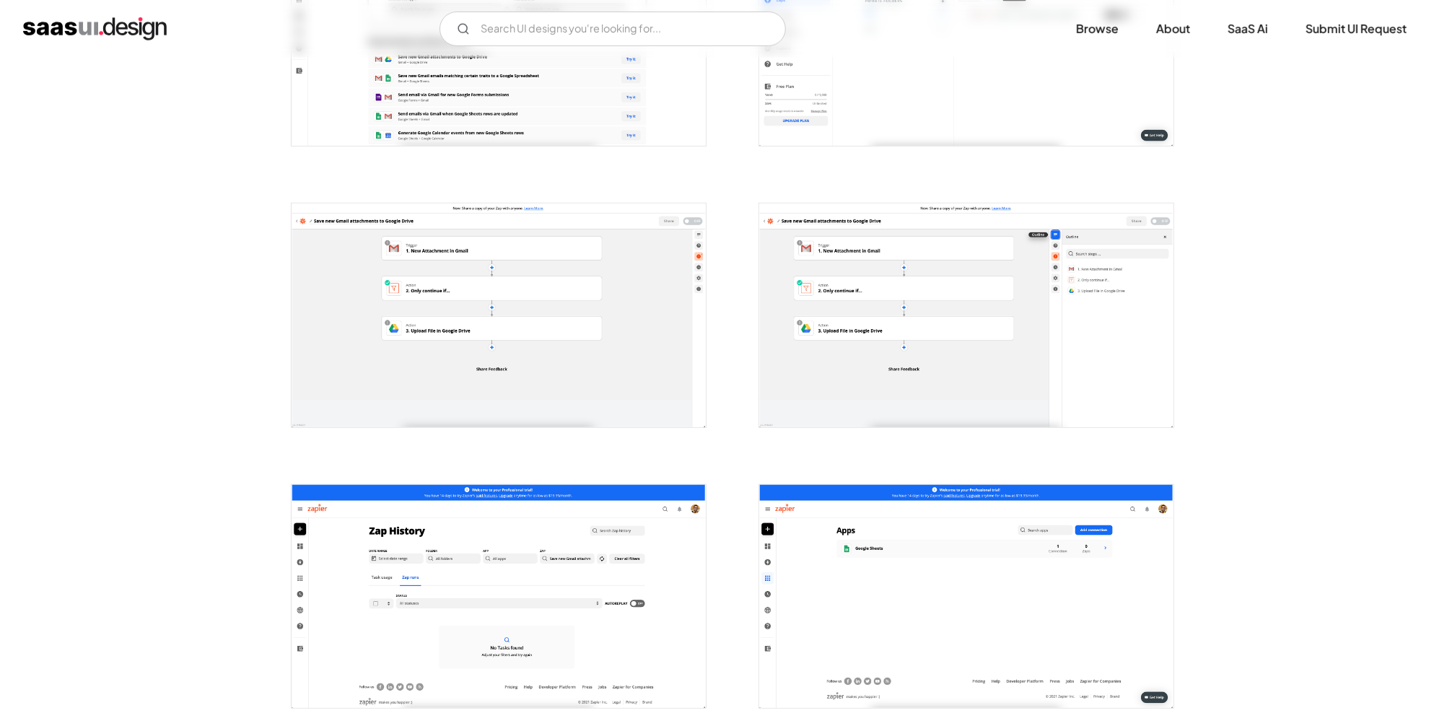
click at [574, 304] on img "open lightbox" at bounding box center [499, 315] width 414 height 223
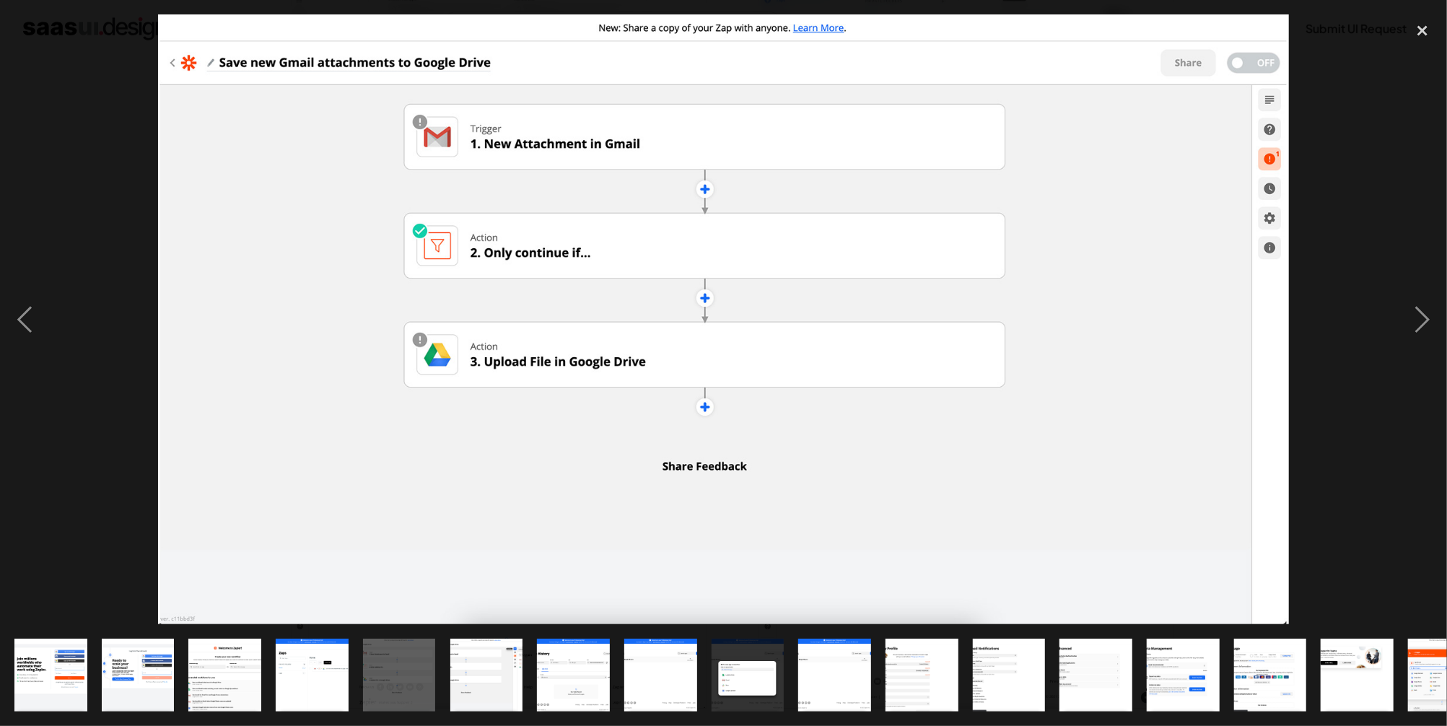
click at [1355, 214] on div at bounding box center [723, 319] width 1447 height 610
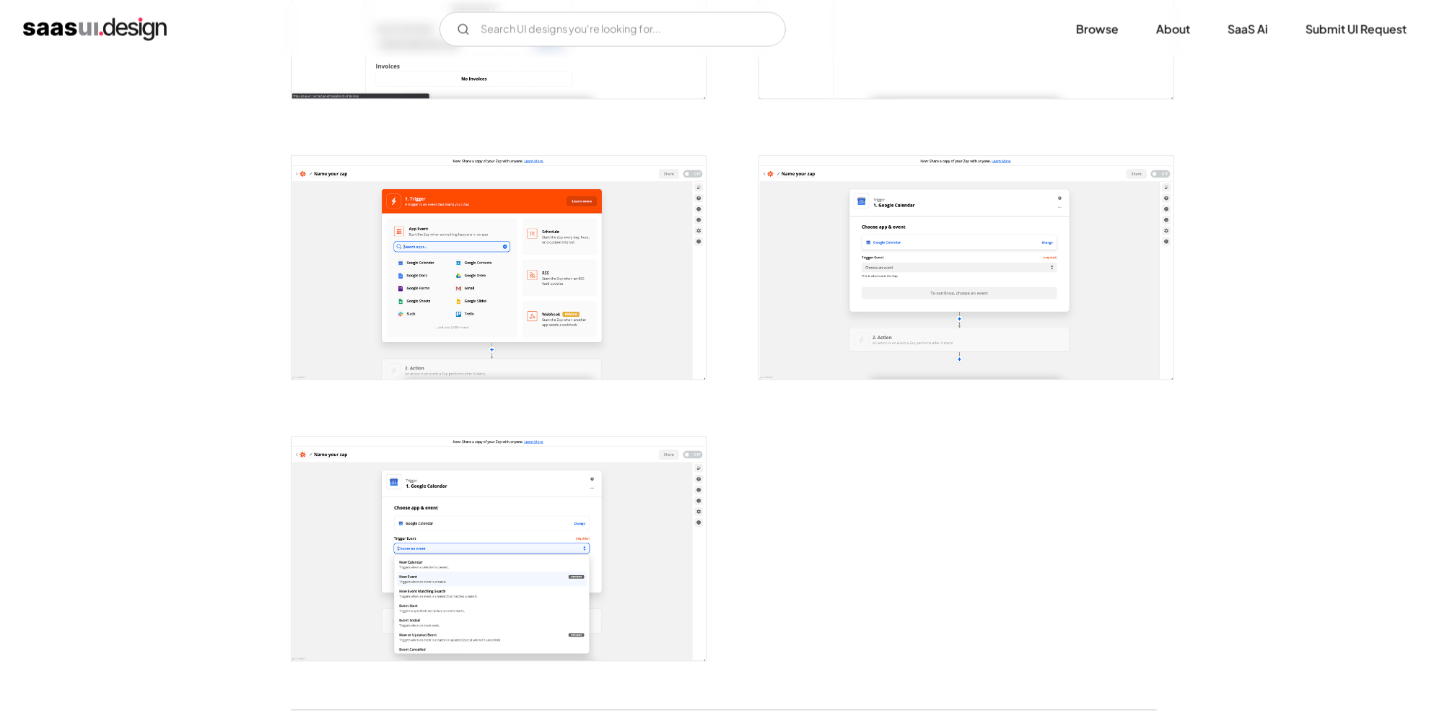
scroll to position [2437, 0]
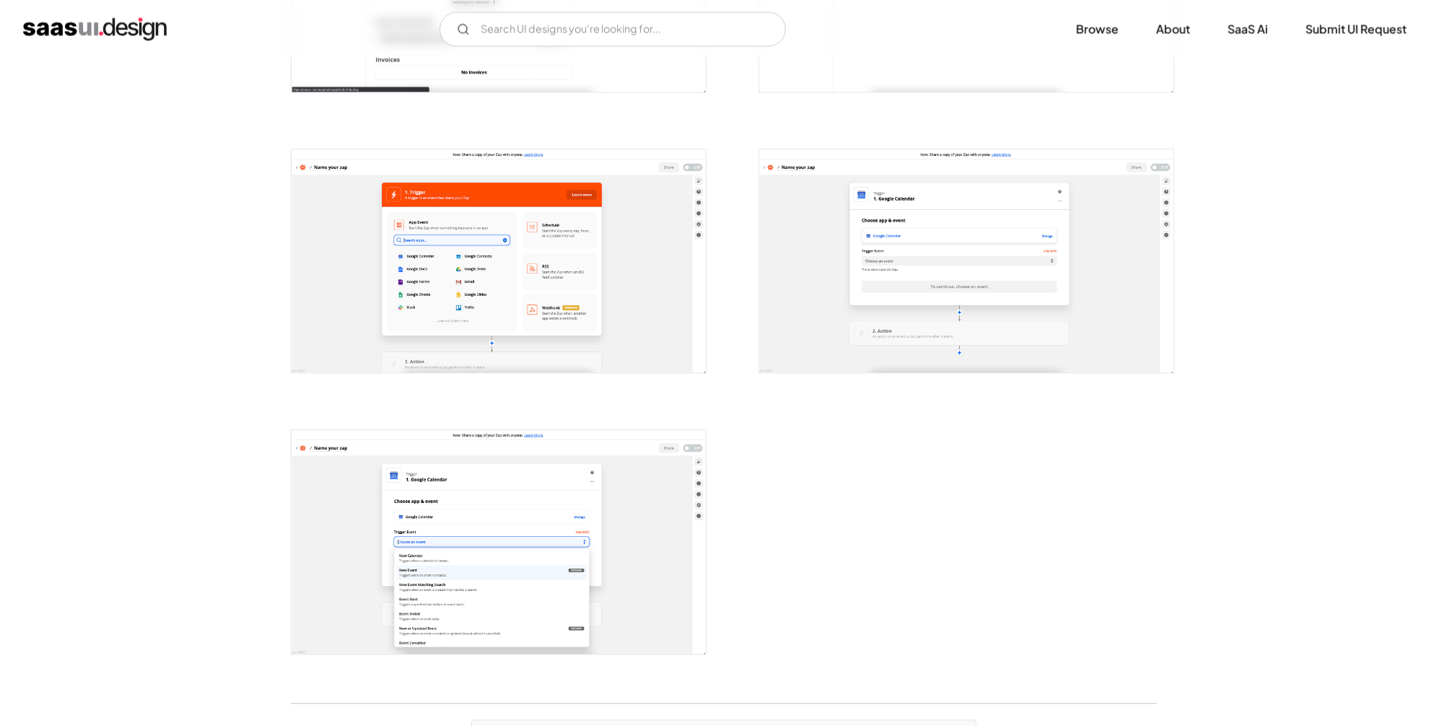
click at [456, 202] on img "open lightbox" at bounding box center [499, 260] width 414 height 223
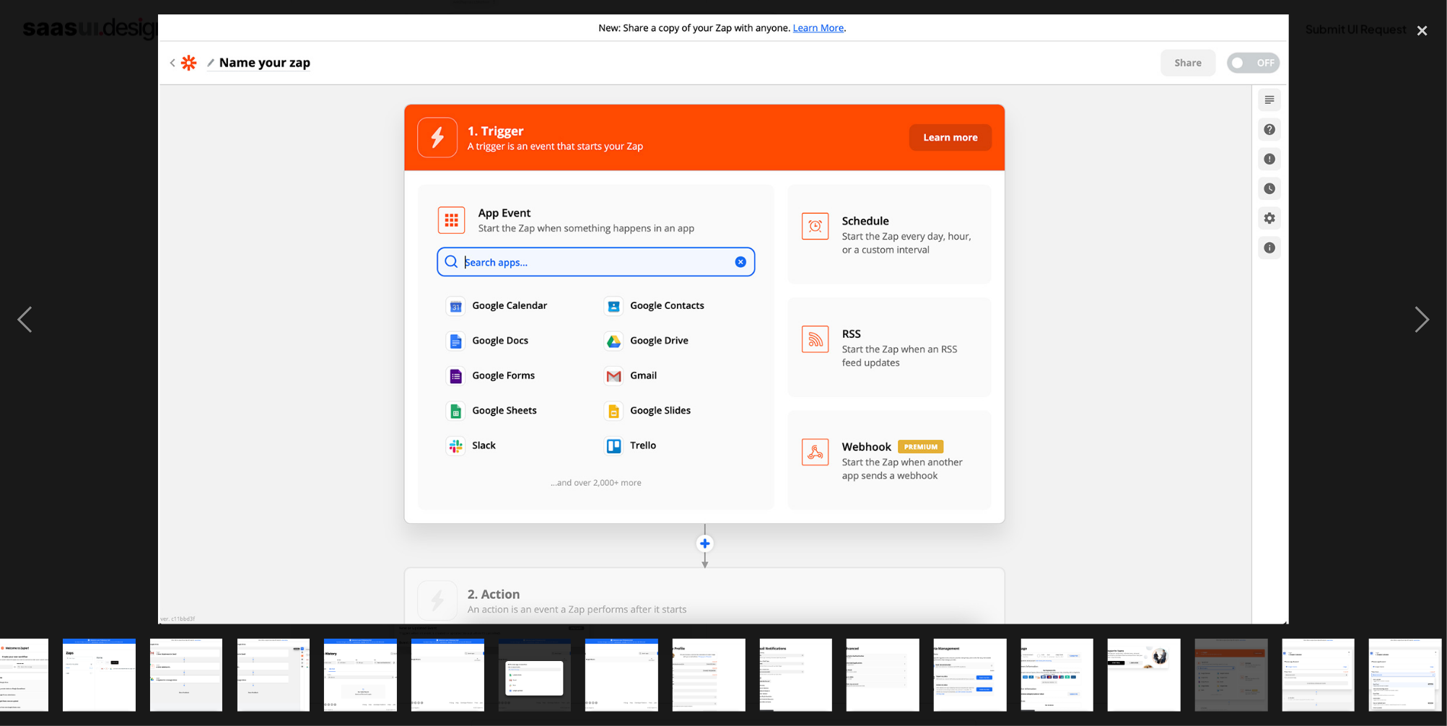
scroll to position [0, 222]
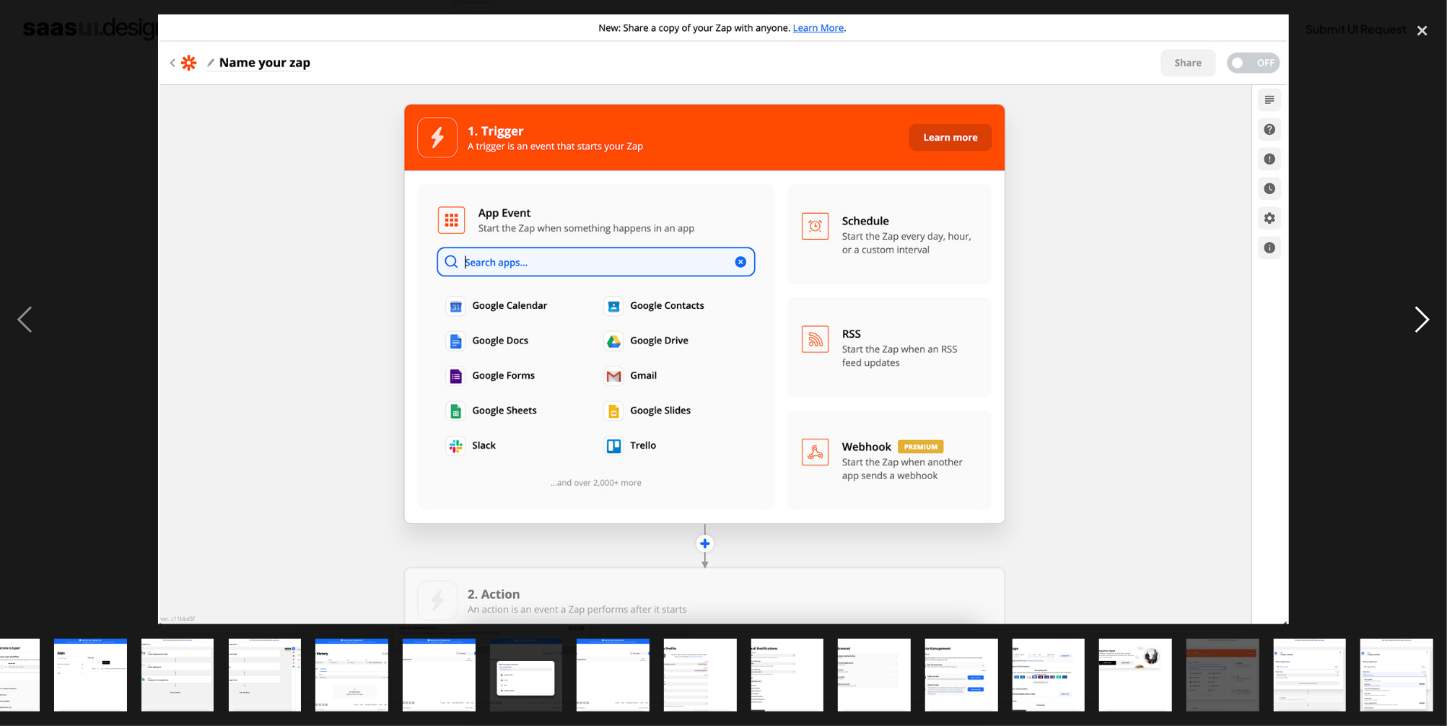
click at [1423, 312] on div "next image" at bounding box center [1422, 319] width 49 height 610
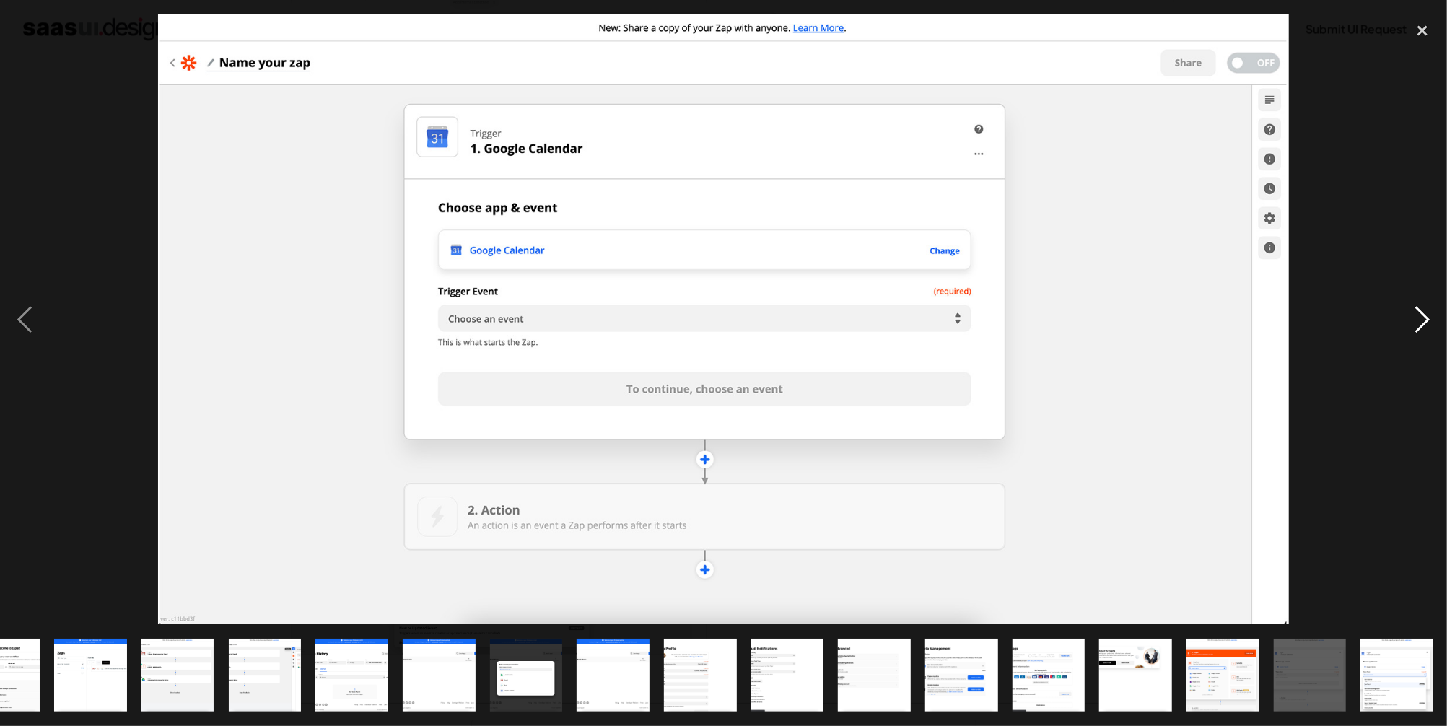
click at [1423, 312] on div "next image" at bounding box center [1422, 319] width 49 height 610
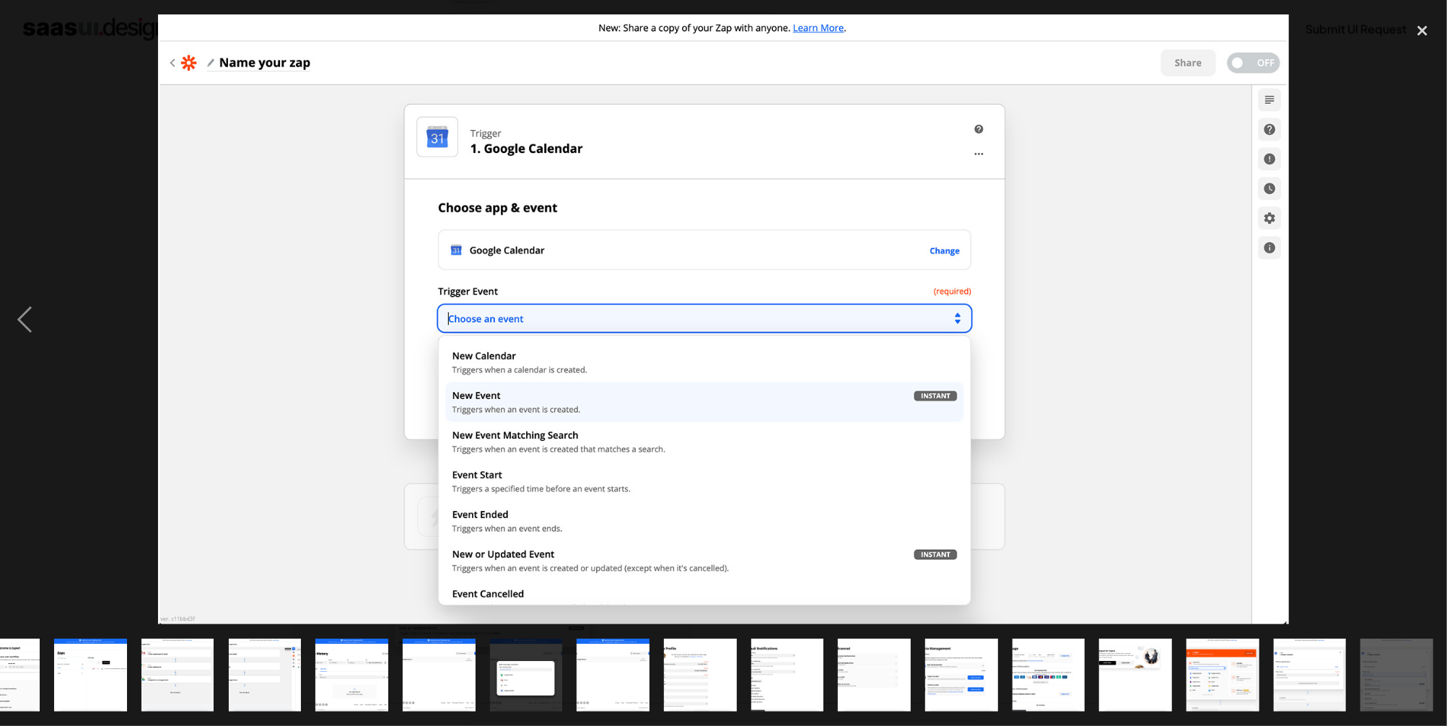
click at [1423, 312] on div "next image" at bounding box center [1422, 319] width 49 height 610
click at [1351, 358] on div at bounding box center [723, 319] width 1447 height 610
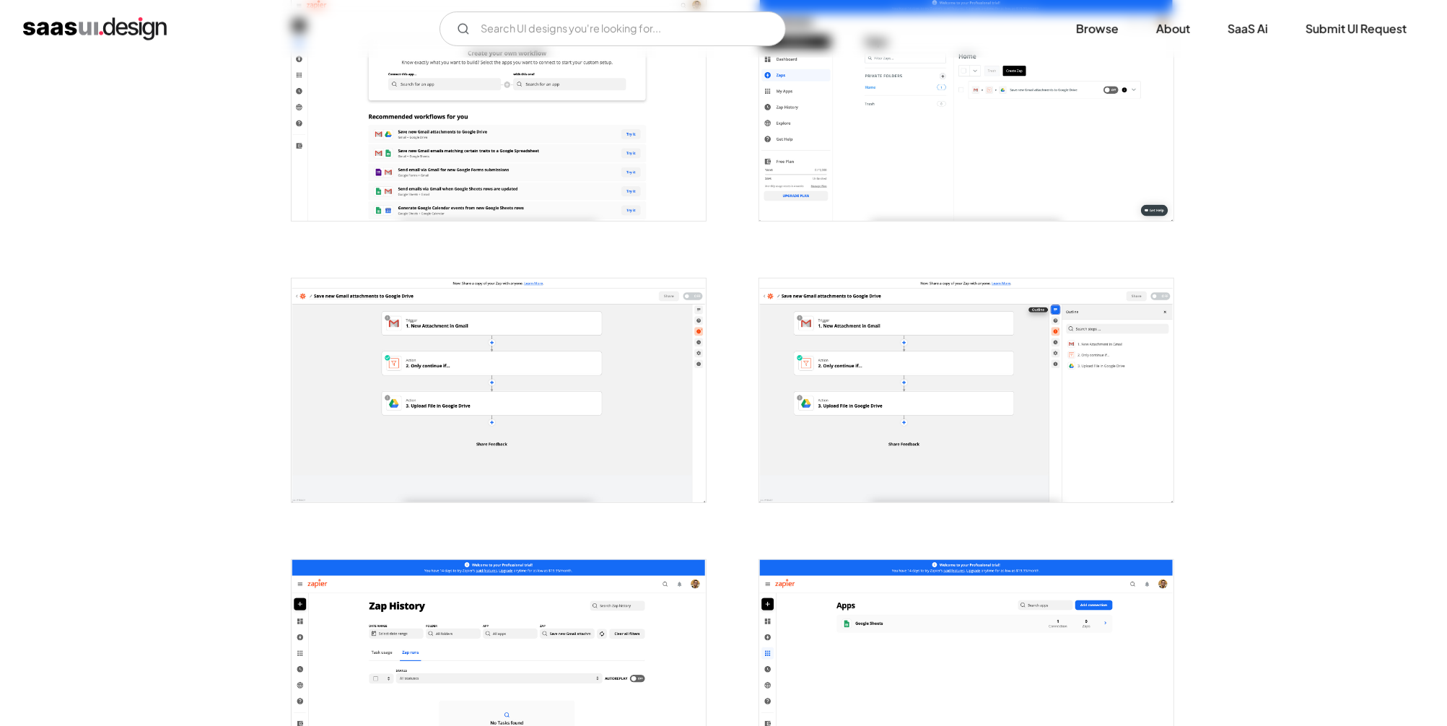
scroll to position [0, 0]
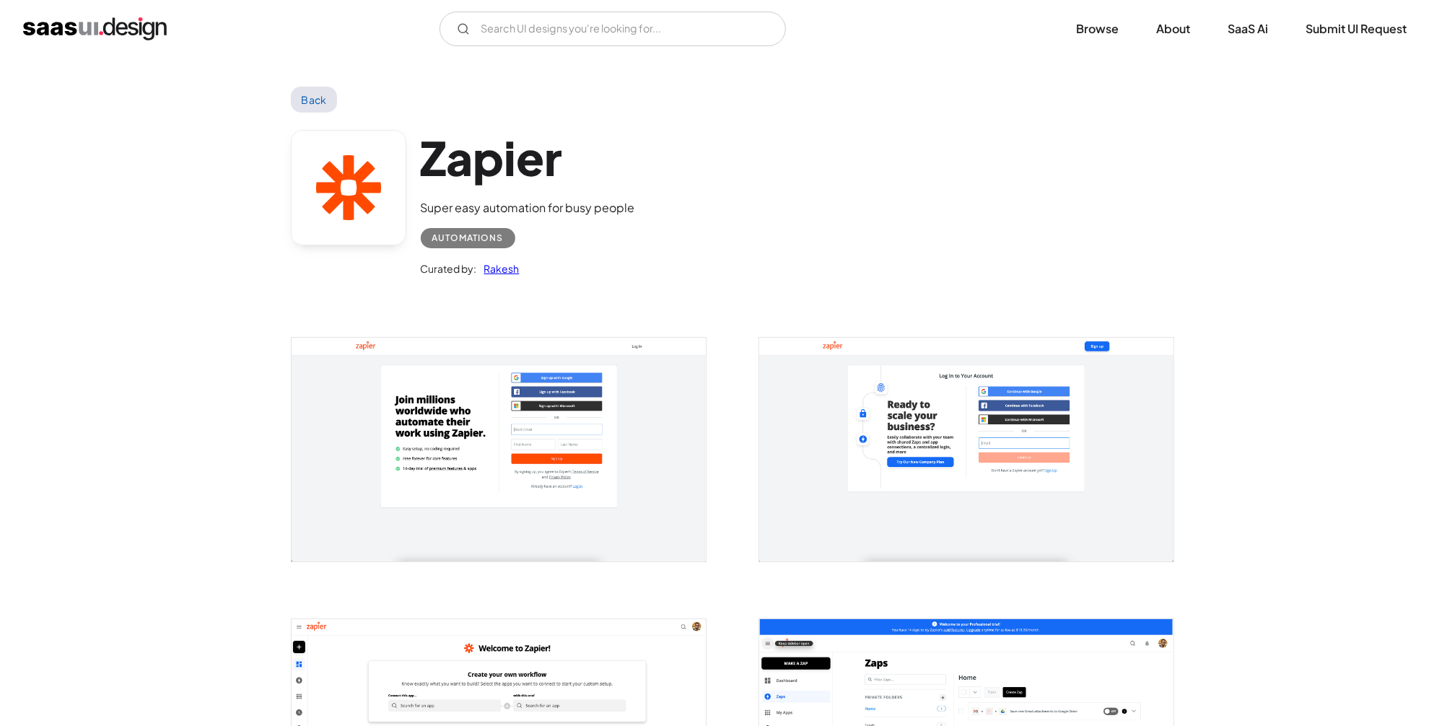
click at [298, 100] on link "Back" at bounding box center [314, 100] width 47 height 26
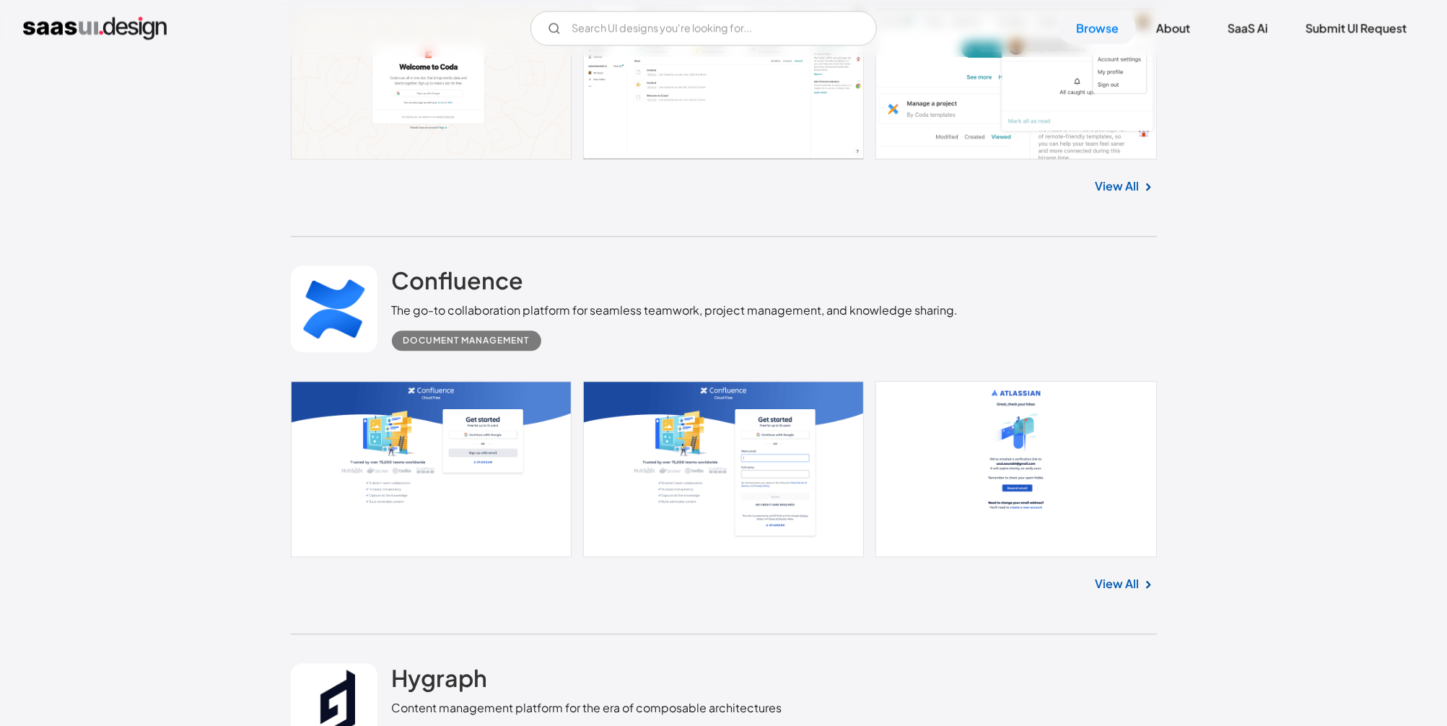
scroll to position [7154, 0]
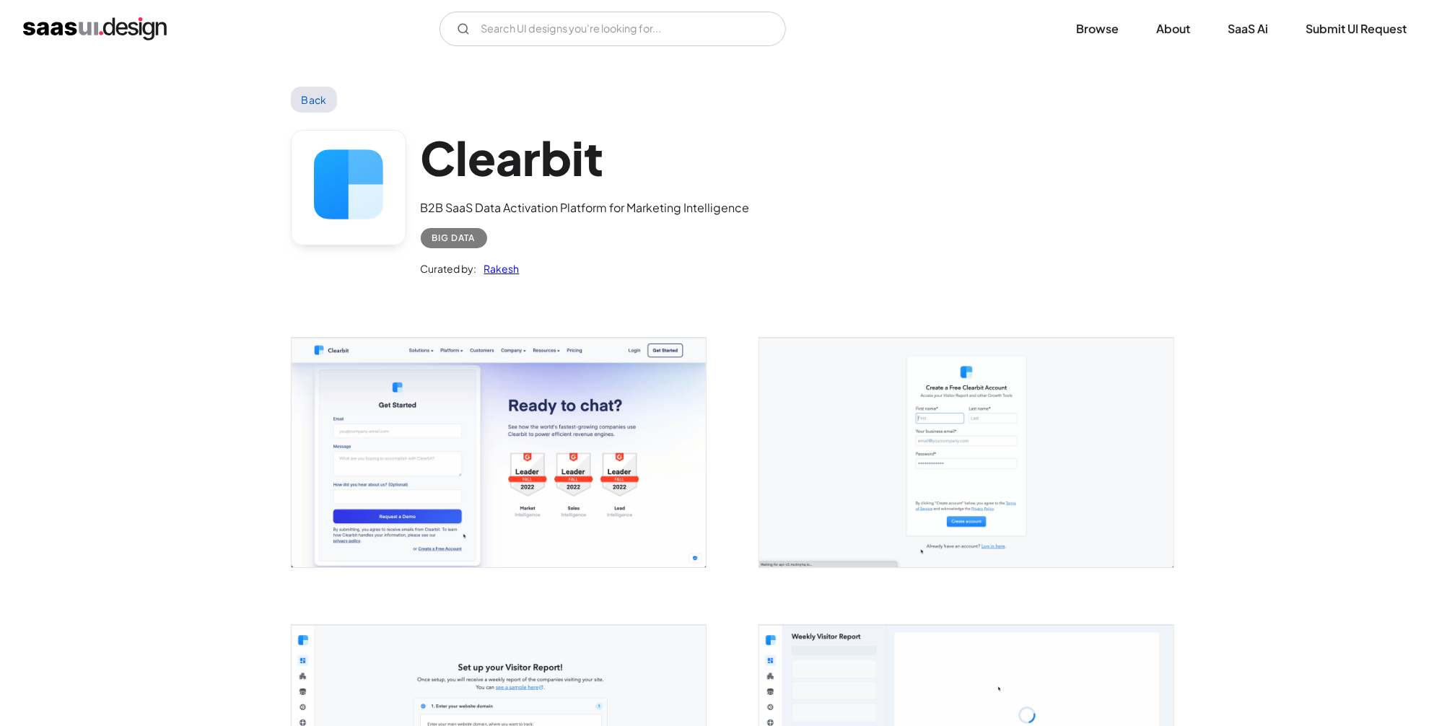
click at [649, 454] on img "open lightbox" at bounding box center [499, 452] width 414 height 229
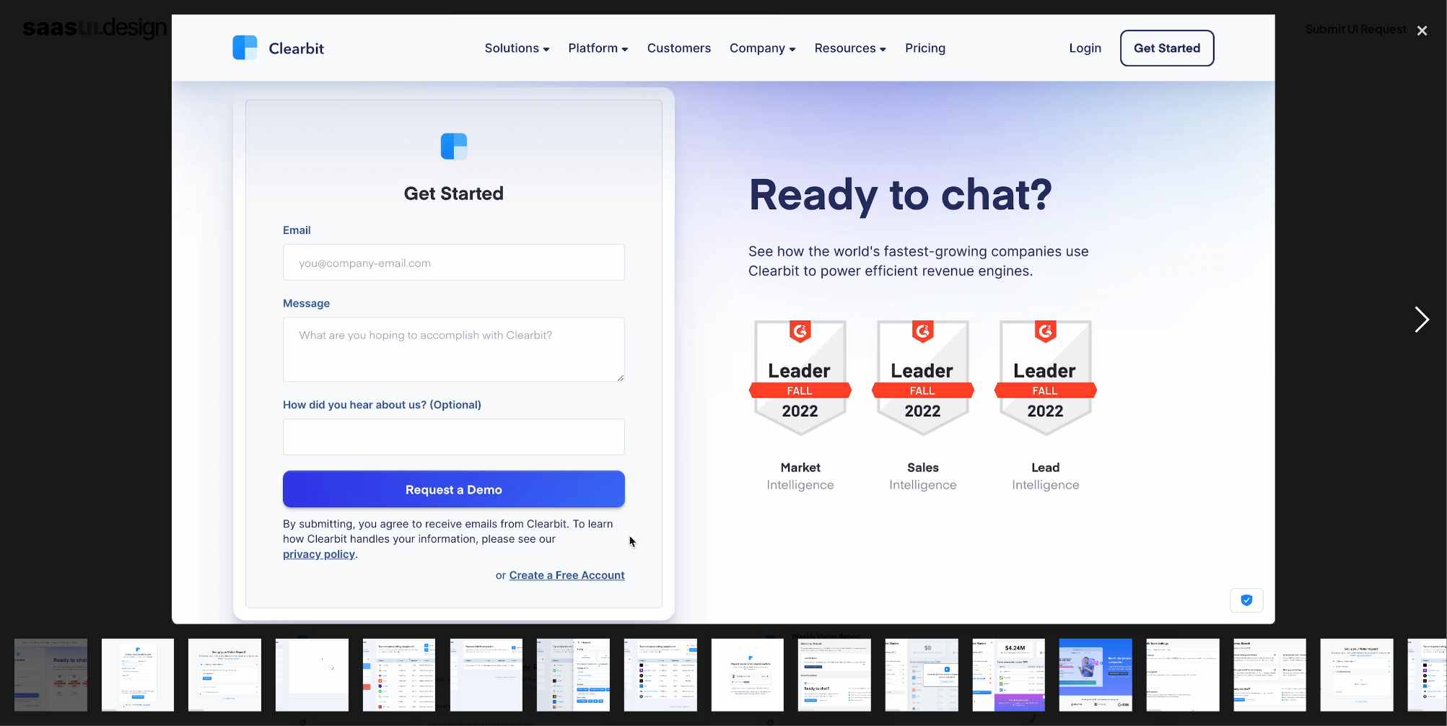
click at [1425, 319] on div "next image" at bounding box center [1422, 319] width 49 height 610
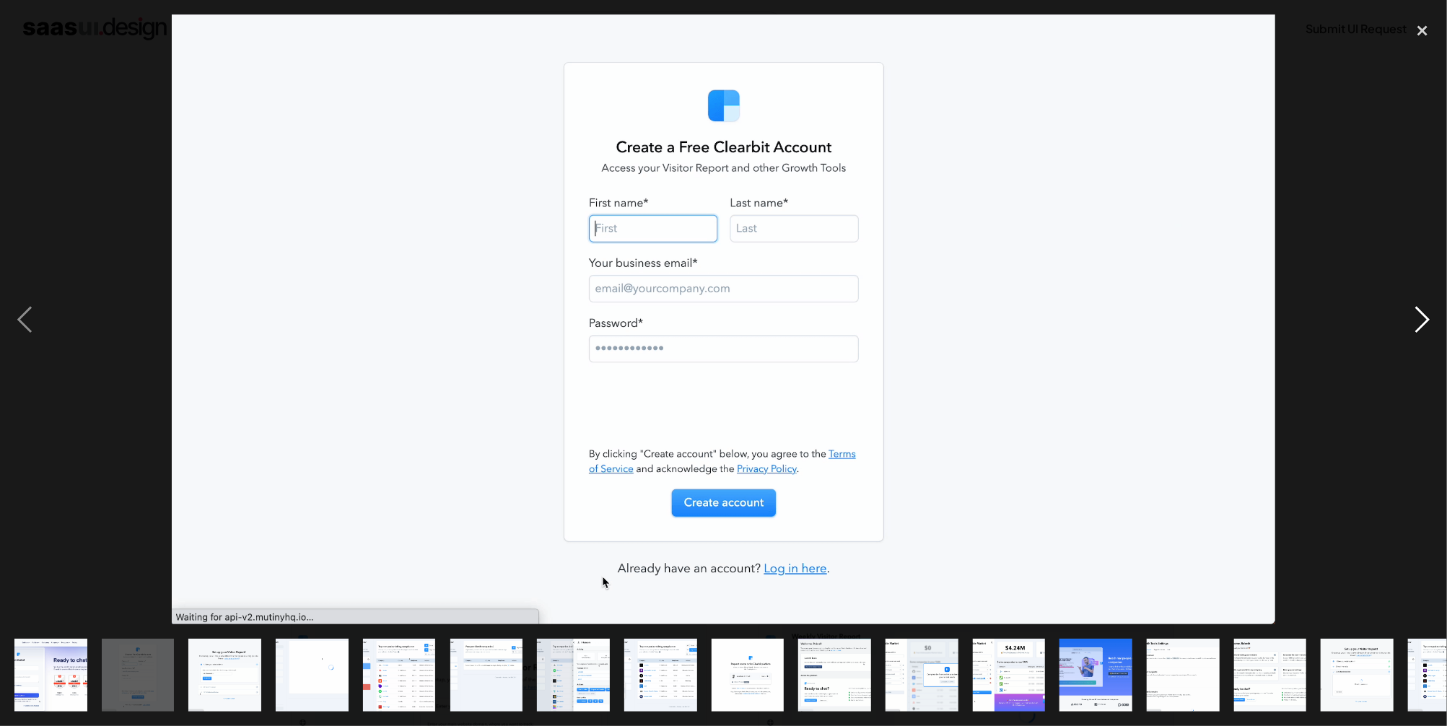
click at [1425, 319] on div "next image" at bounding box center [1422, 319] width 49 height 610
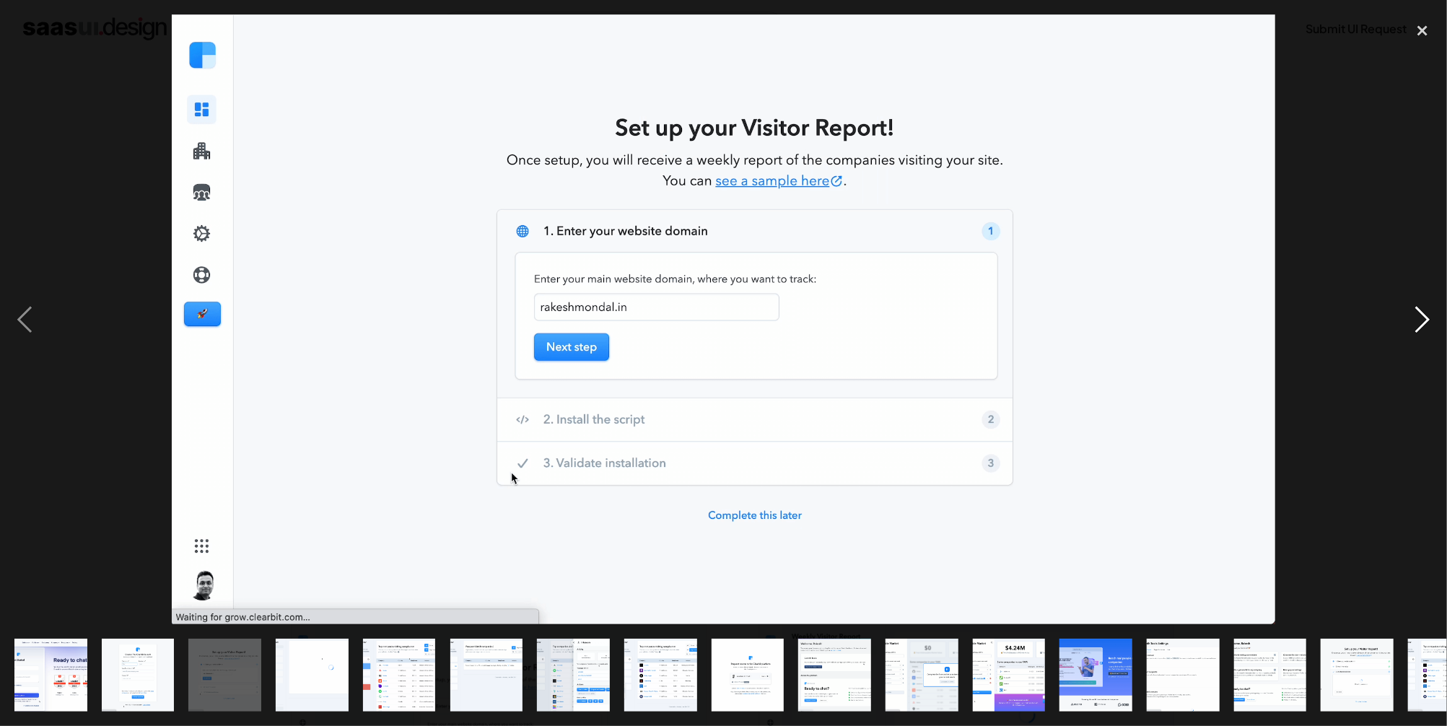
click at [1425, 319] on div "next image" at bounding box center [1422, 319] width 49 height 610
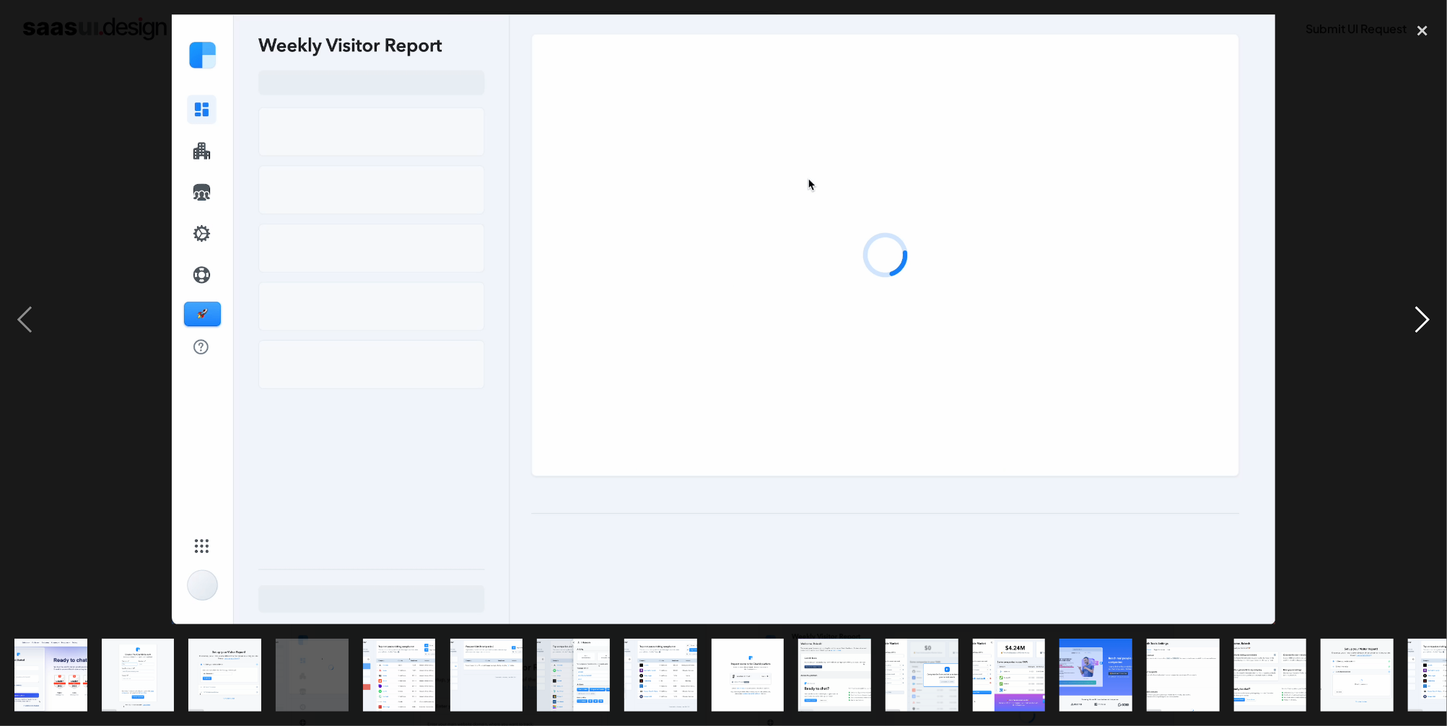
click at [1425, 319] on div "next image" at bounding box center [1422, 319] width 49 height 610
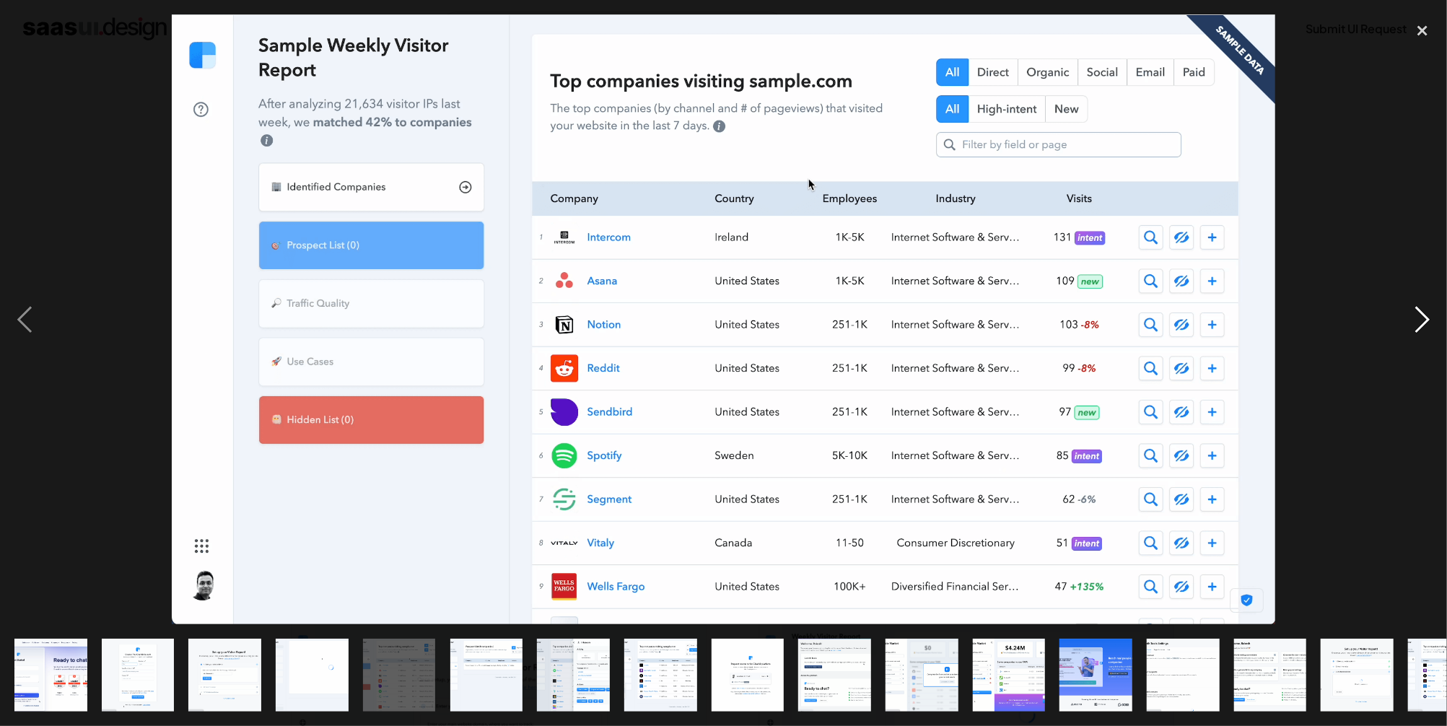
click at [1425, 319] on div "next image" at bounding box center [1422, 319] width 49 height 610
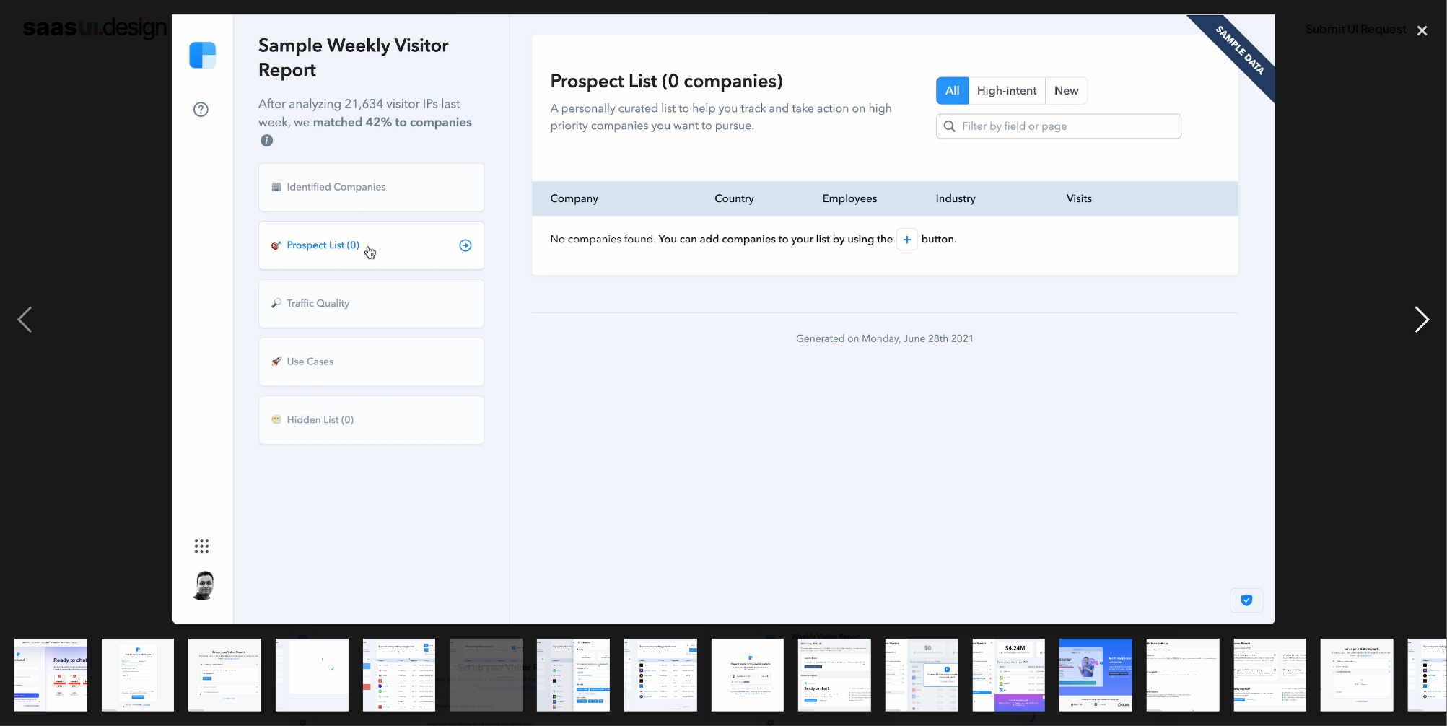
click at [1425, 319] on div "next image" at bounding box center [1422, 319] width 49 height 610
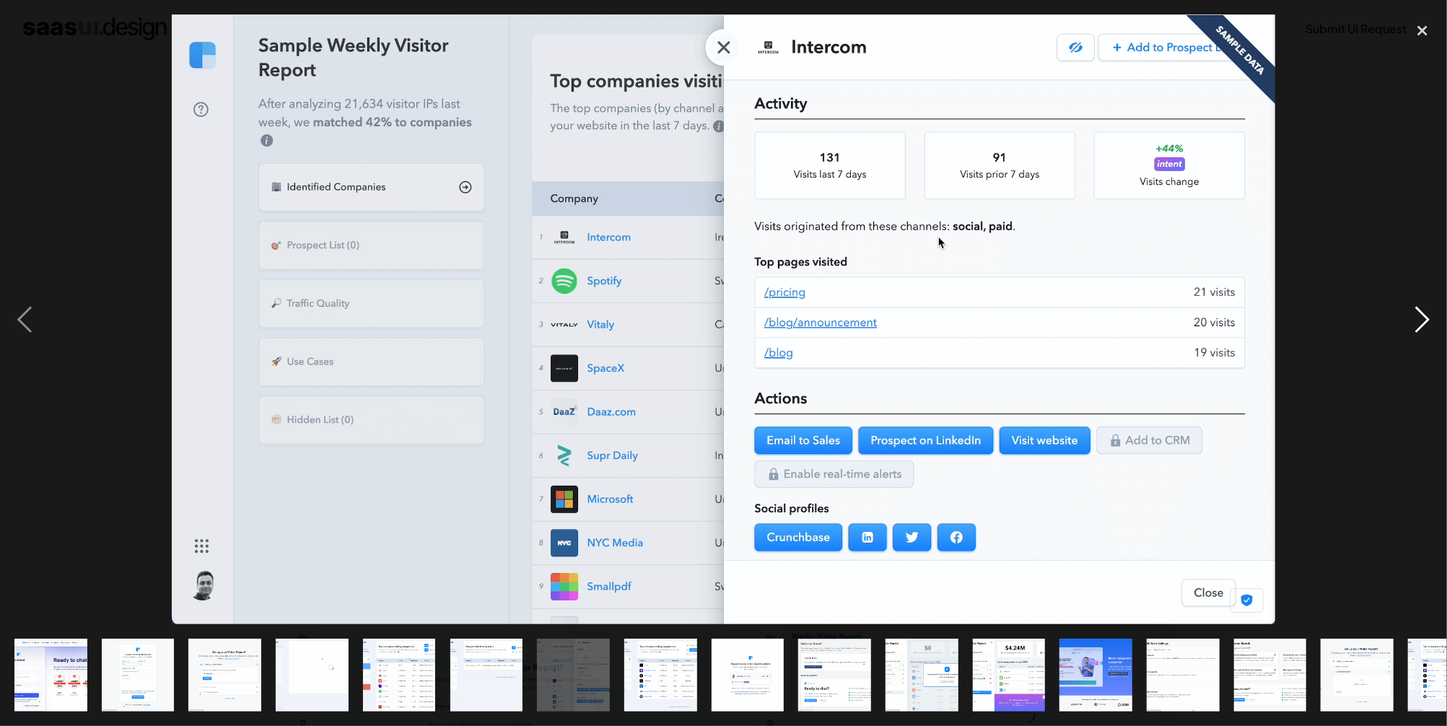
click at [1425, 319] on div "next image" at bounding box center [1422, 319] width 49 height 610
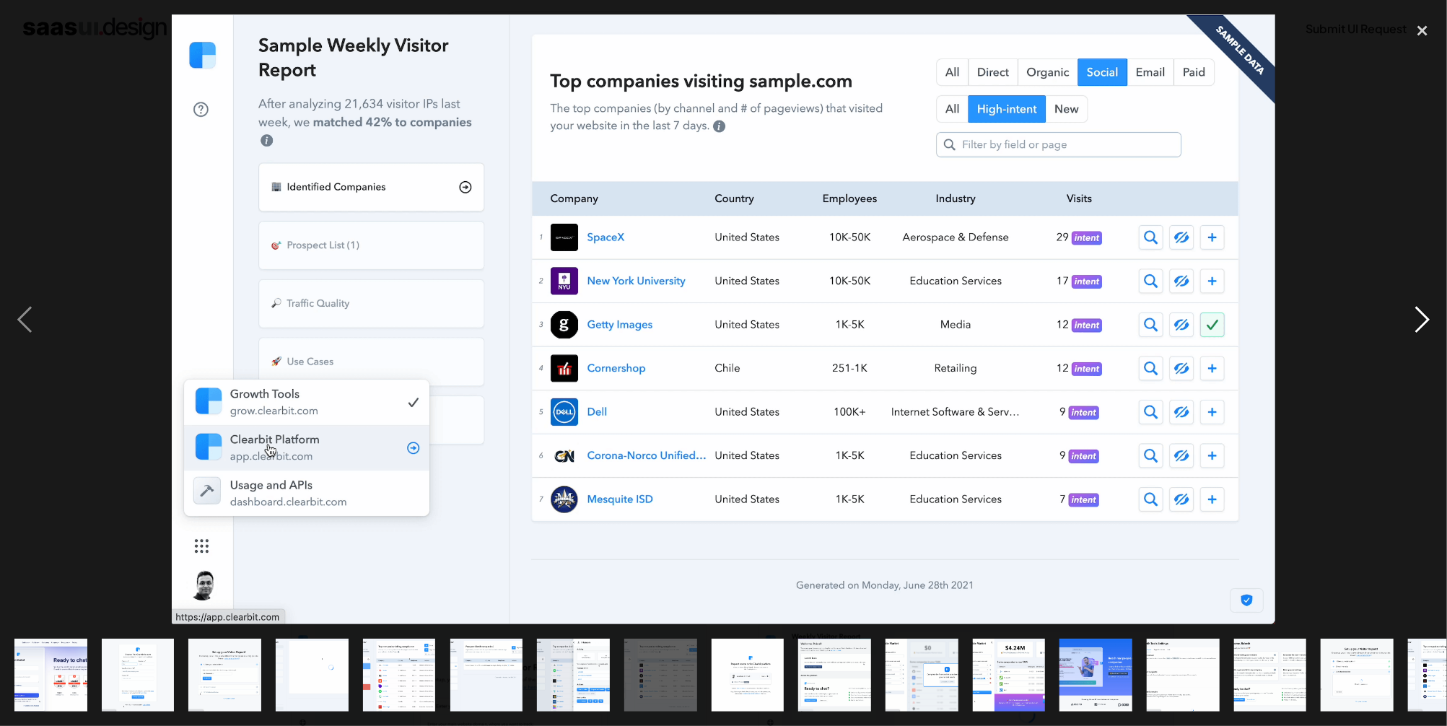
click at [1425, 318] on div "next image" at bounding box center [1422, 319] width 49 height 610
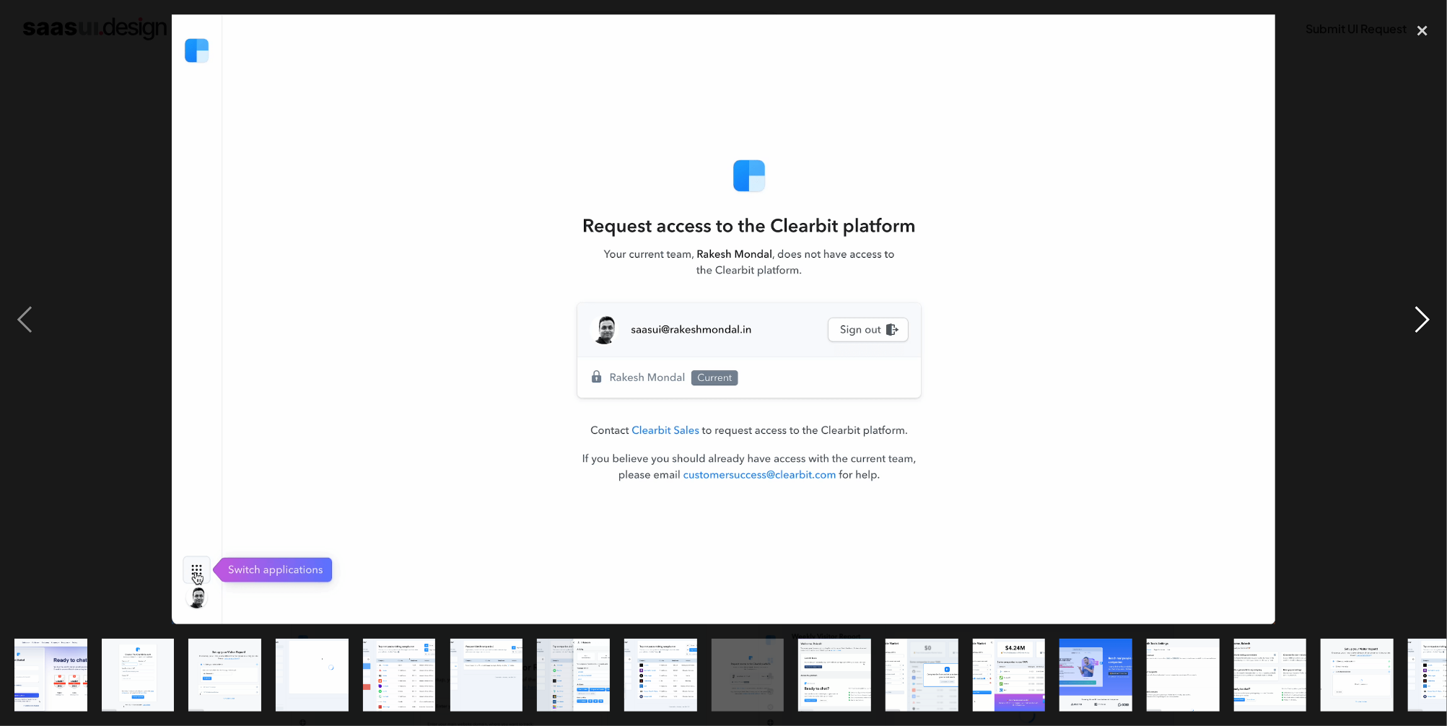
click at [1425, 318] on div "next image" at bounding box center [1422, 319] width 49 height 610
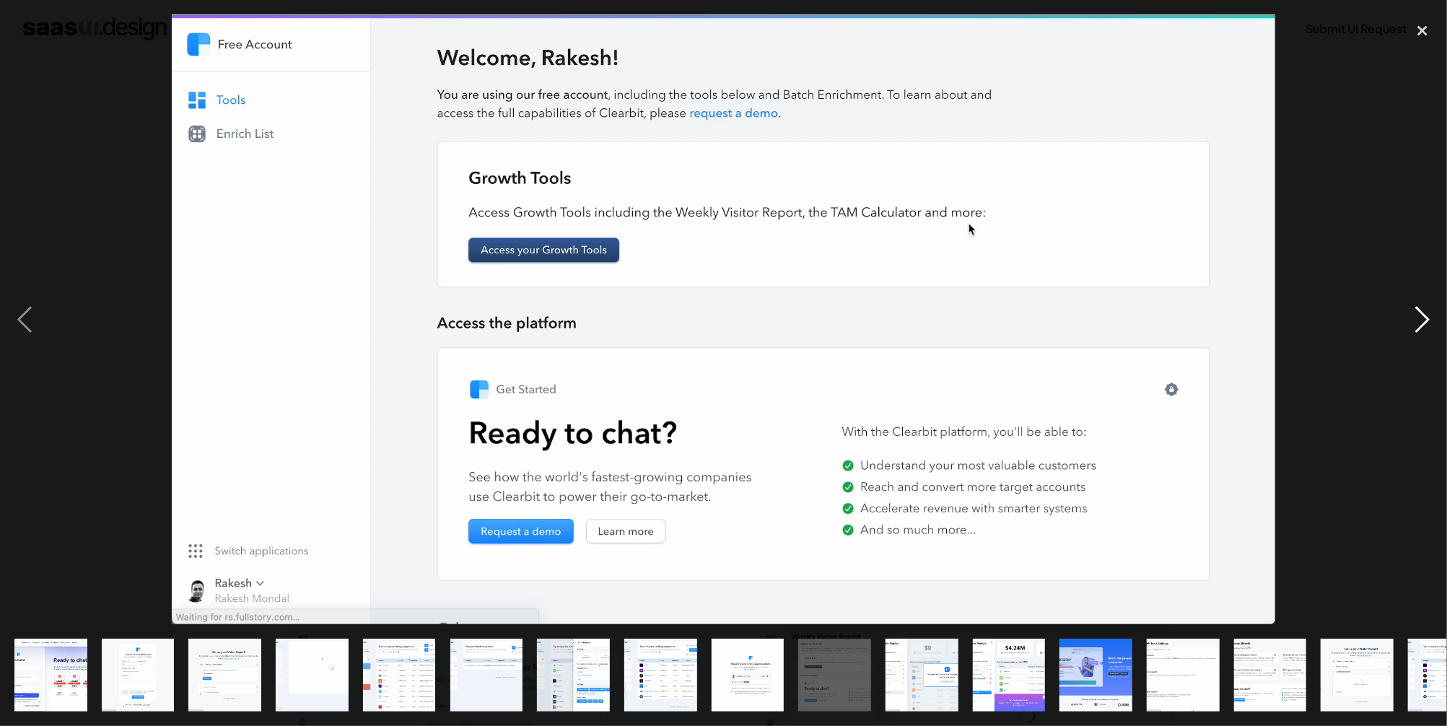
click at [1425, 318] on div "next image" at bounding box center [1422, 319] width 49 height 610
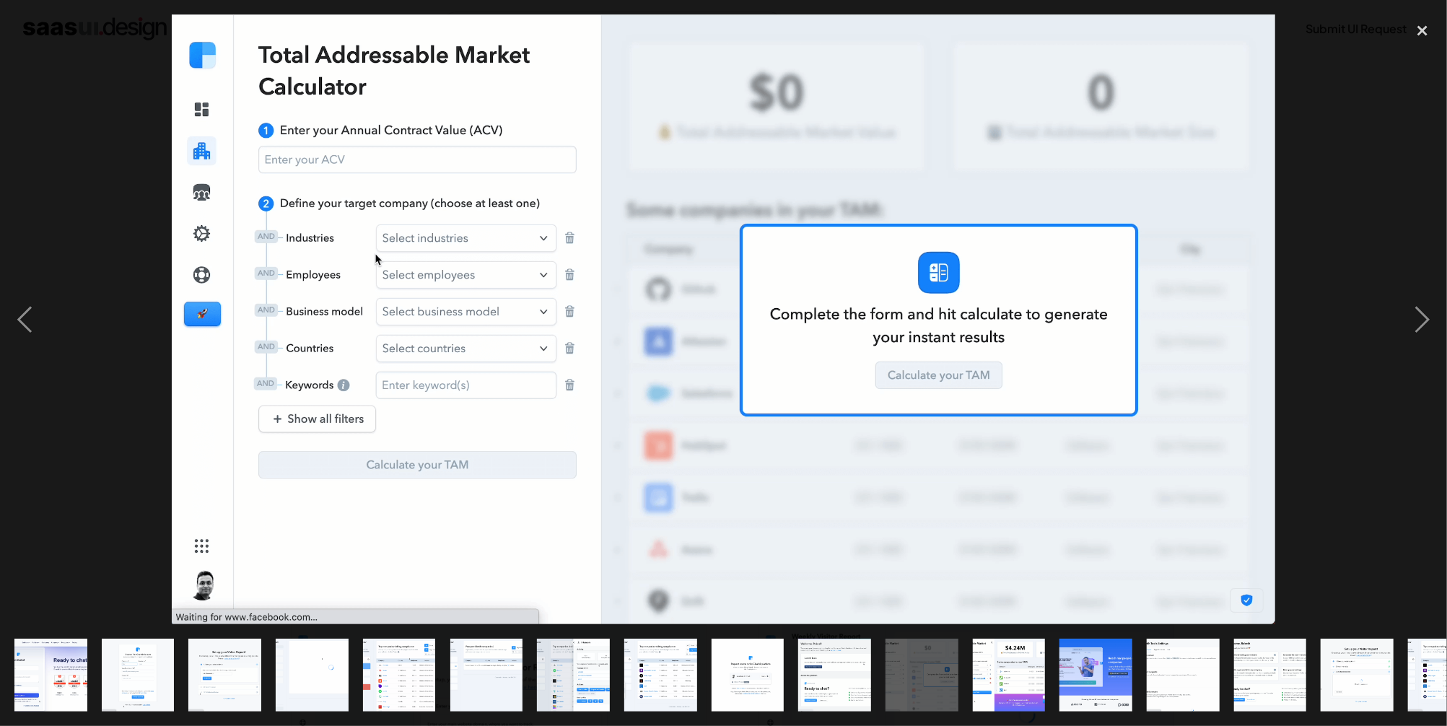
click at [1387, 233] on div at bounding box center [723, 319] width 1447 height 610
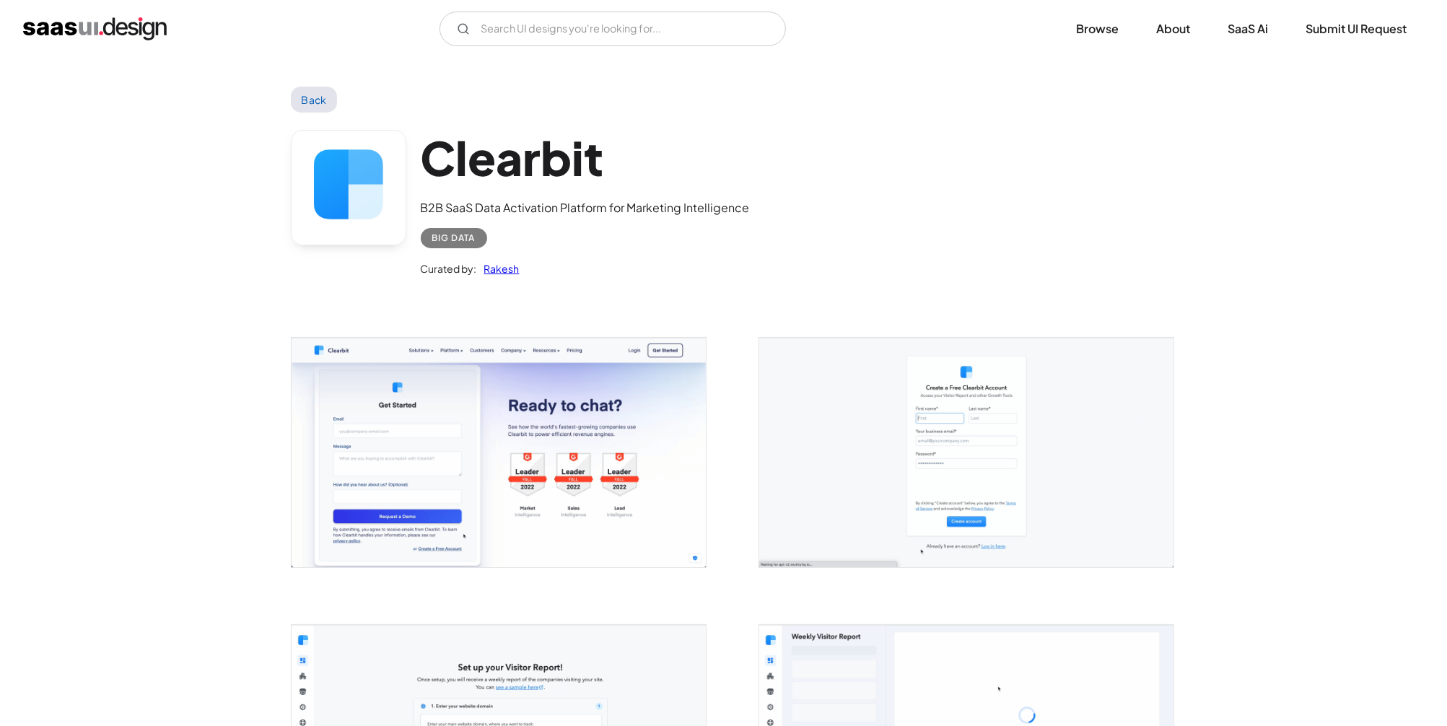
click at [323, 99] on link "Back" at bounding box center [314, 100] width 47 height 26
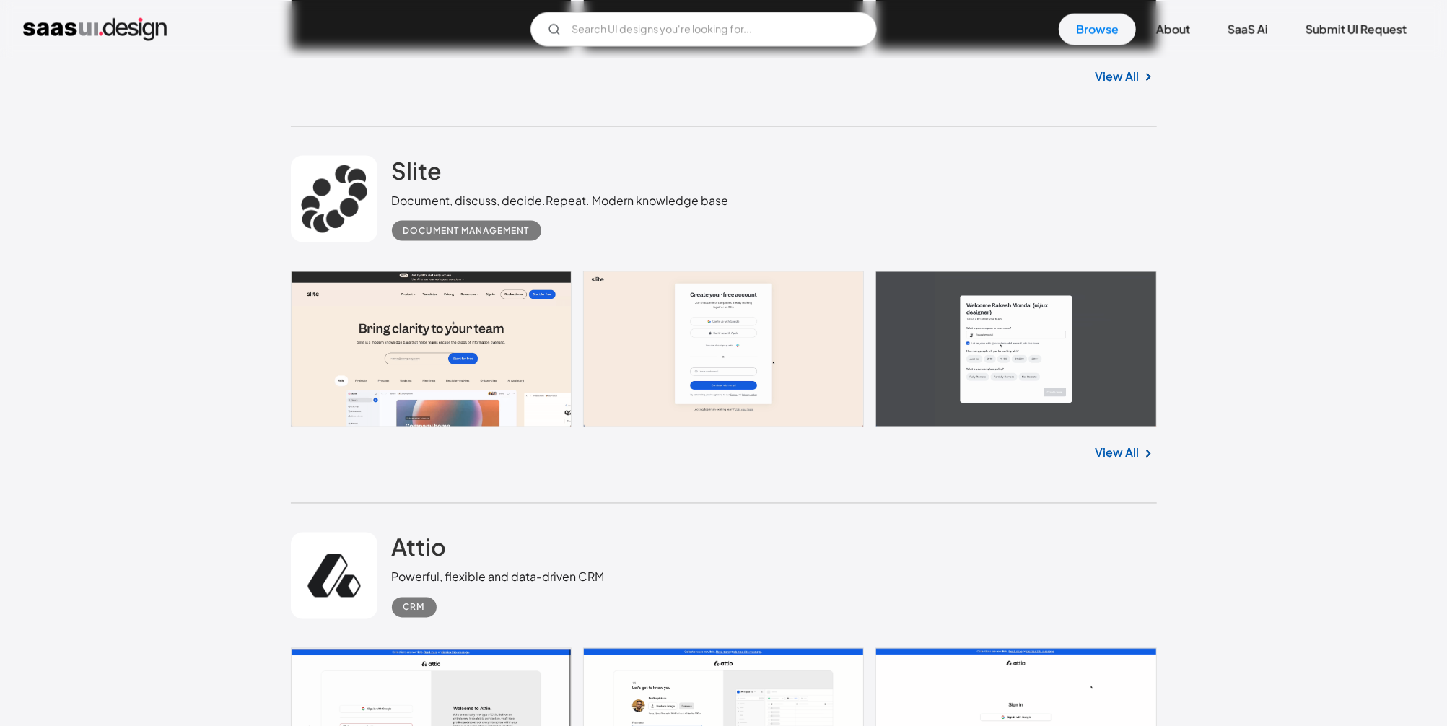
scroll to position [27908, 0]
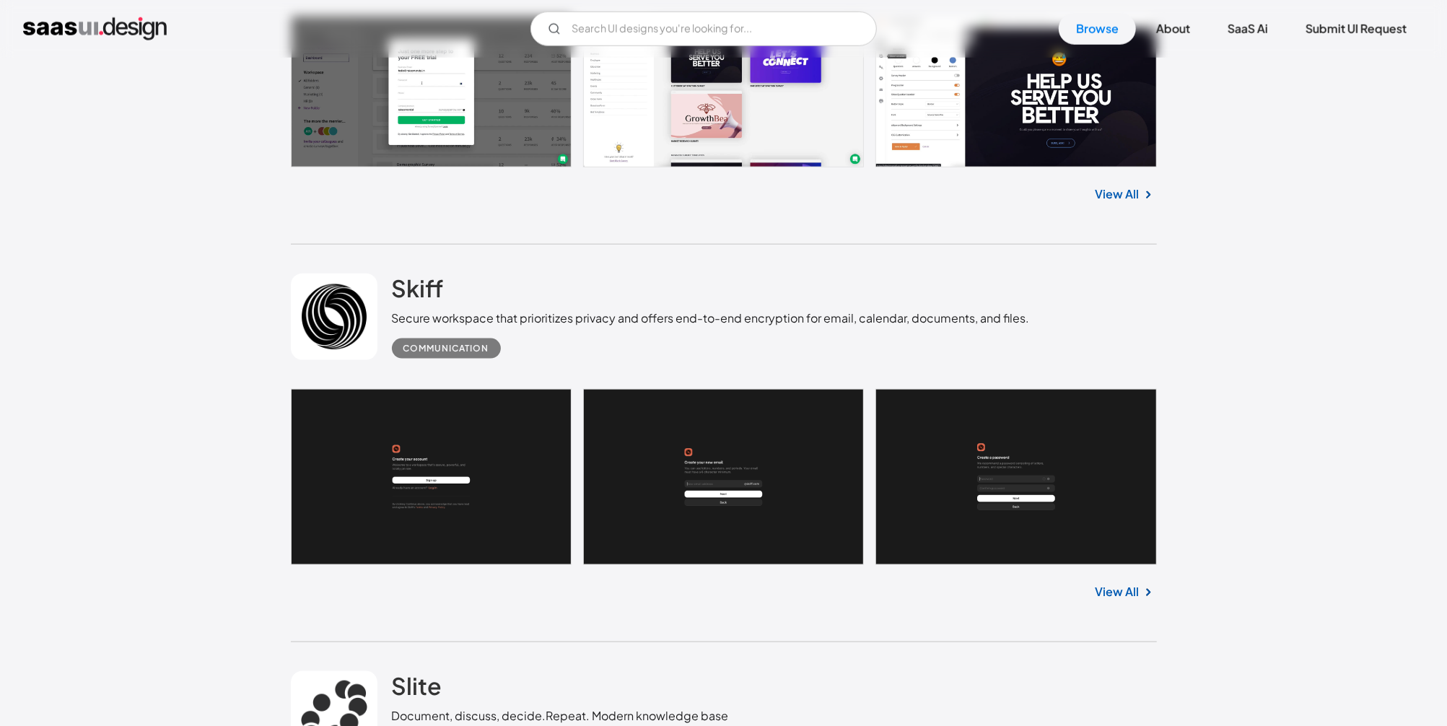
scroll to position [27212, 0]
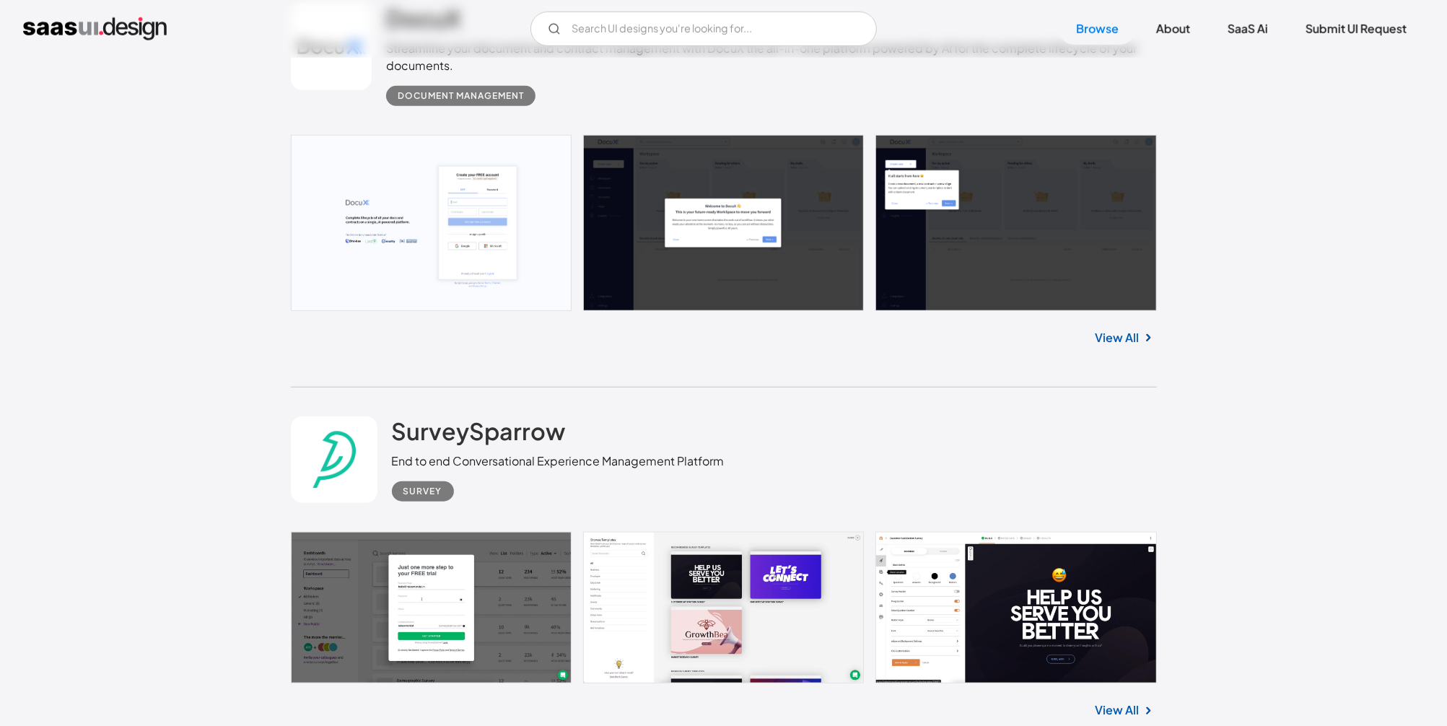
scroll to position [26863, 0]
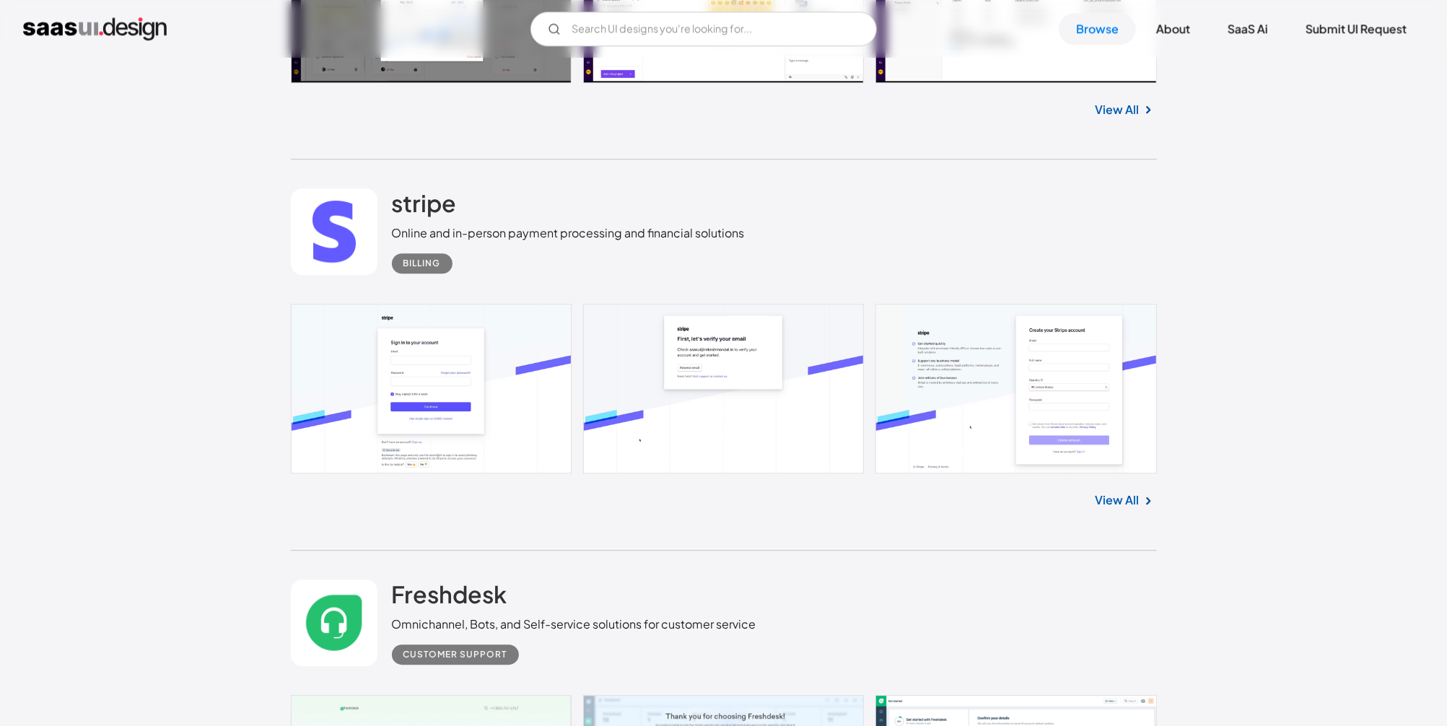
scroll to position [24425, 0]
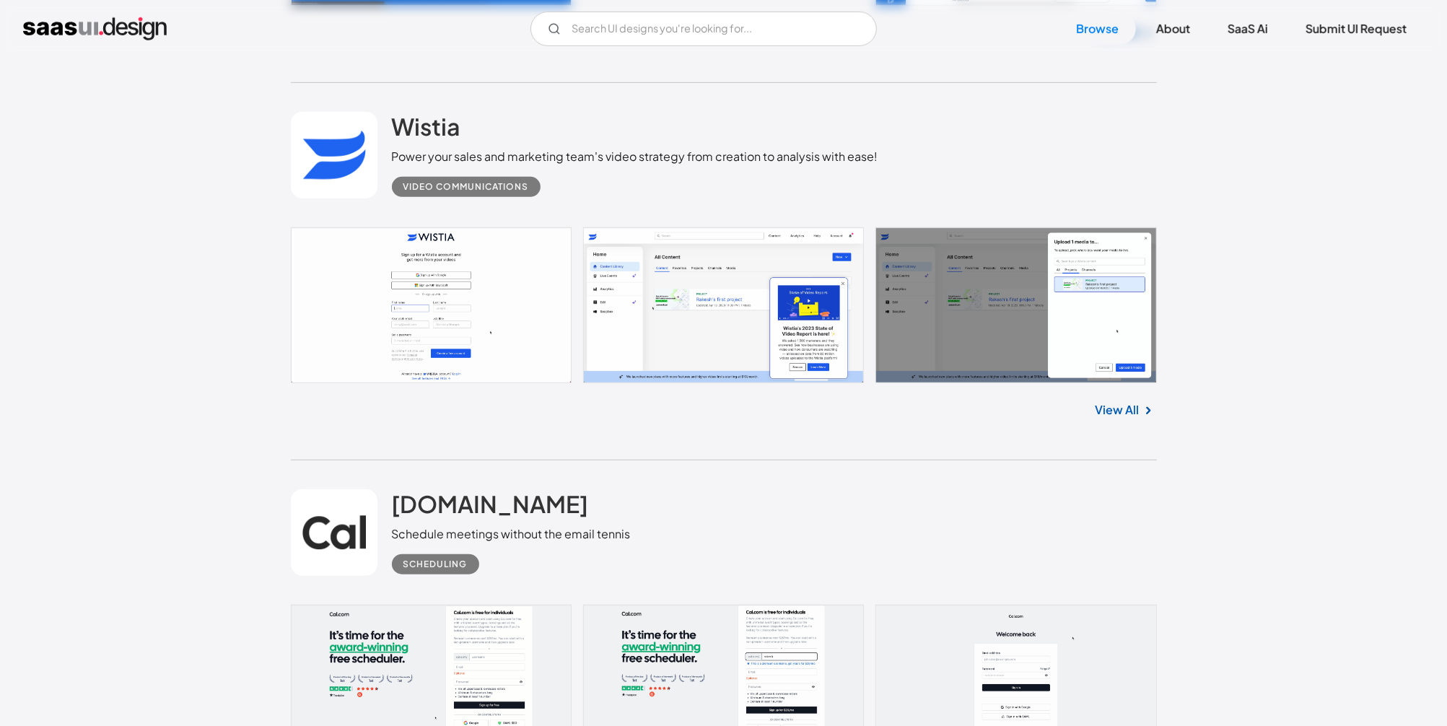
scroll to position [18198, 0]
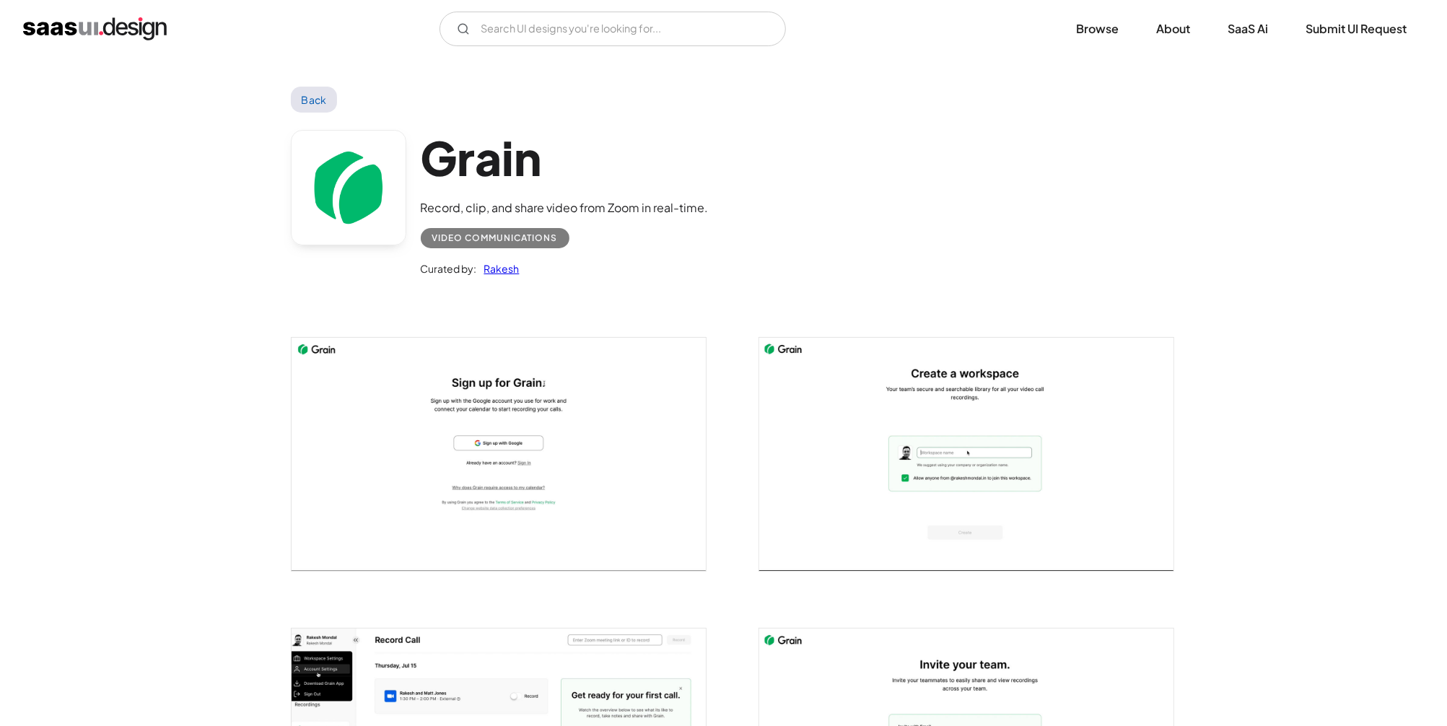
click at [318, 97] on link "Back" at bounding box center [314, 100] width 47 height 26
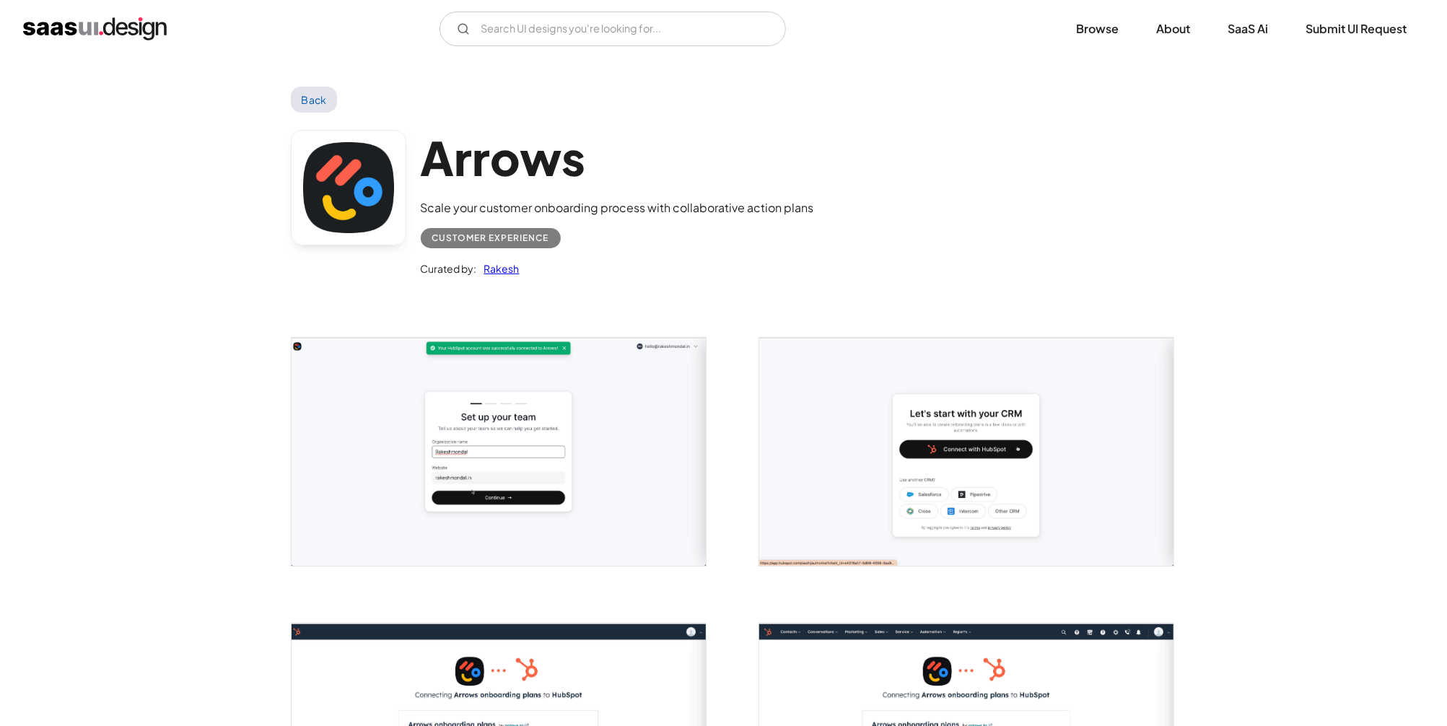
click at [317, 100] on link "Back" at bounding box center [314, 100] width 47 height 26
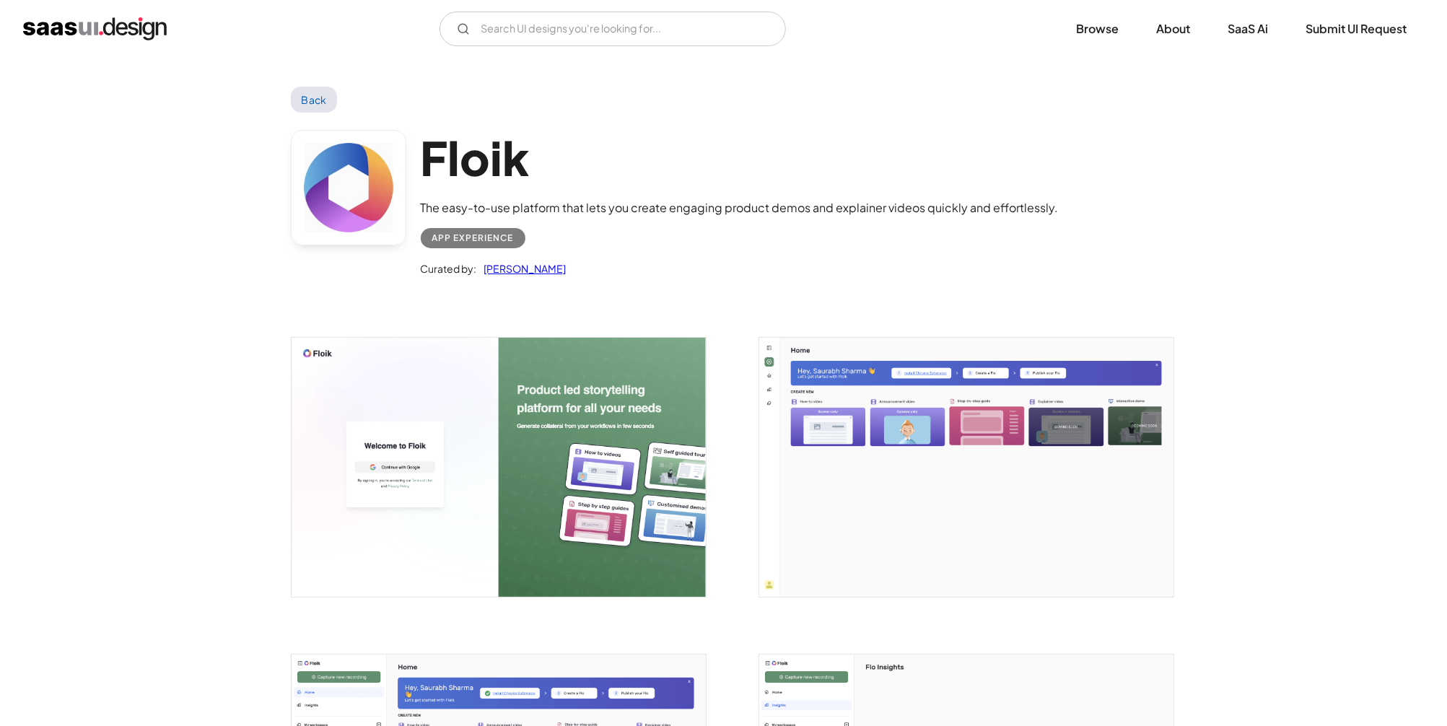
click at [320, 104] on link "Back" at bounding box center [314, 100] width 47 height 26
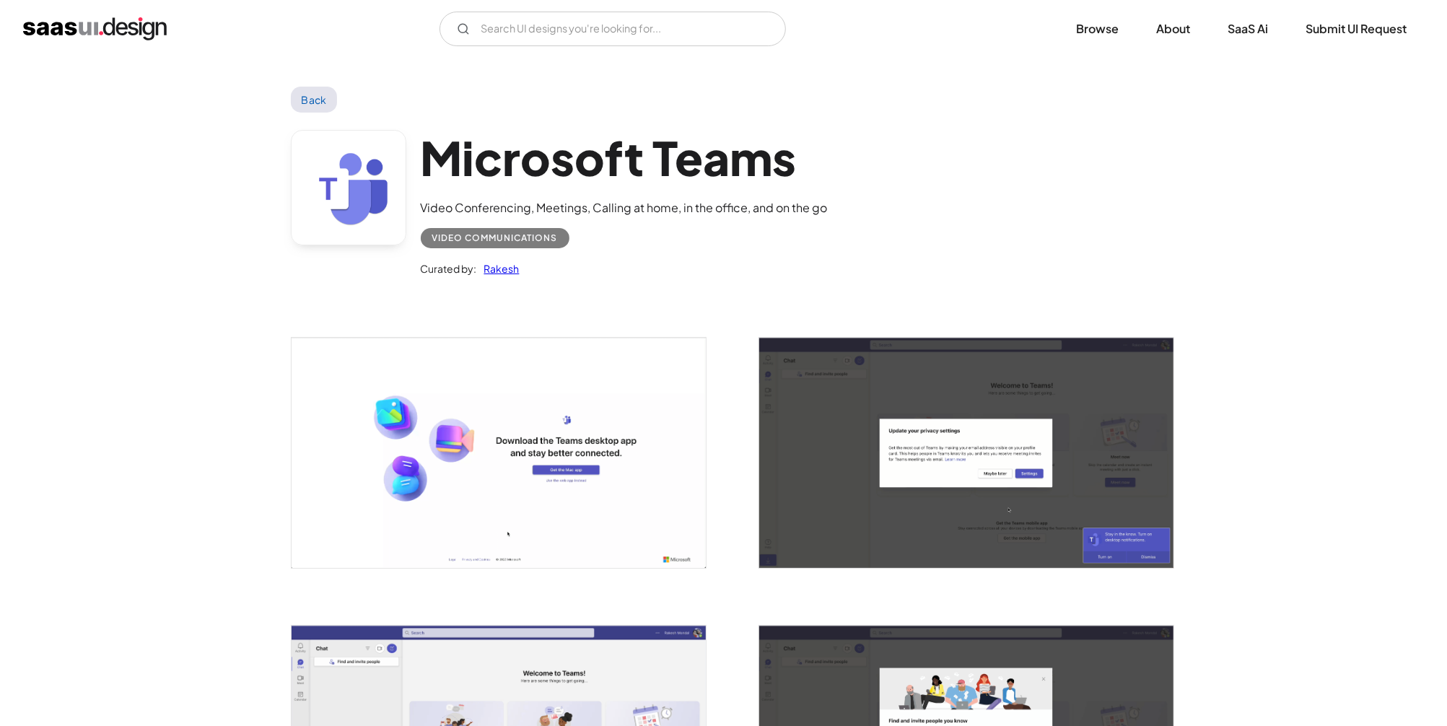
click at [535, 452] on img "open lightbox" at bounding box center [499, 452] width 414 height 229
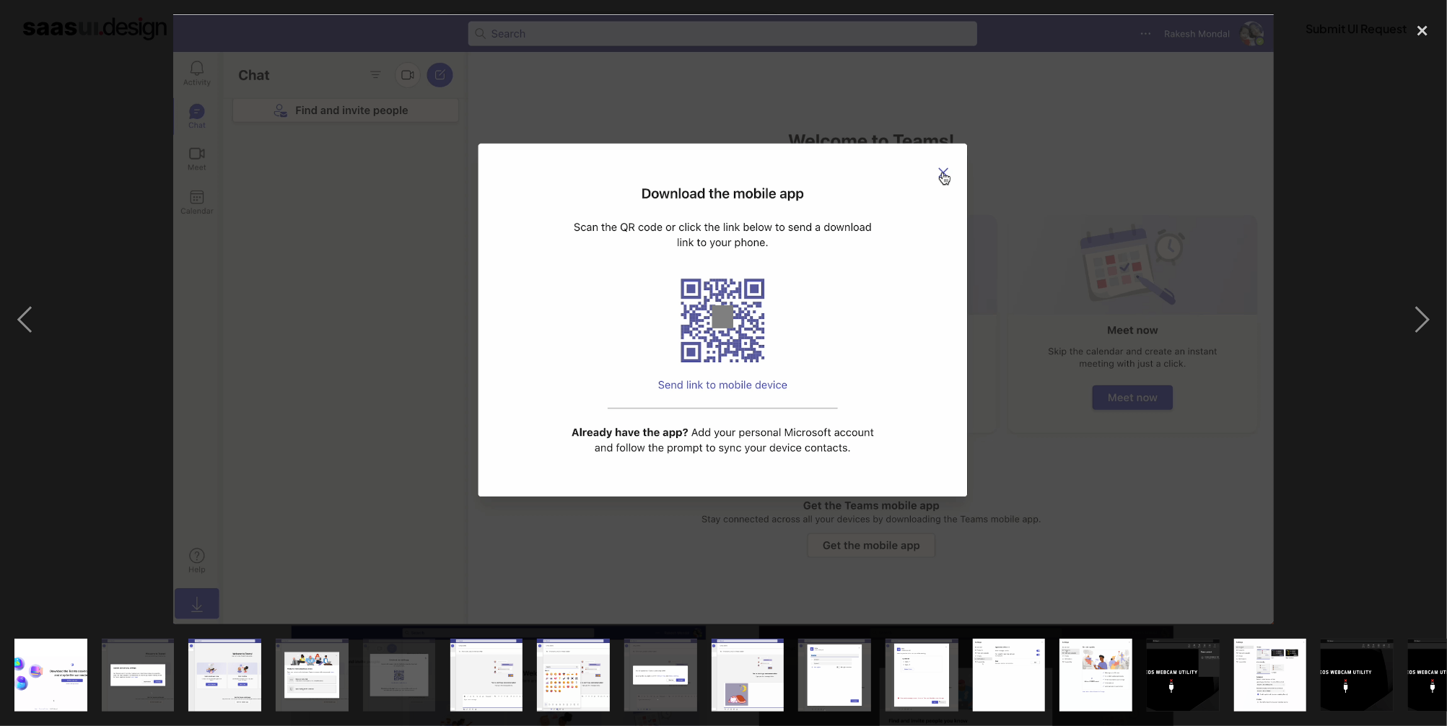
click at [1341, 248] on div at bounding box center [723, 319] width 1447 height 610
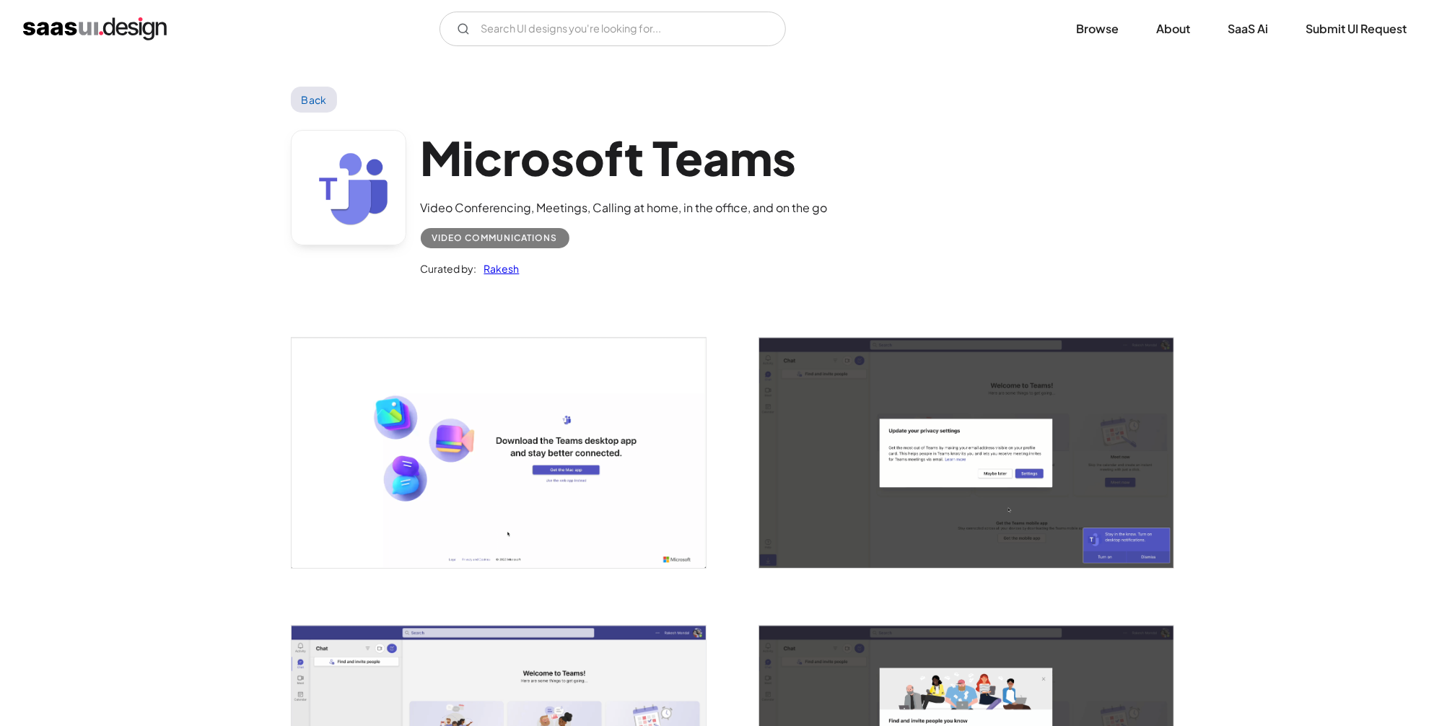
click at [313, 105] on link "Back" at bounding box center [314, 100] width 47 height 26
